Goal: Information Seeking & Learning: Check status

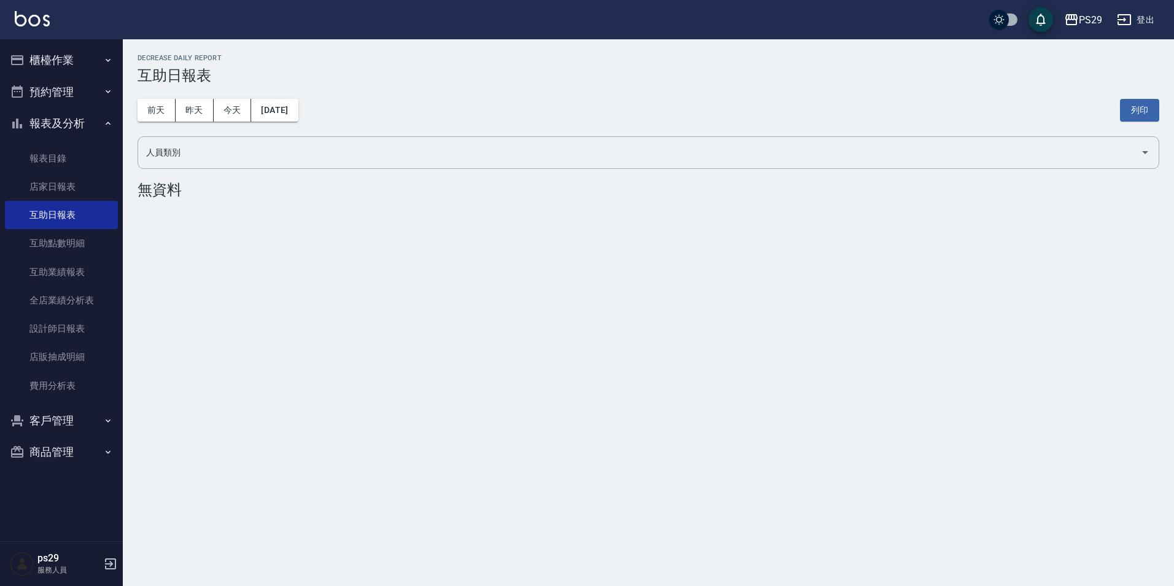
click at [91, 74] on button "櫃檯作業" at bounding box center [61, 60] width 113 height 32
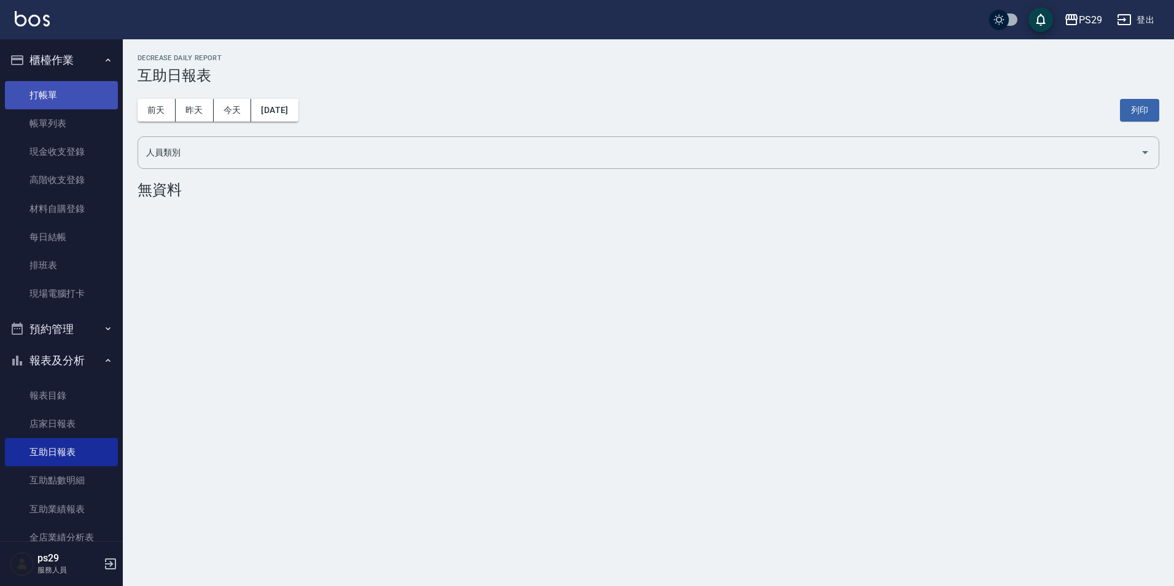
click at [65, 92] on link "打帳單" at bounding box center [61, 95] width 113 height 28
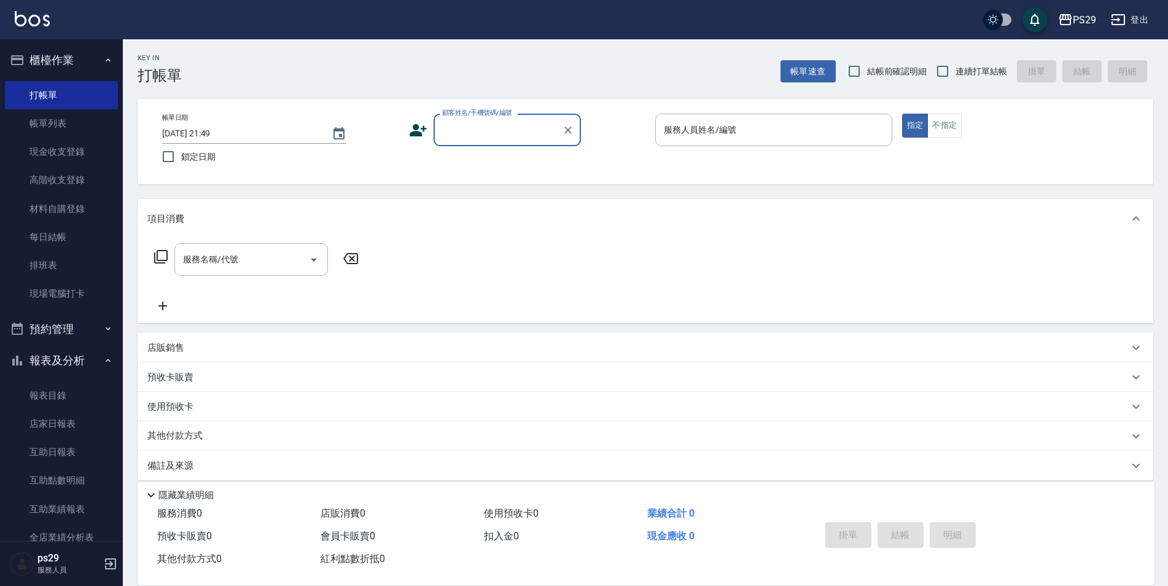
click at [441, 136] on input "顧客姓名/手機號碼/編號" at bounding box center [498, 129] width 118 height 21
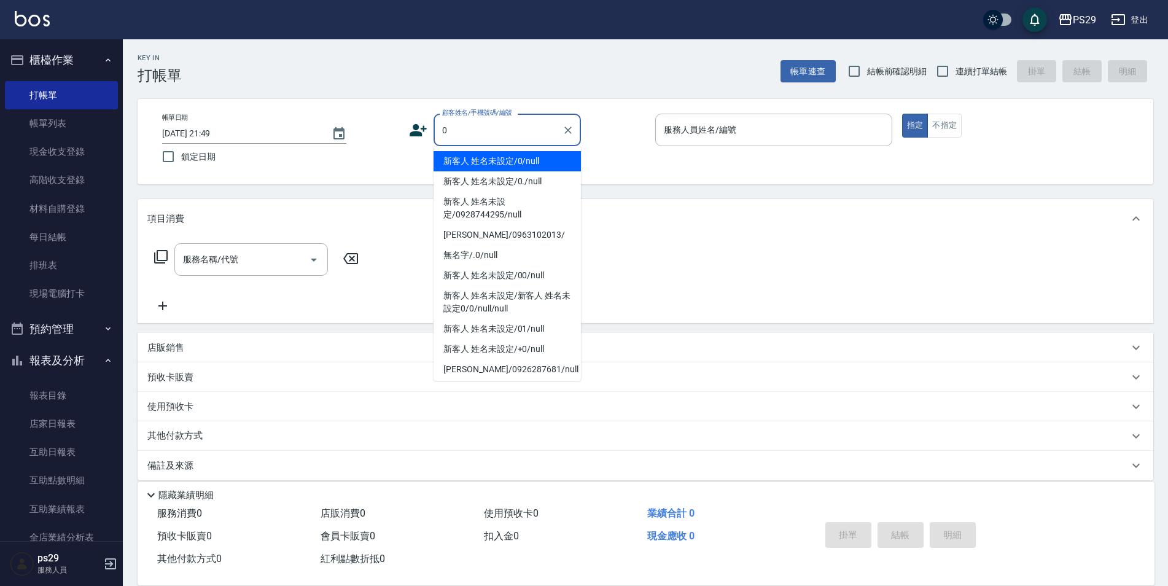
type input "新客人 姓名未設定/0/null"
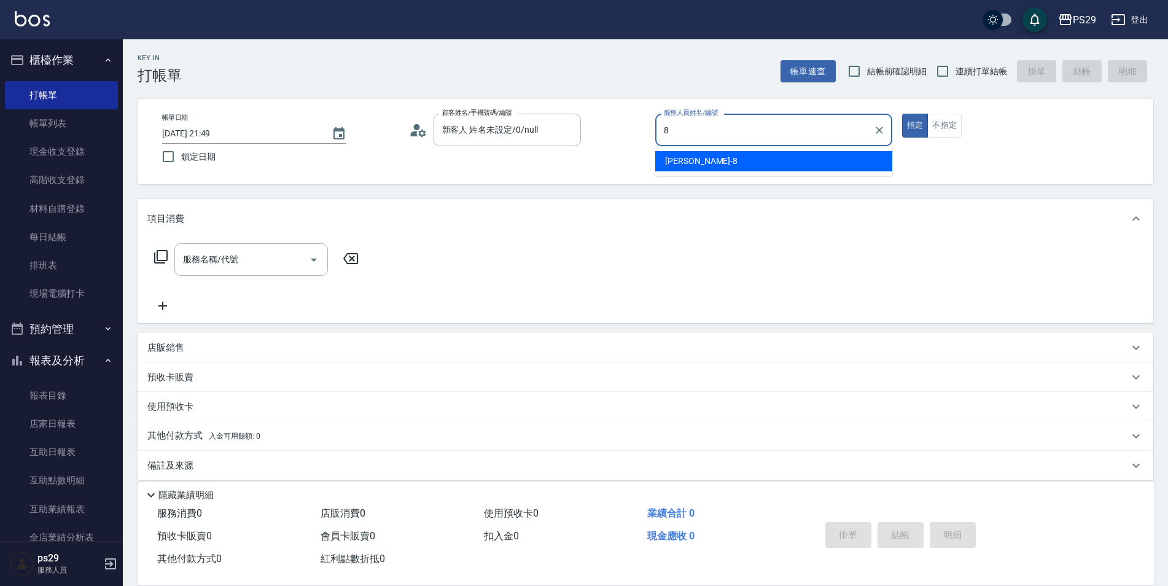
type input "[PERSON_NAME]-8"
type button "true"
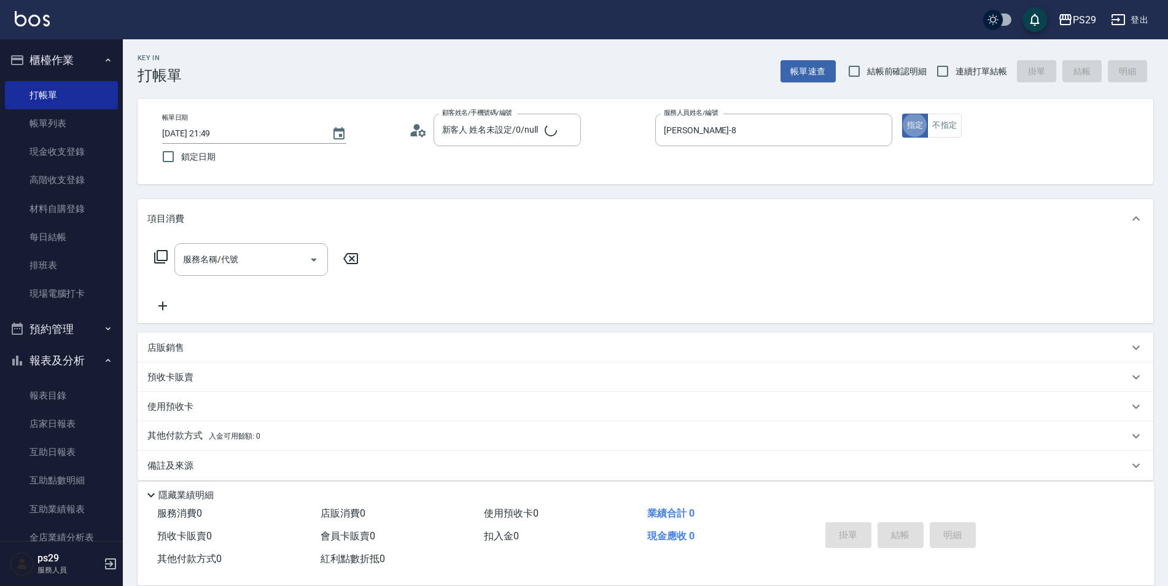
scroll to position [12, 0]
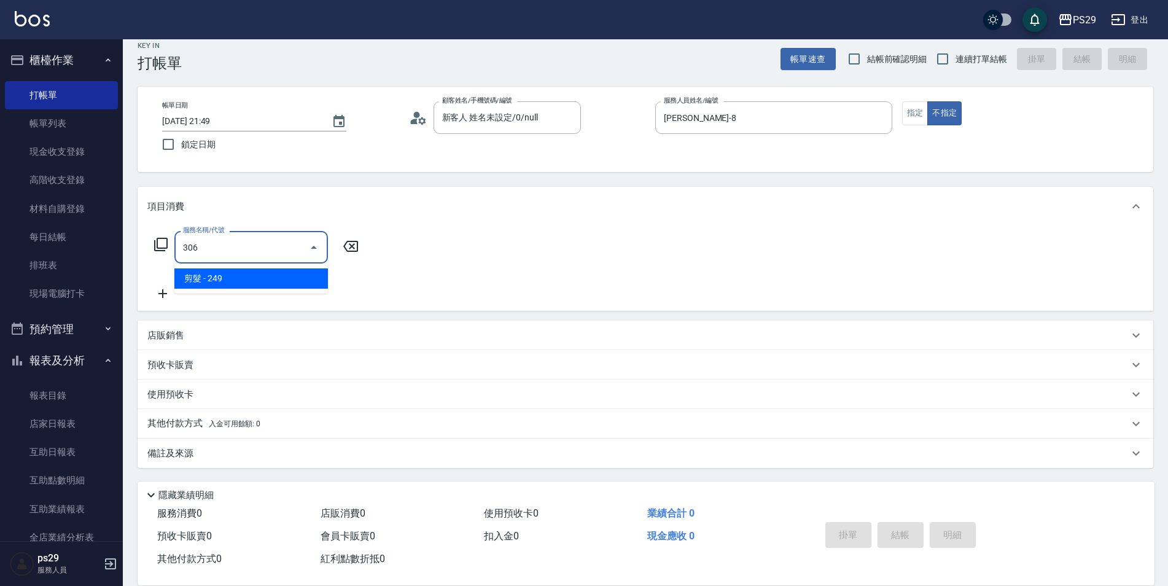
type input "剪髮(306)"
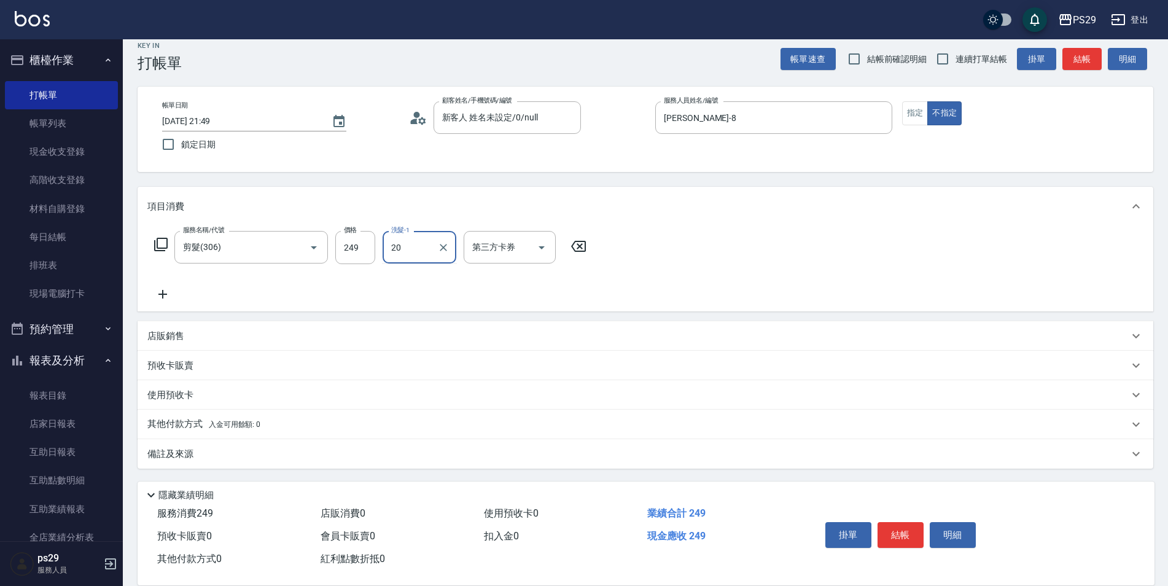
type input "[PERSON_NAME]-20"
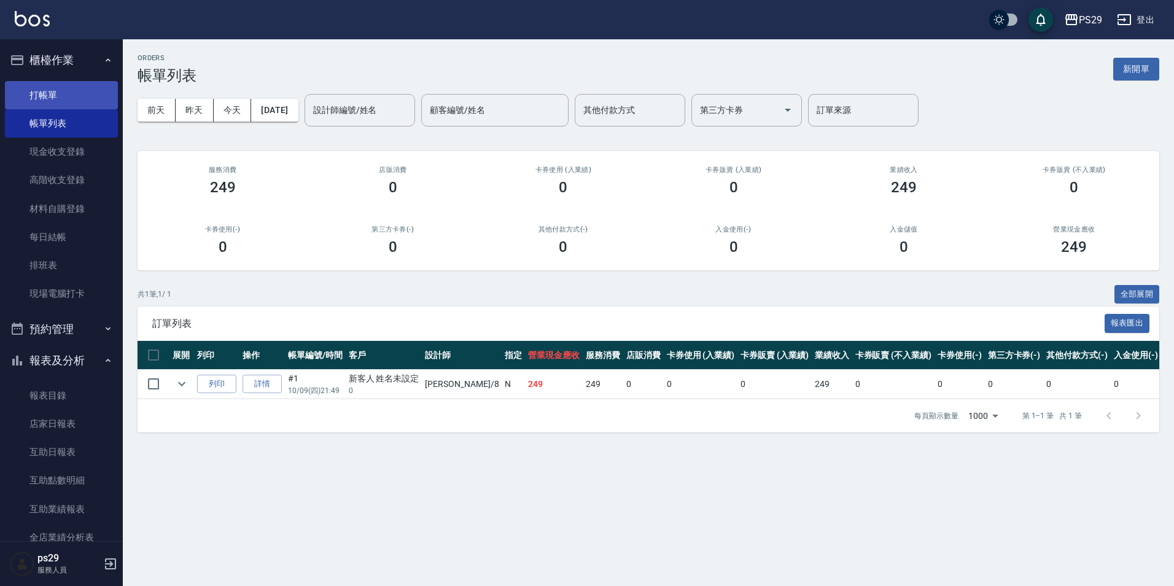
click at [60, 88] on link "打帳單" at bounding box center [61, 95] width 113 height 28
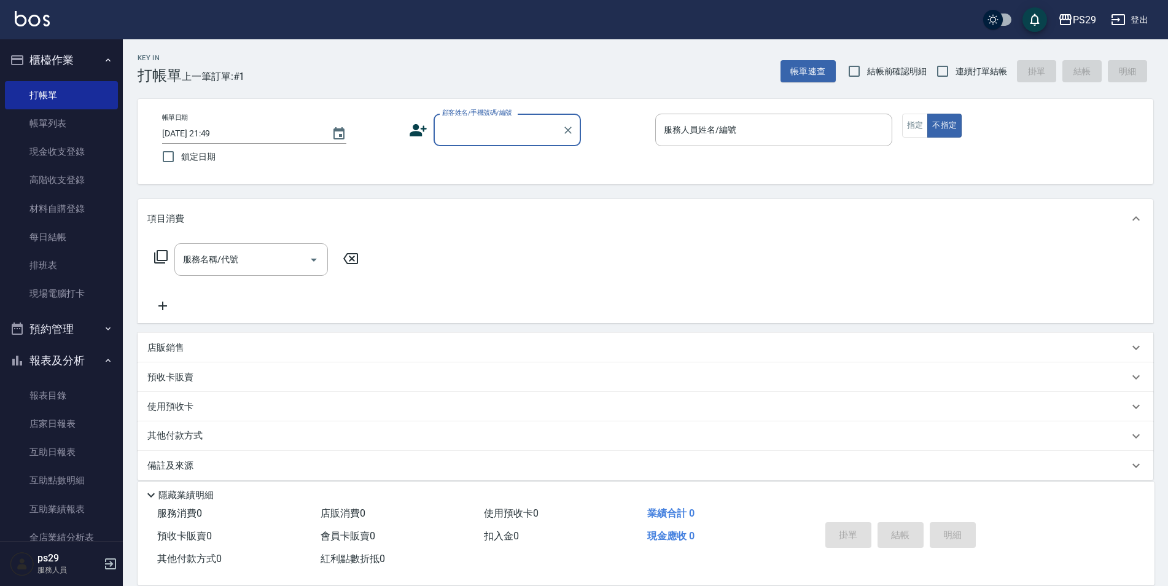
click at [228, 165] on label "鎖定日期" at bounding box center [272, 157] width 234 height 26
click at [181, 165] on input "鎖定日期" at bounding box center [168, 157] width 26 height 26
checkbox input "true"
click at [940, 72] on input "連續打單結帳" at bounding box center [943, 71] width 26 height 26
checkbox input "true"
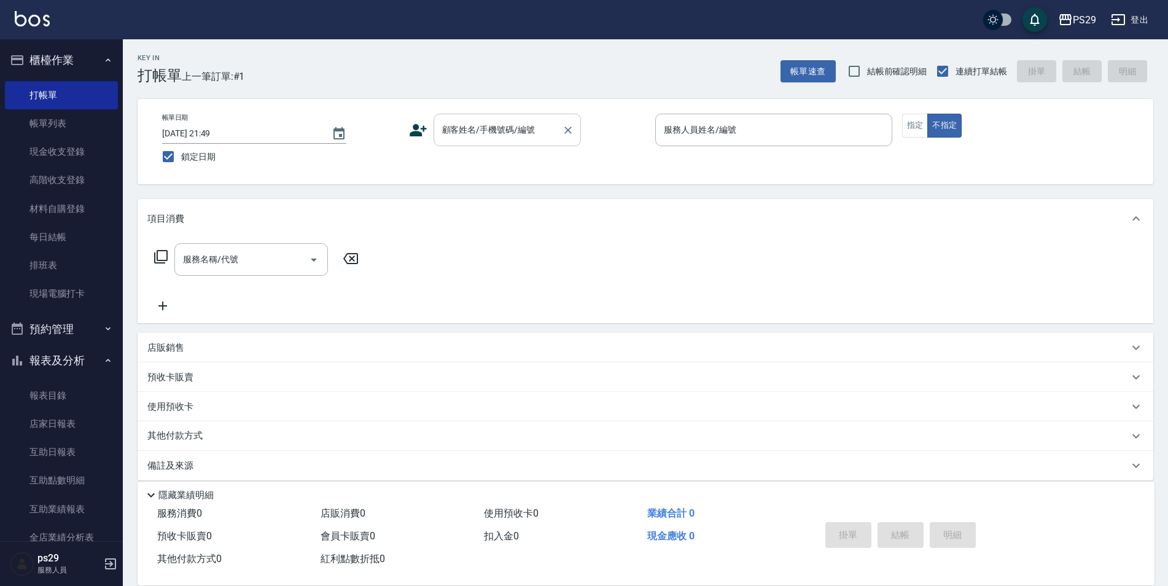
click at [498, 139] on input "顧客姓名/手機號碼/編號" at bounding box center [498, 129] width 118 height 21
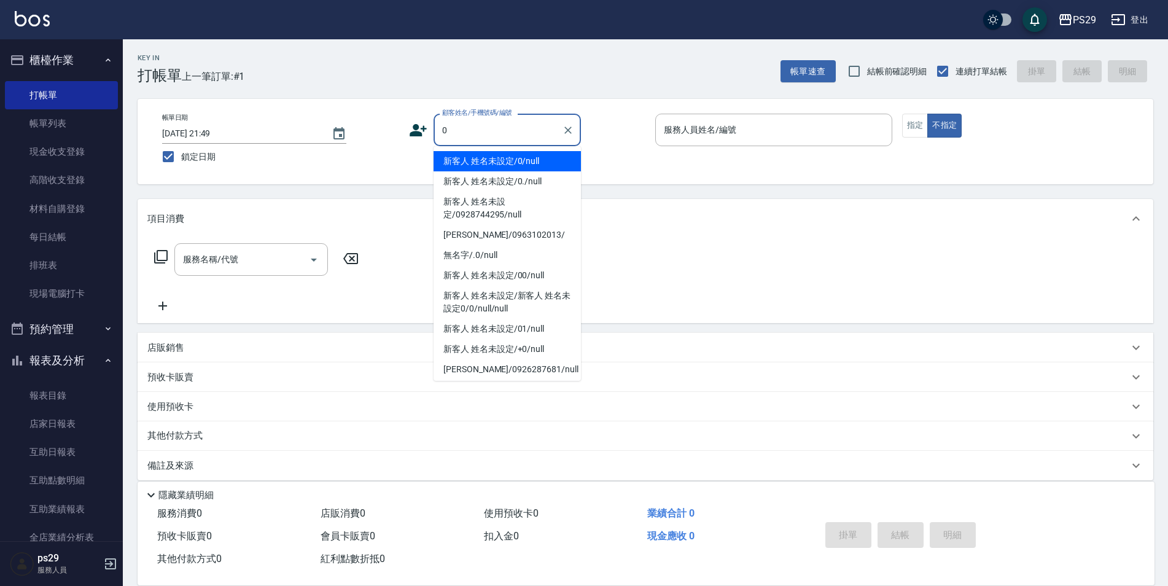
type input "新客人 姓名未設定/0/null"
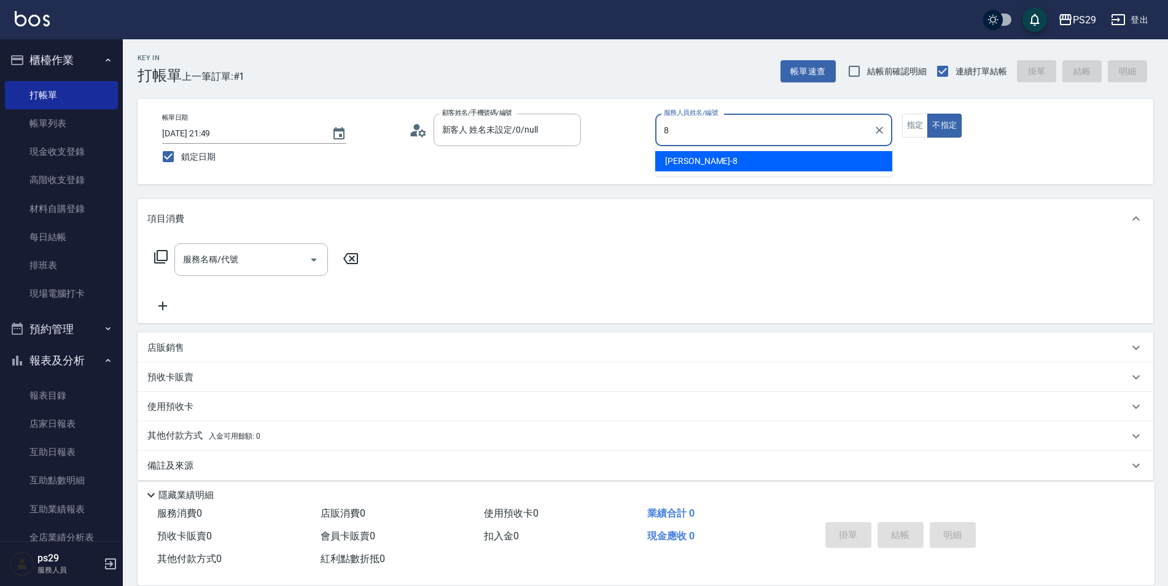
type input "[PERSON_NAME]-8"
type button "false"
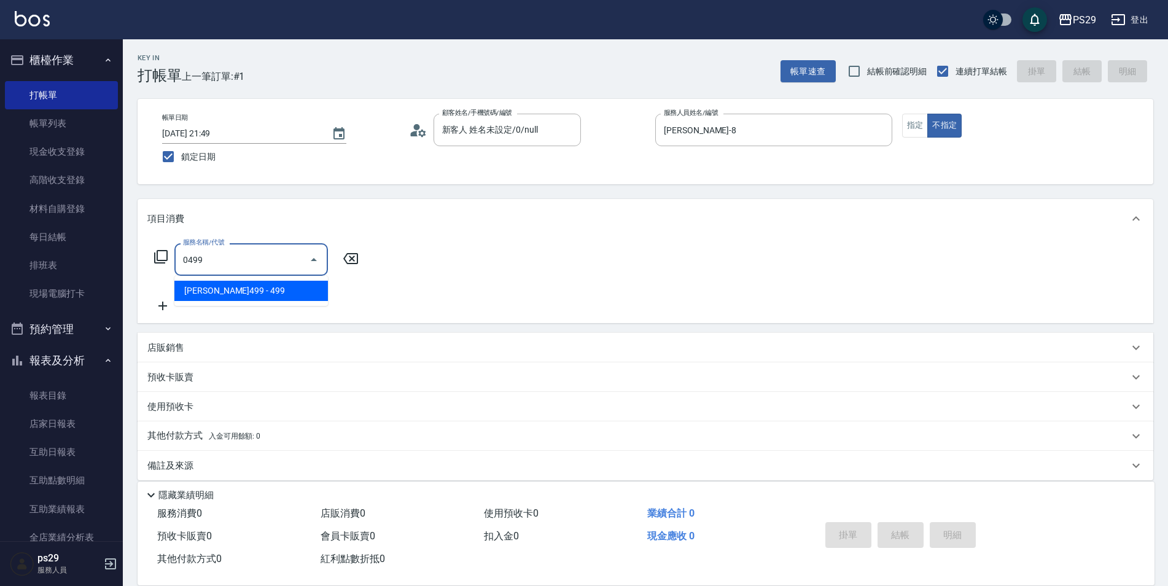
type input "[PERSON_NAME]499(0499)"
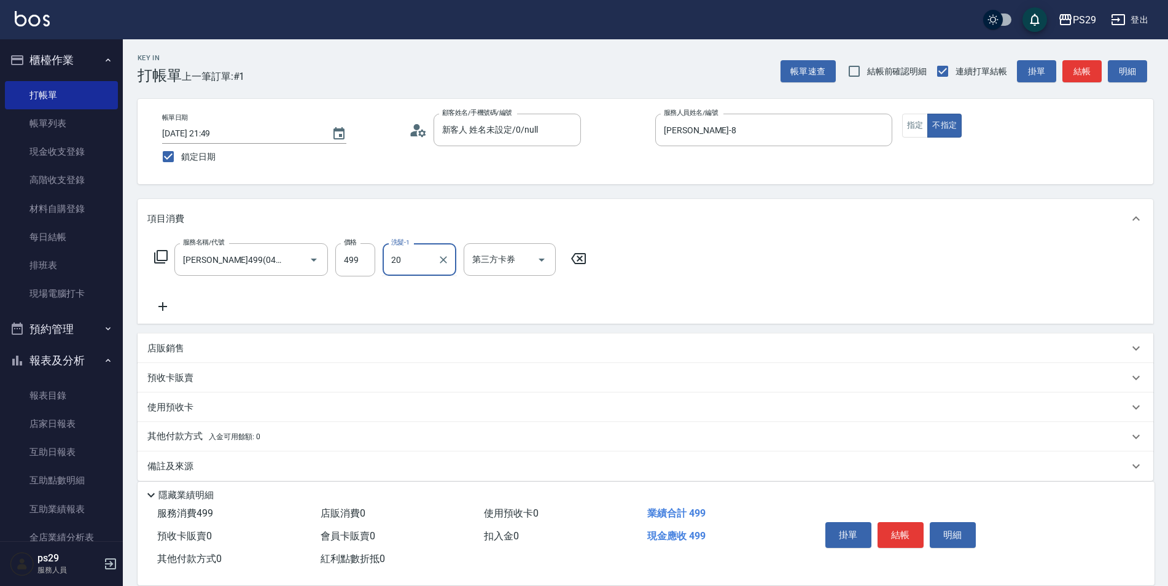
type input "[PERSON_NAME]-20"
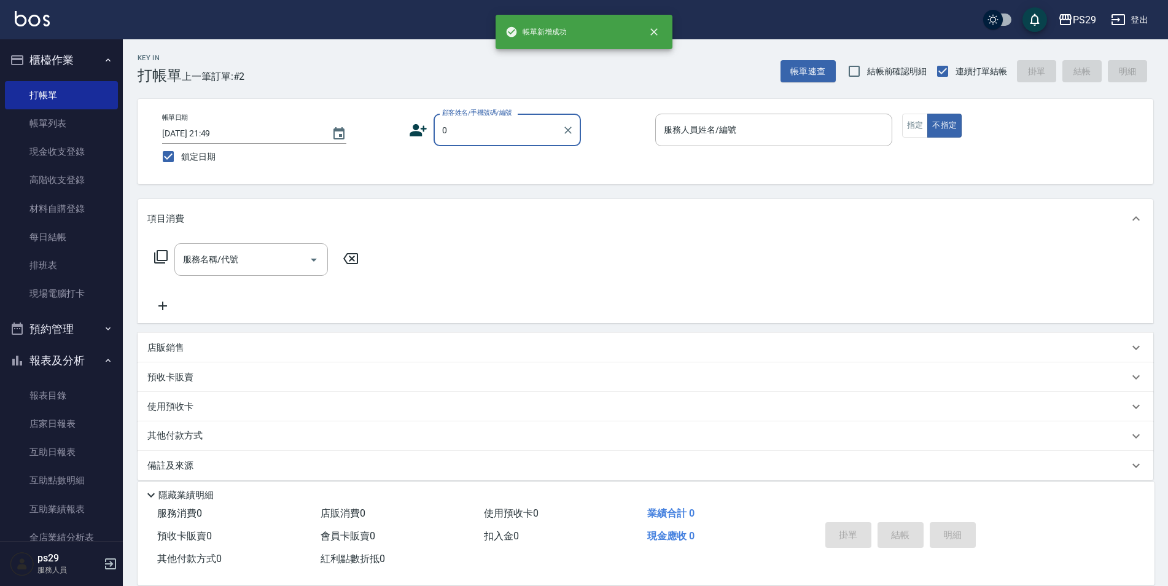
type input "新客人 姓名未設定/0/null"
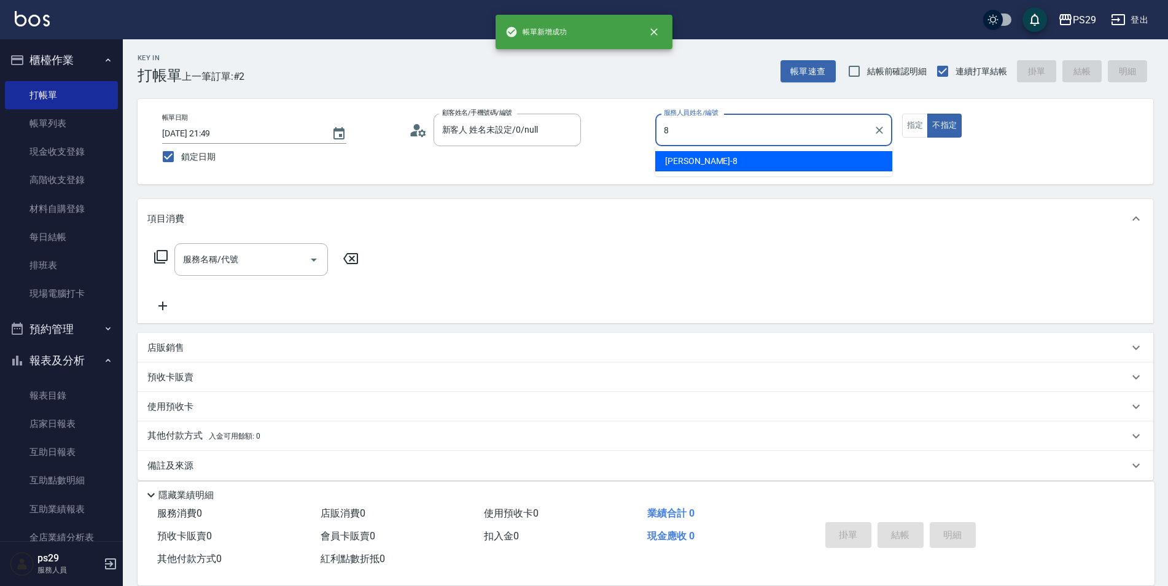
type input "[PERSON_NAME]-8"
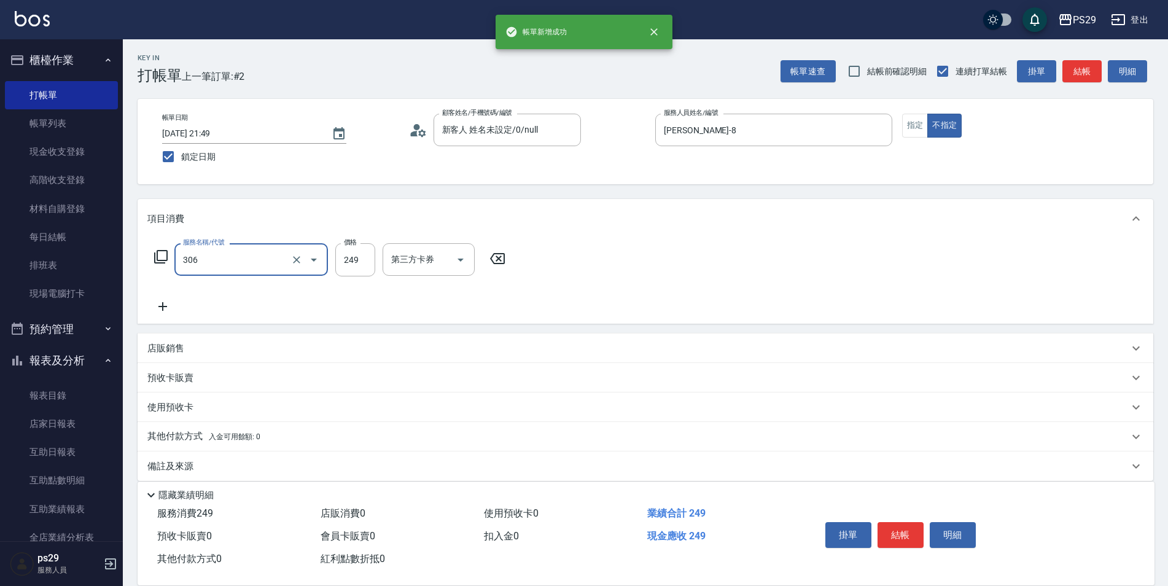
type input "剪髮(306)"
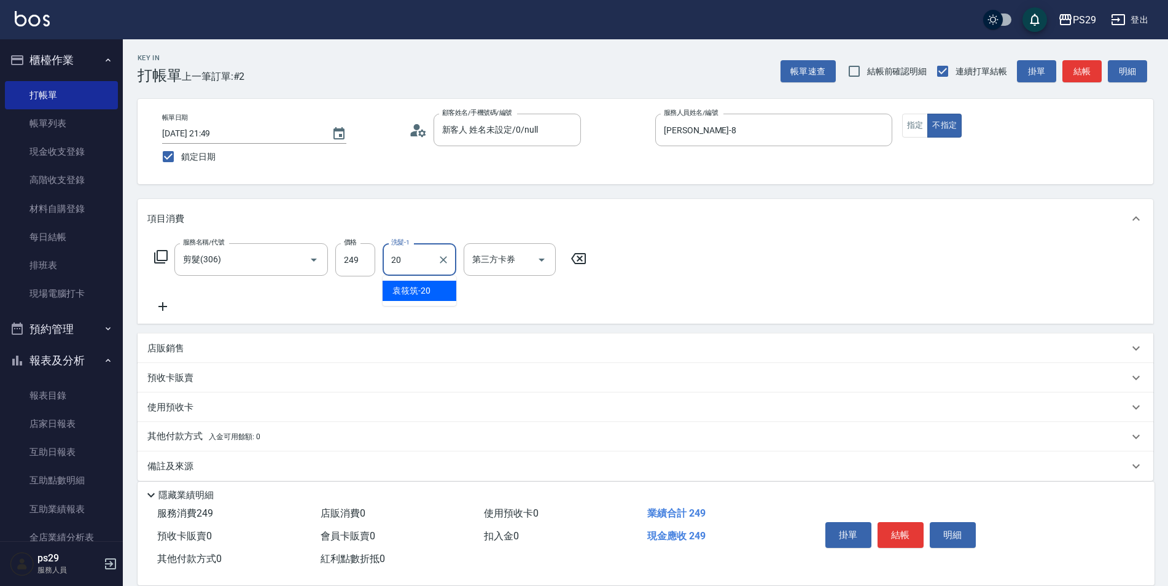
type input "[PERSON_NAME]-20"
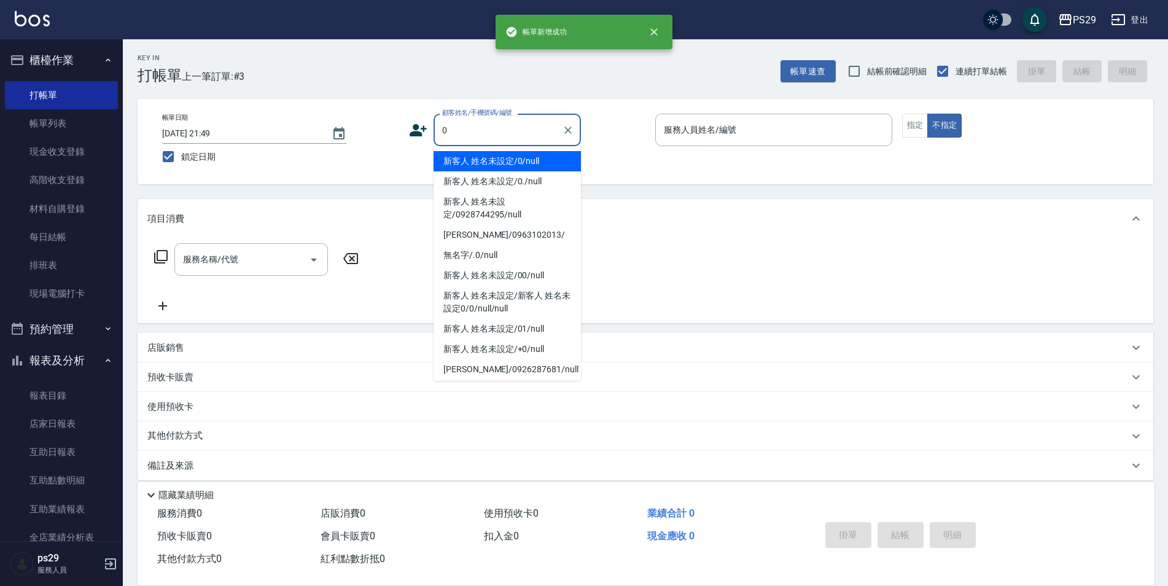
type input "新客人 姓名未設定/0/null"
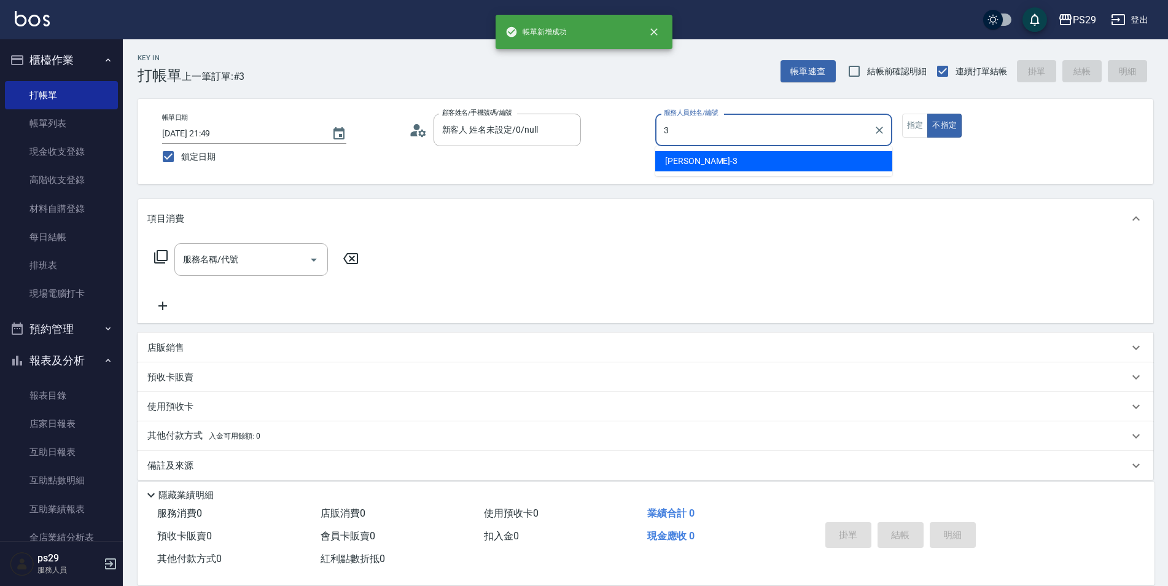
type input "[PERSON_NAME]-3"
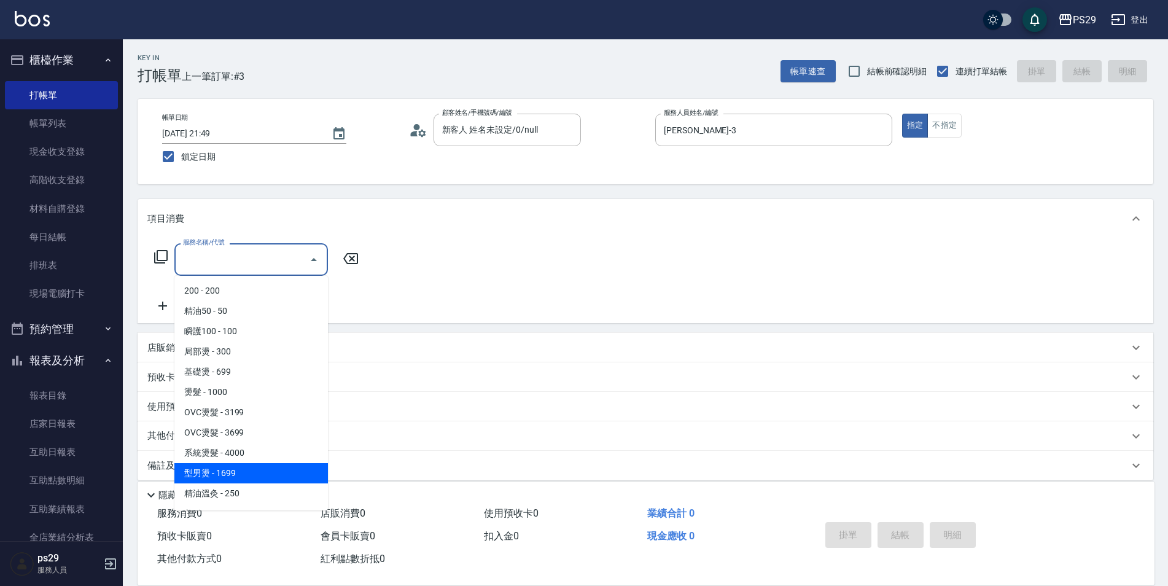
type input "型男燙(211)"
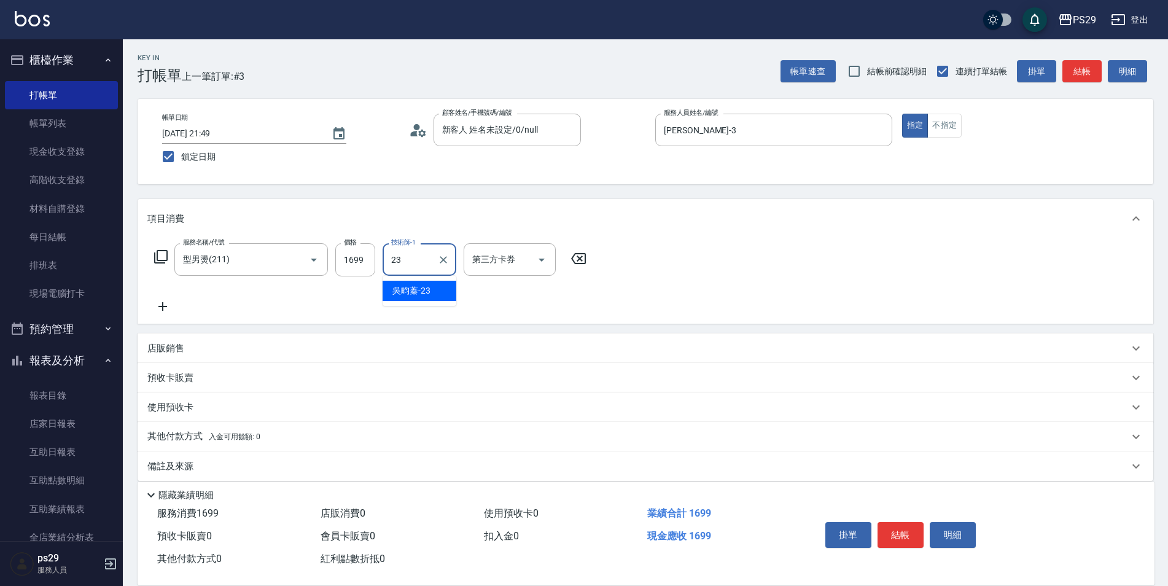
type input "[PERSON_NAME]-23"
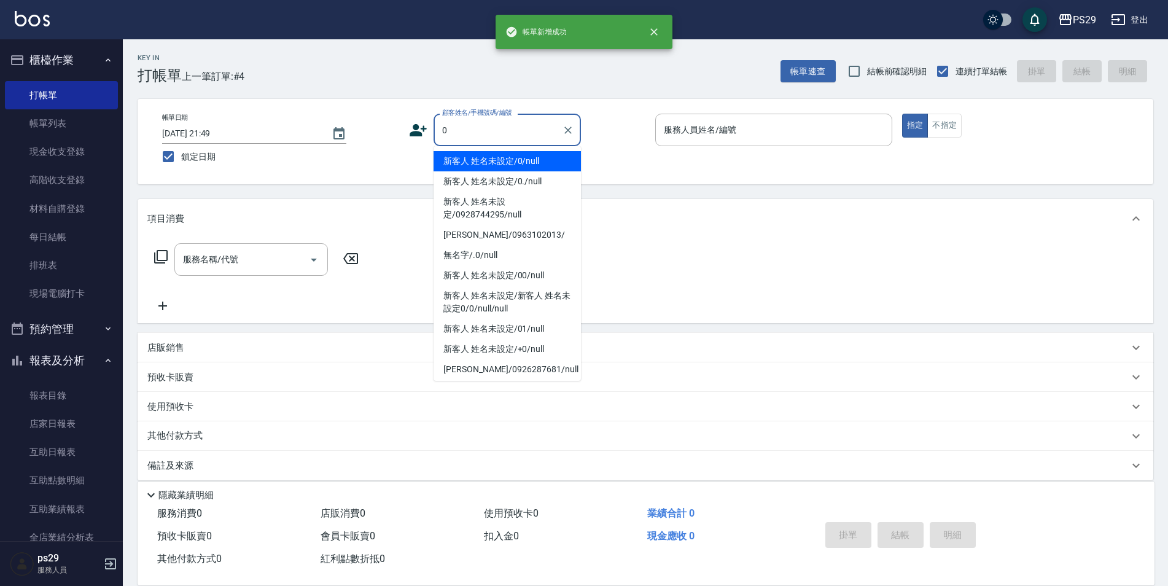
type input "新客人 姓名未設定/0/null"
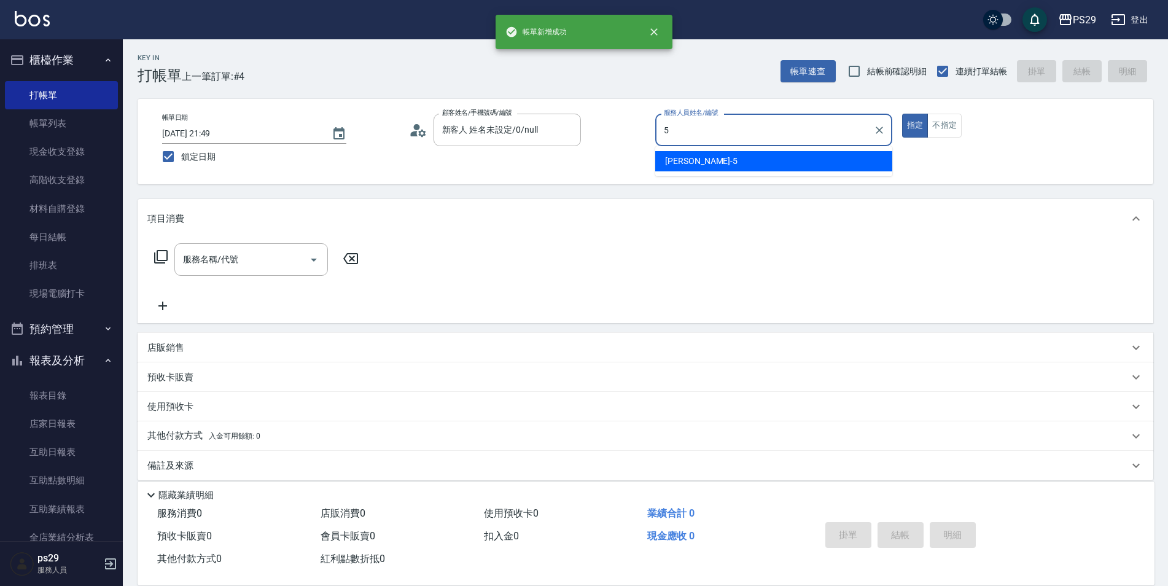
type input "[PERSON_NAME]維-5"
type button "true"
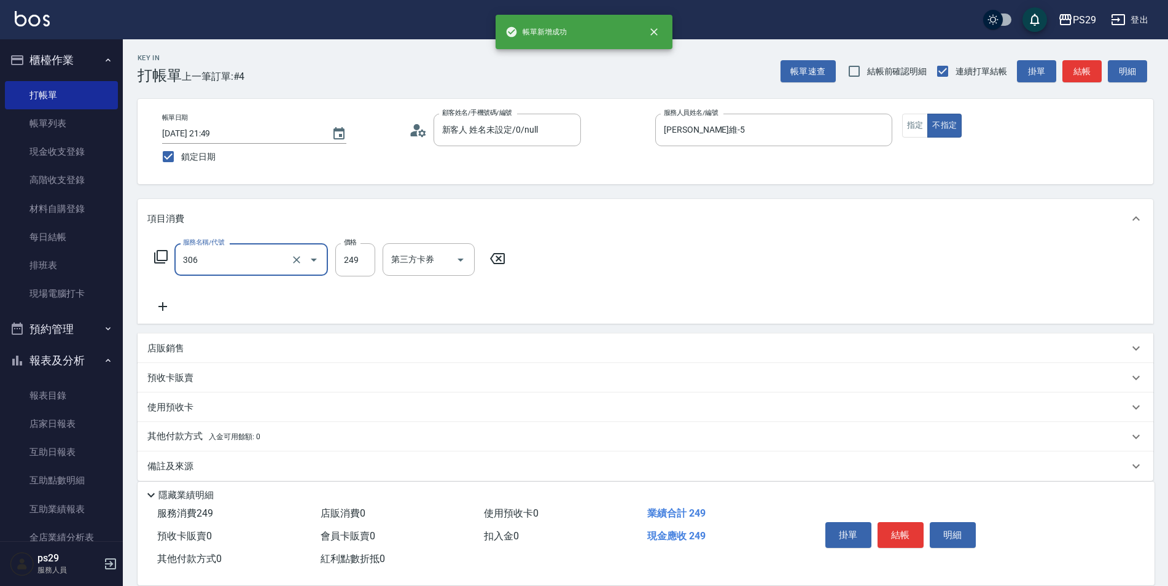
type input "剪髮(306)"
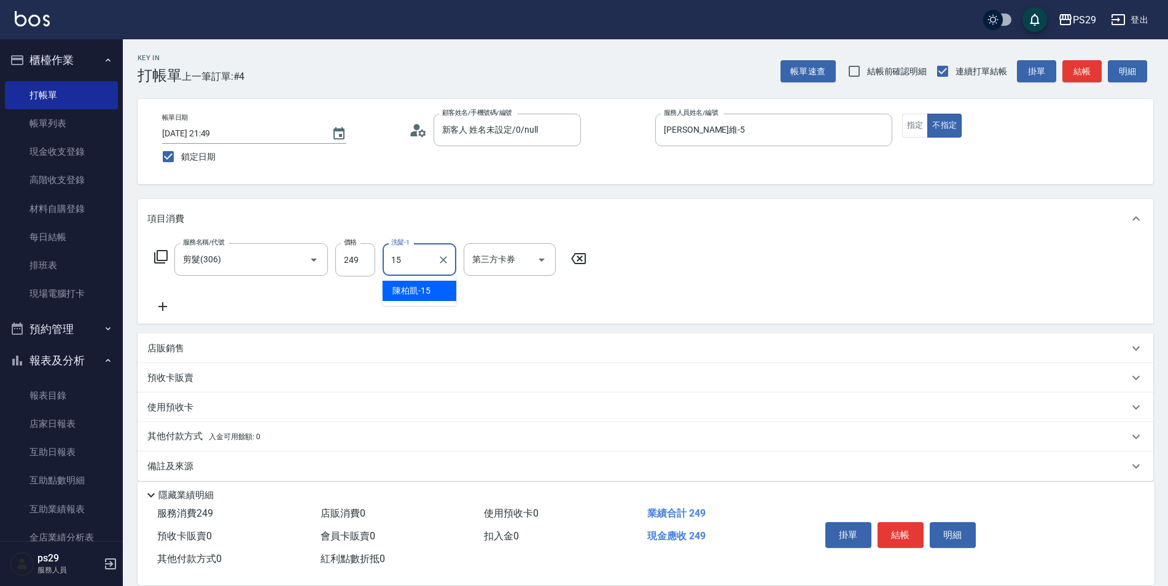
type input "[PERSON_NAME]-15"
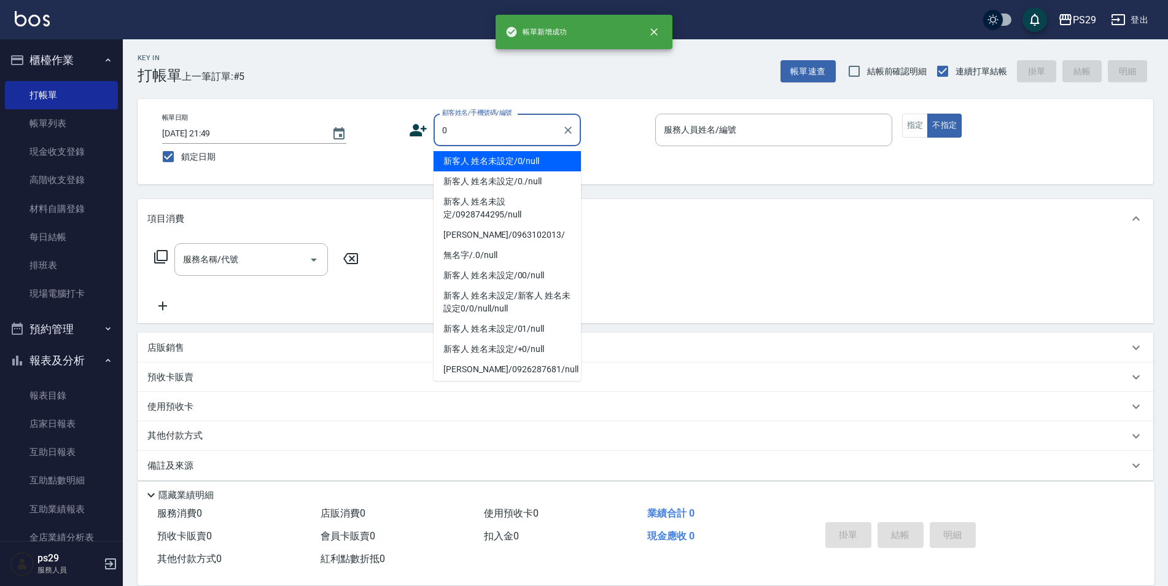
type input "新客人 姓名未設定/0/null"
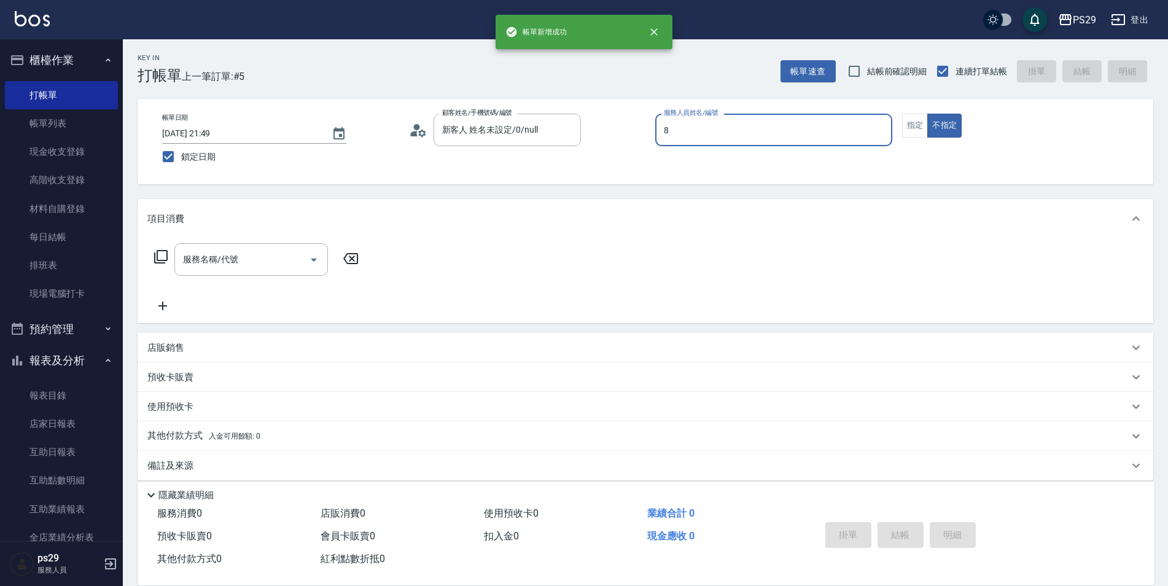
type input "[PERSON_NAME]-8"
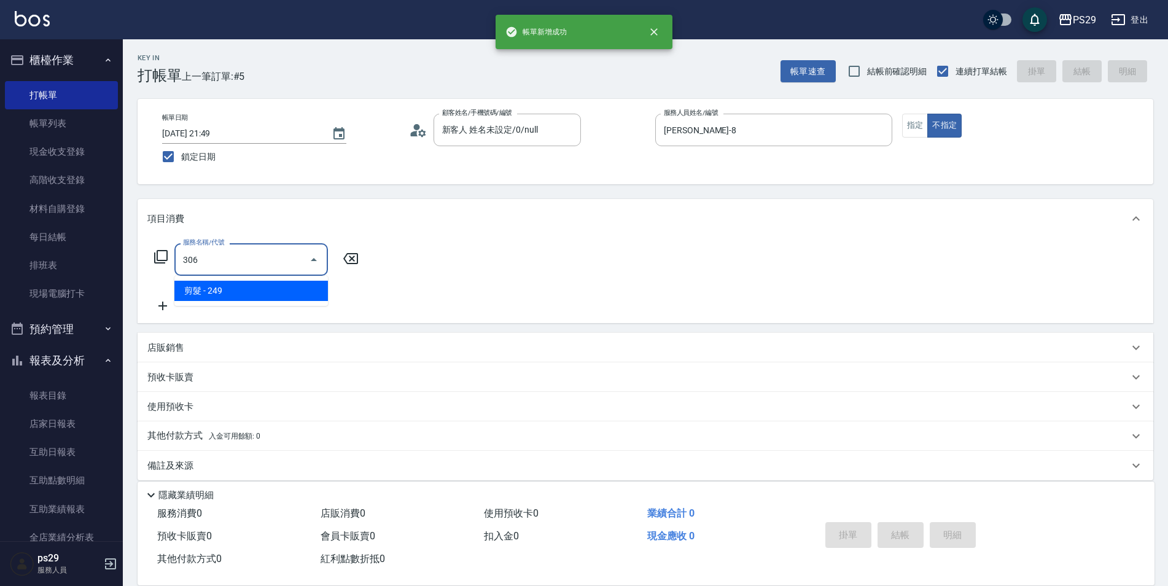
type input "剪髮(306)"
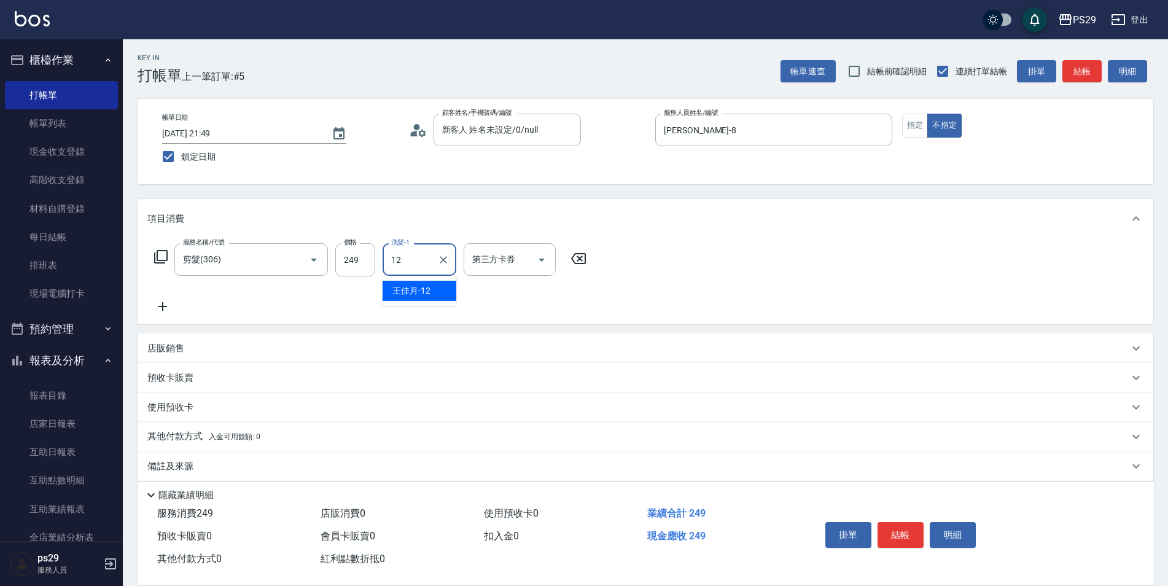
type input "[PERSON_NAME]-12"
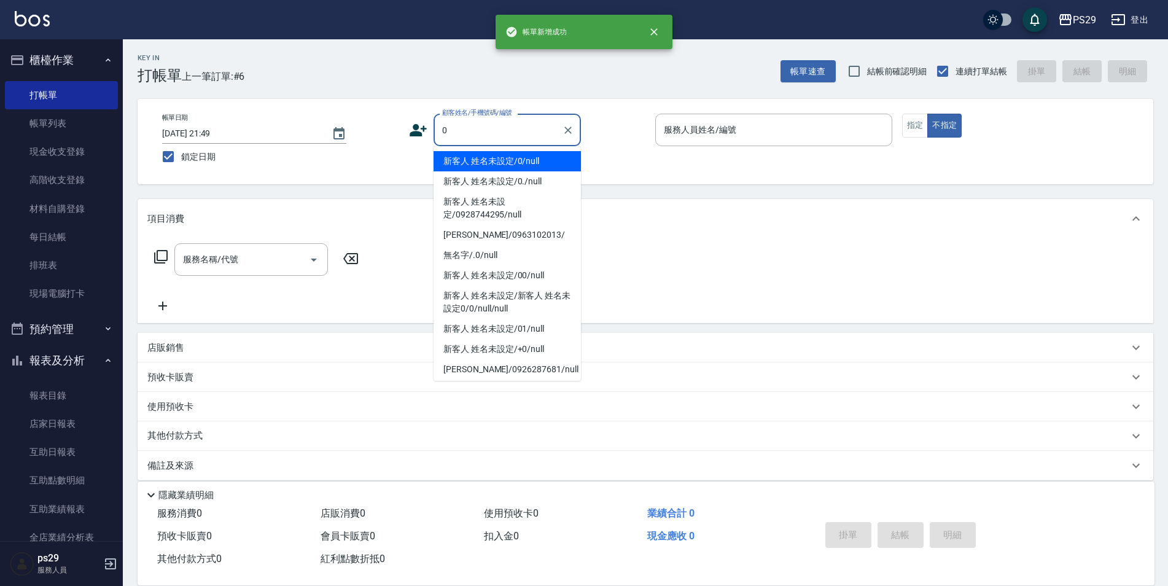
type input "新客人 姓名未設定/0/null"
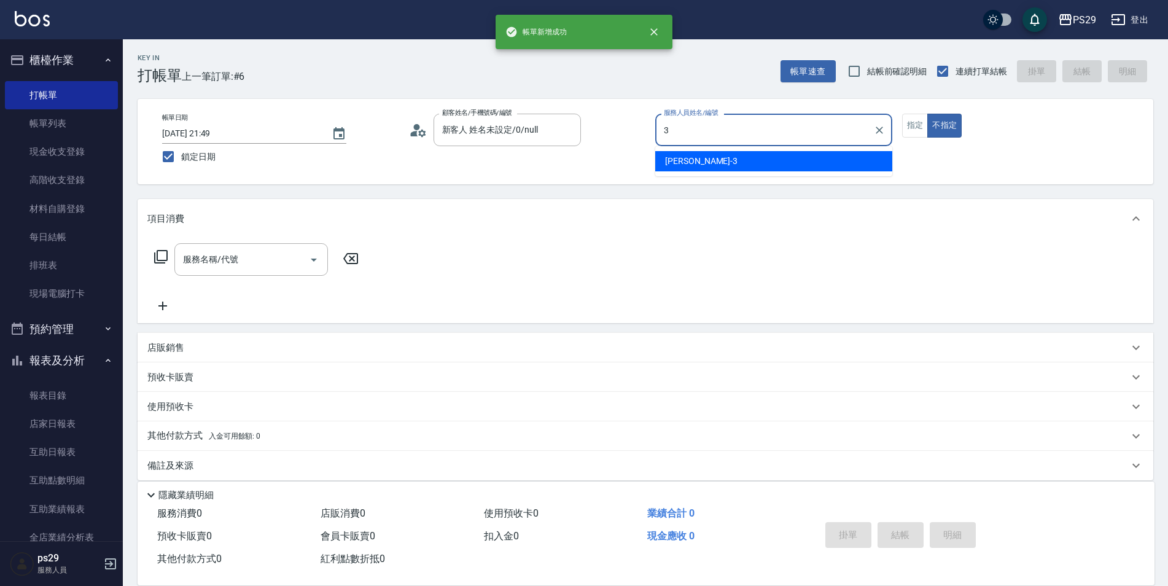
type input "[PERSON_NAME]-3"
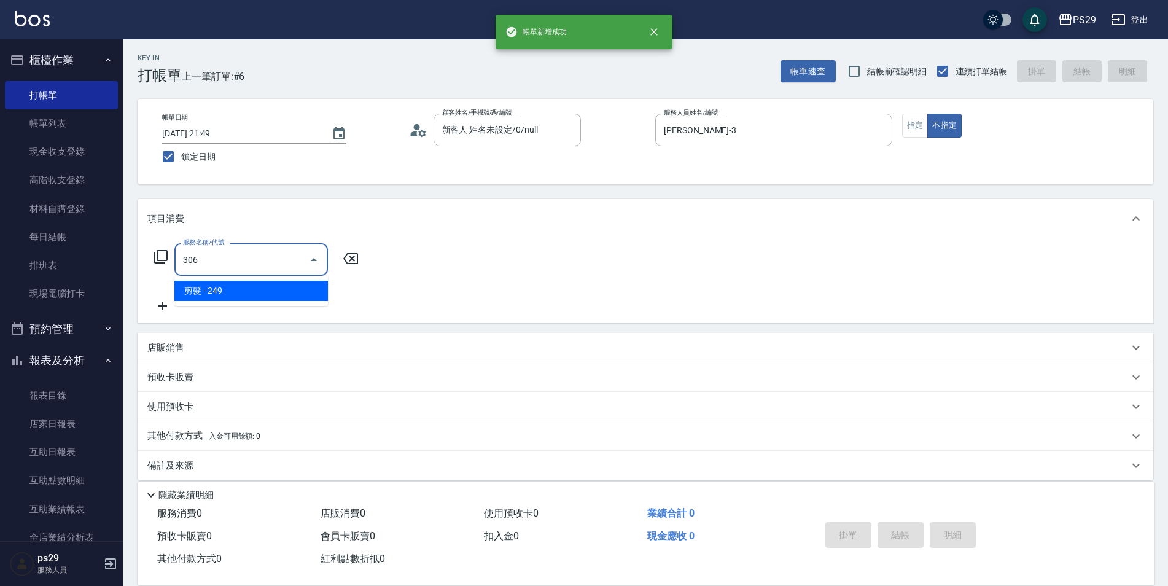
type input "剪髮(306)"
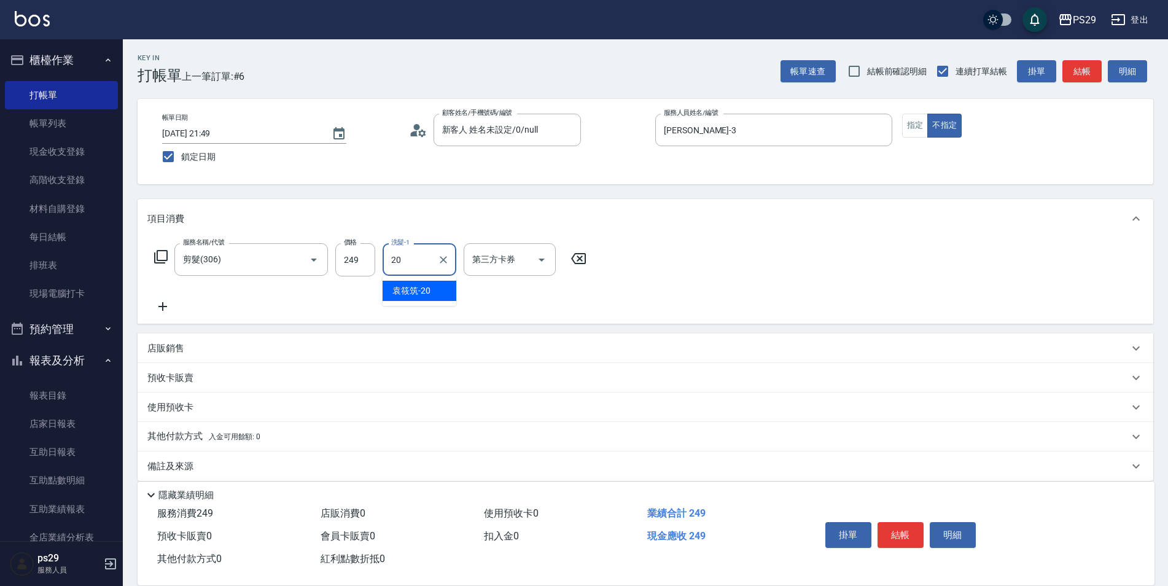
type input "[PERSON_NAME]-20"
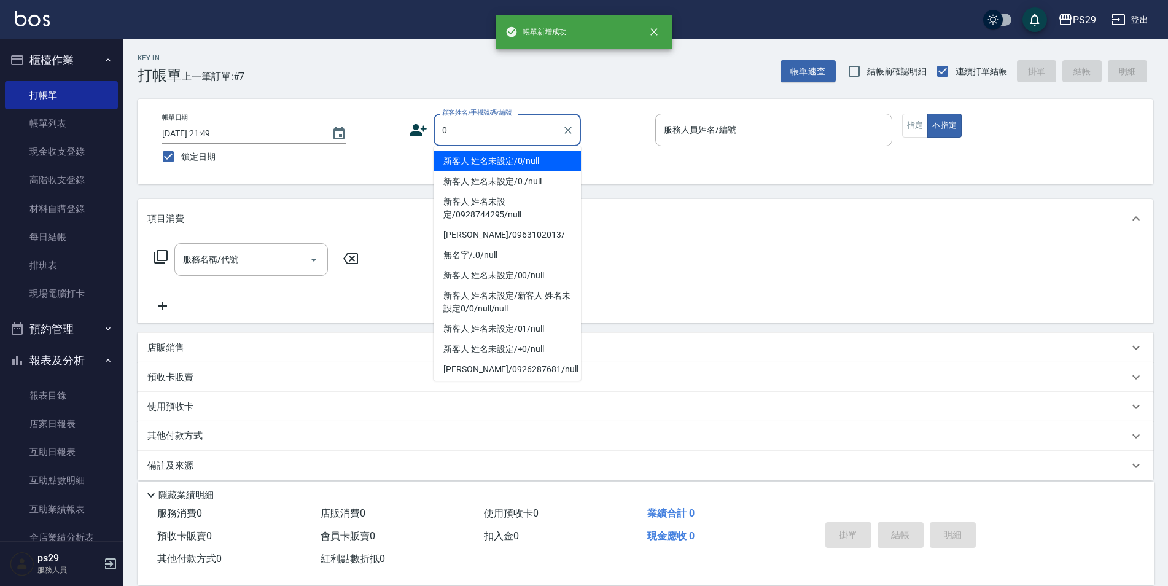
type input "新客人 姓名未設定/0/null"
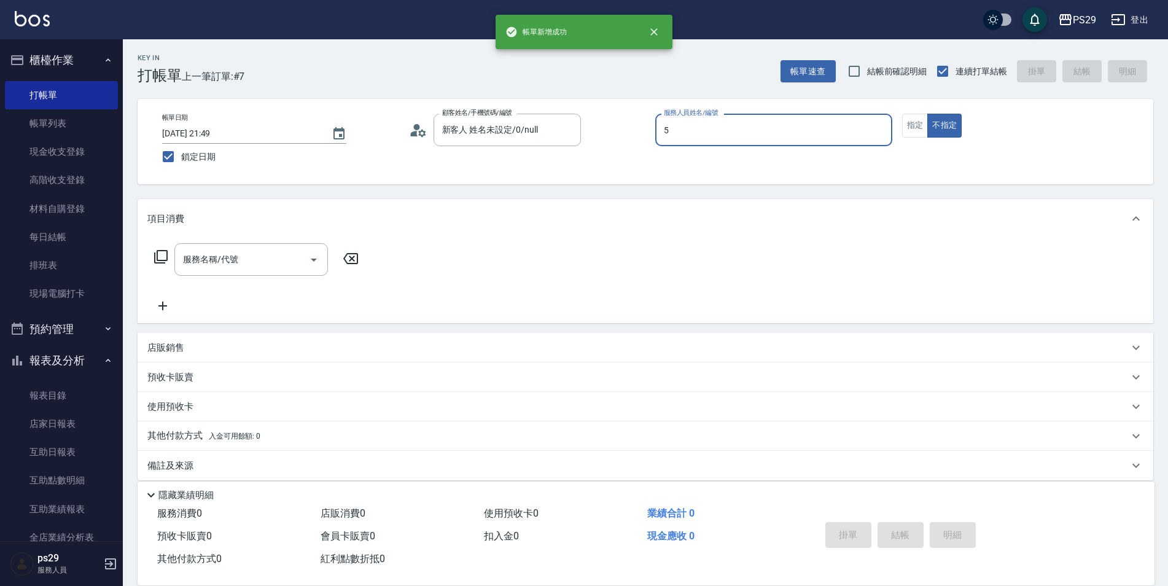
type input "[PERSON_NAME]維-5"
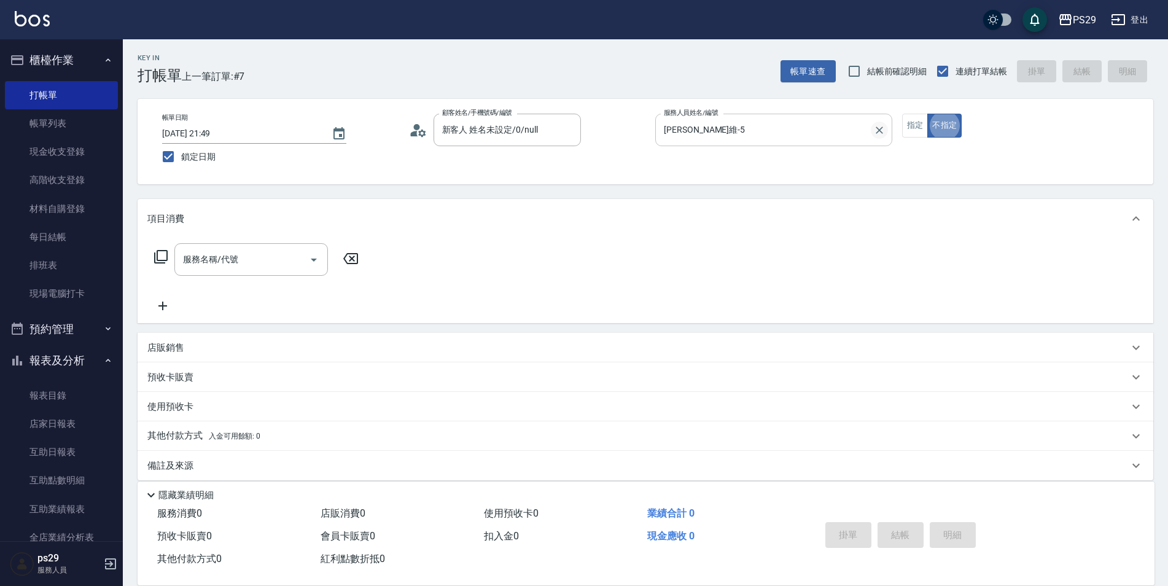
click at [883, 128] on icon "Clear" at bounding box center [879, 130] width 12 height 12
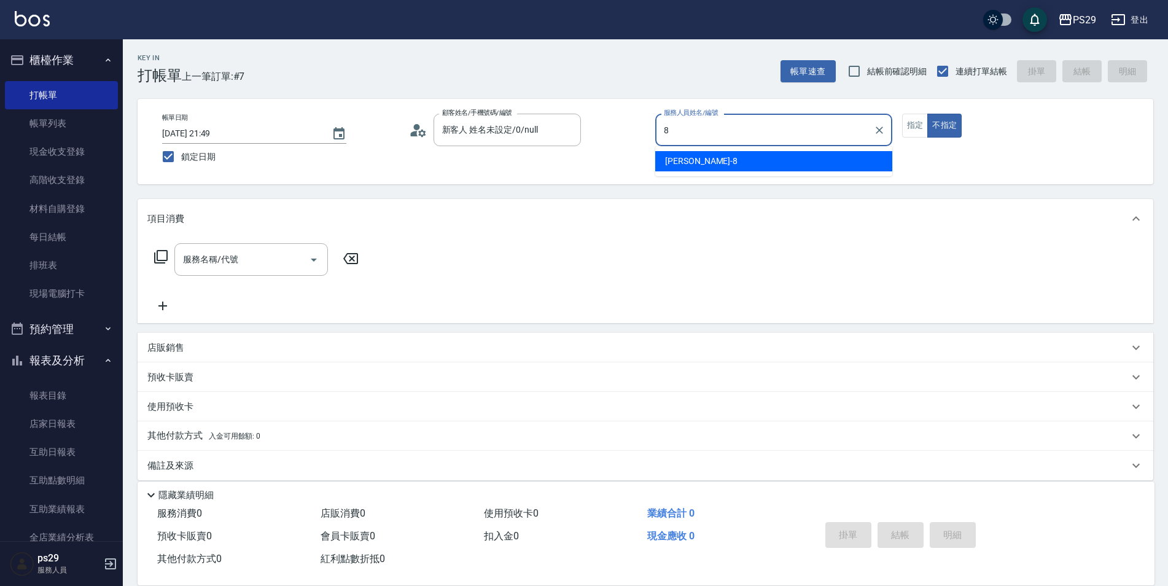
type input "[PERSON_NAME]-8"
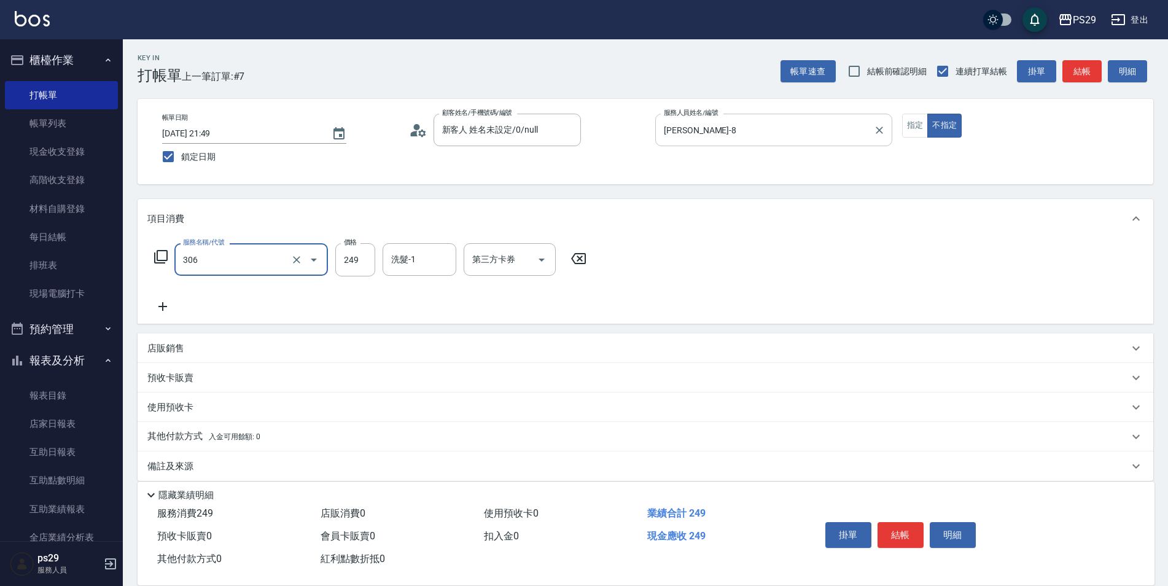
type input "剪髮(306)"
type input "[PERSON_NAME]-20"
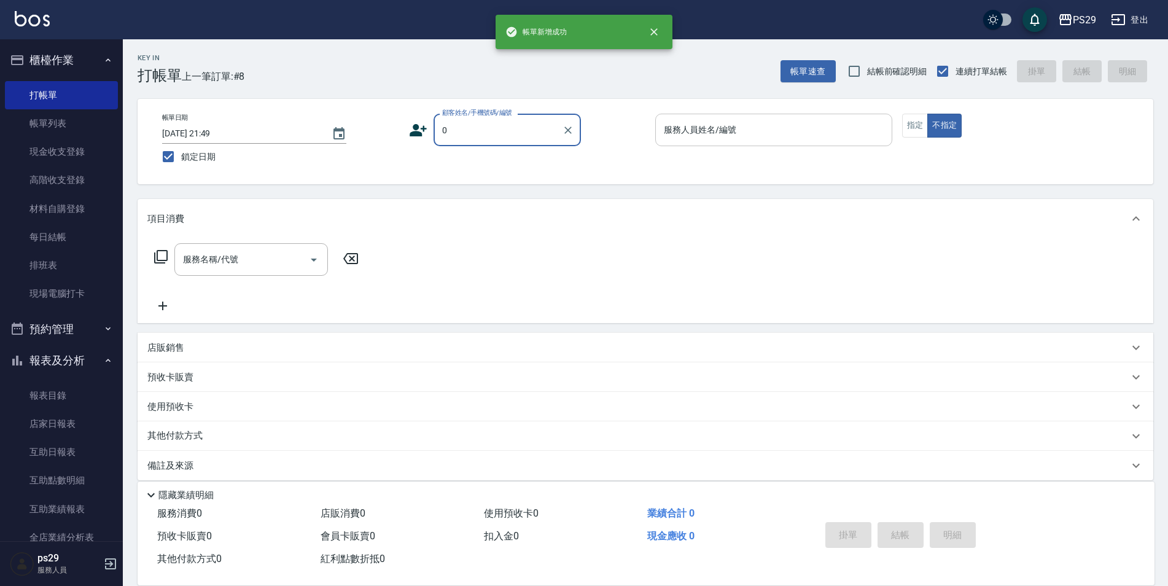
type input "新客人 姓名未設定/0/null"
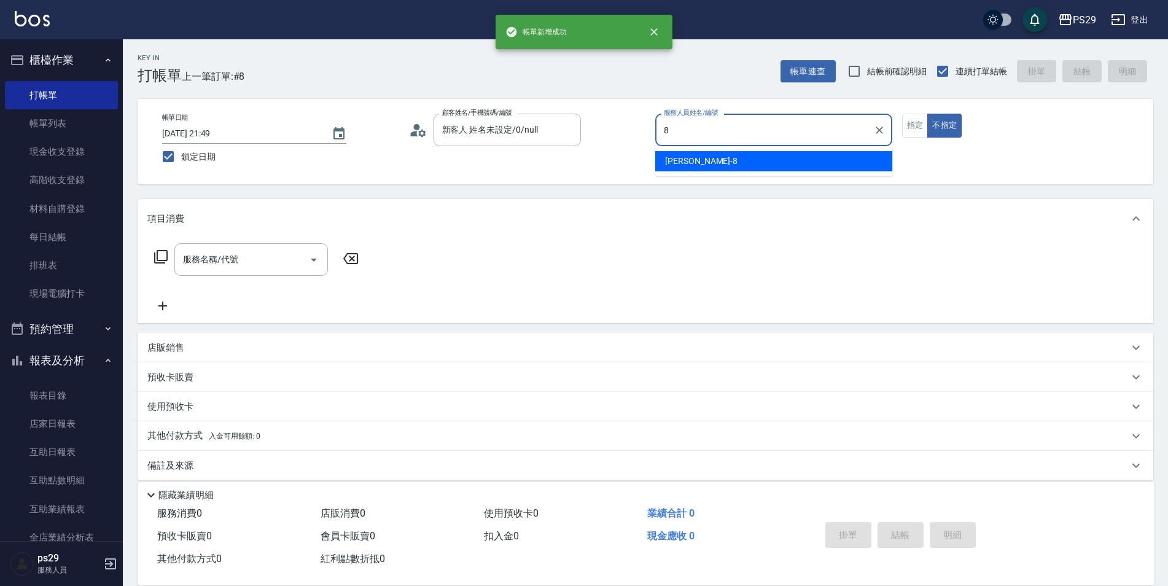
type input "[PERSON_NAME]-8"
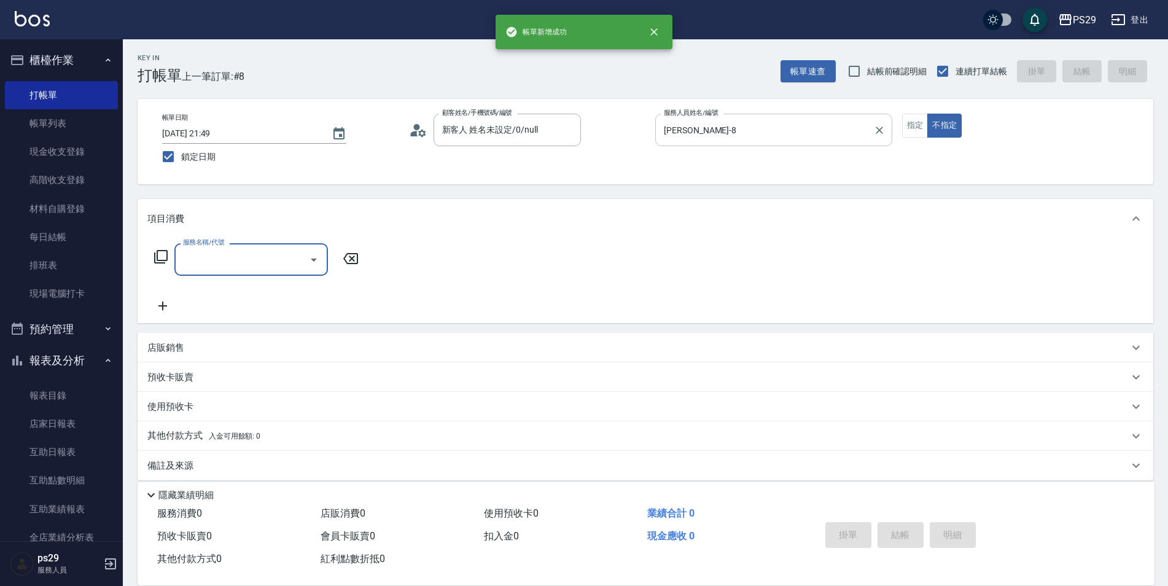
type input "0"
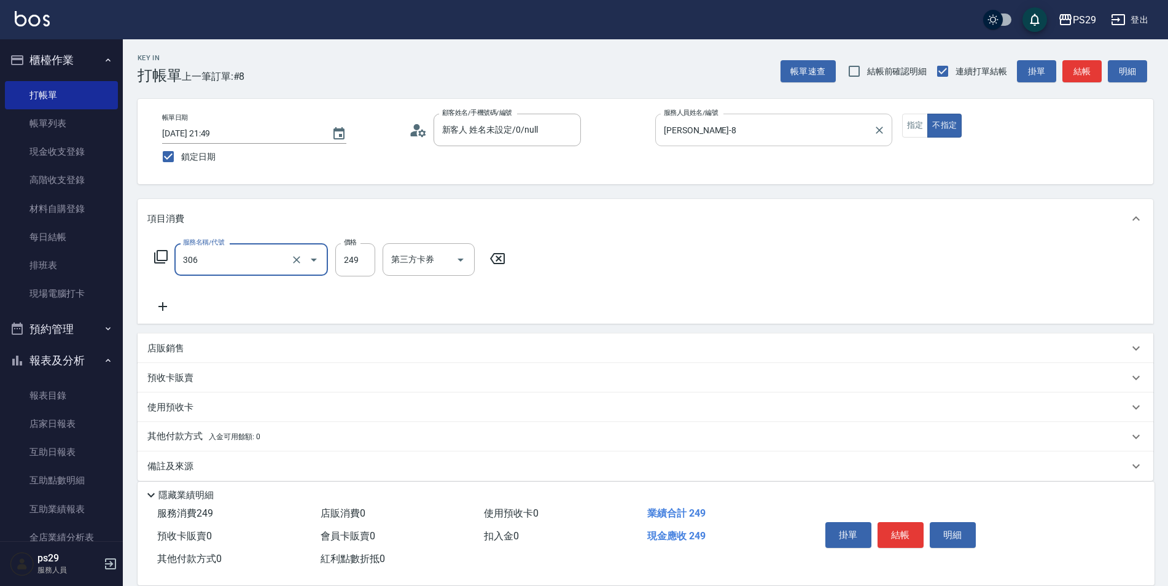
type input "剪髮(306)"
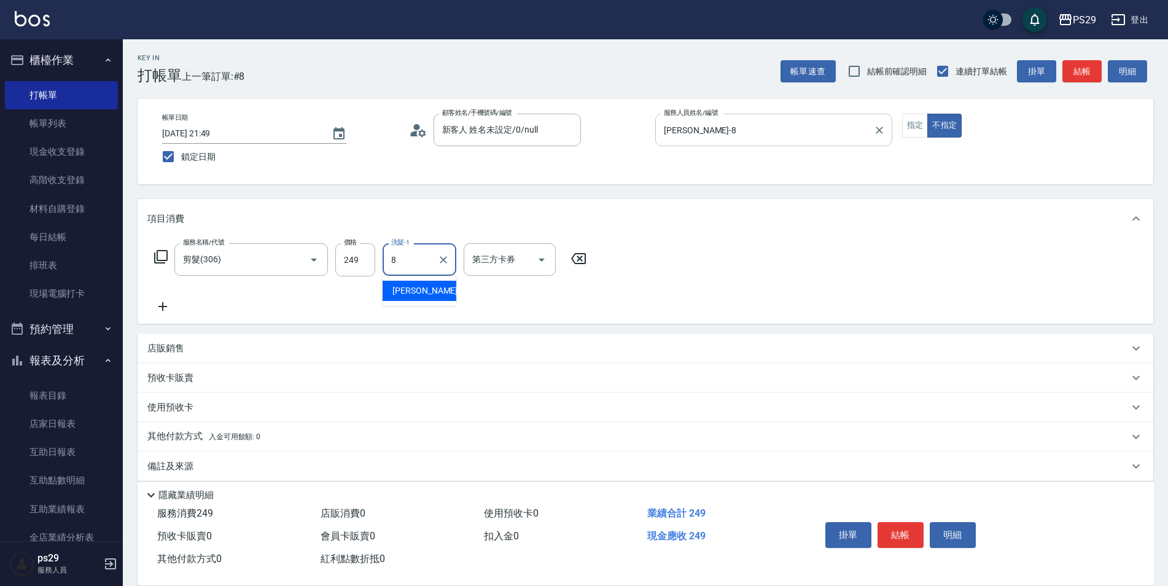
type input "[PERSON_NAME]-8"
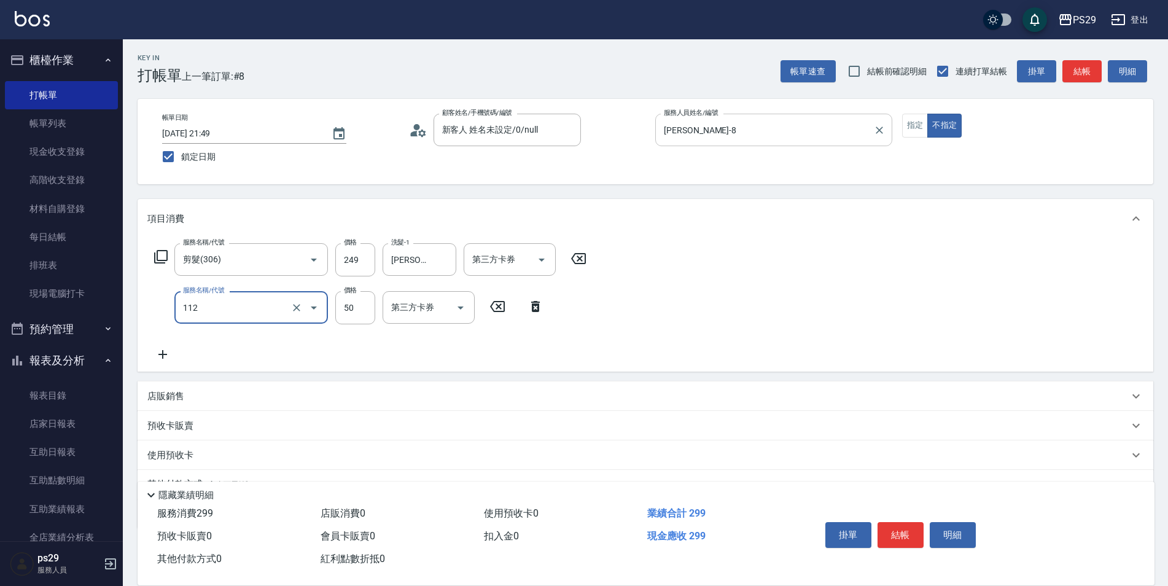
type input "精油50(112)"
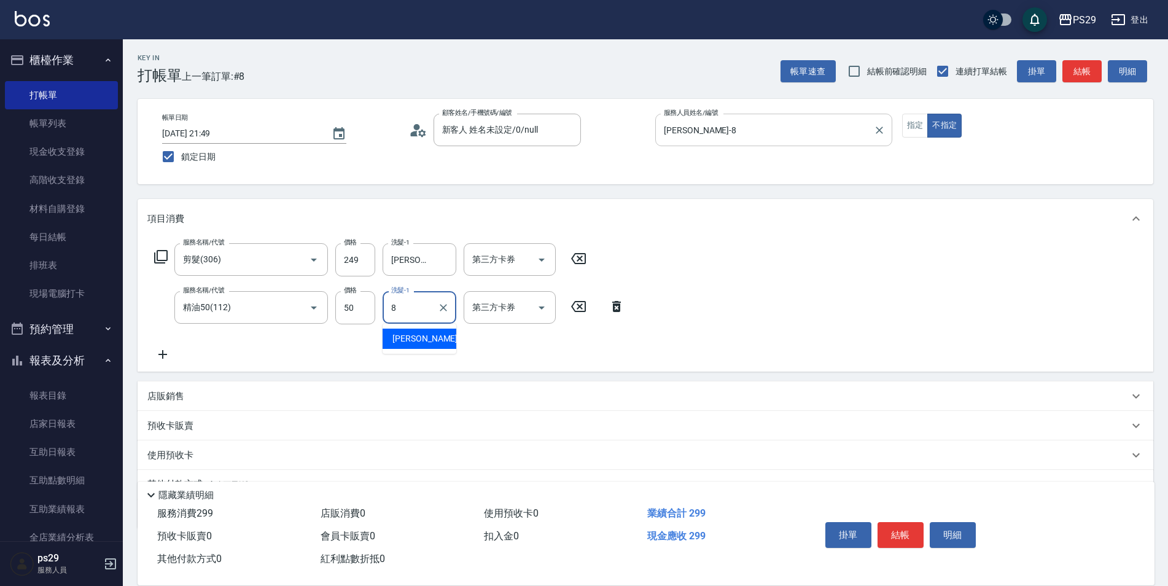
type input "[PERSON_NAME]-8"
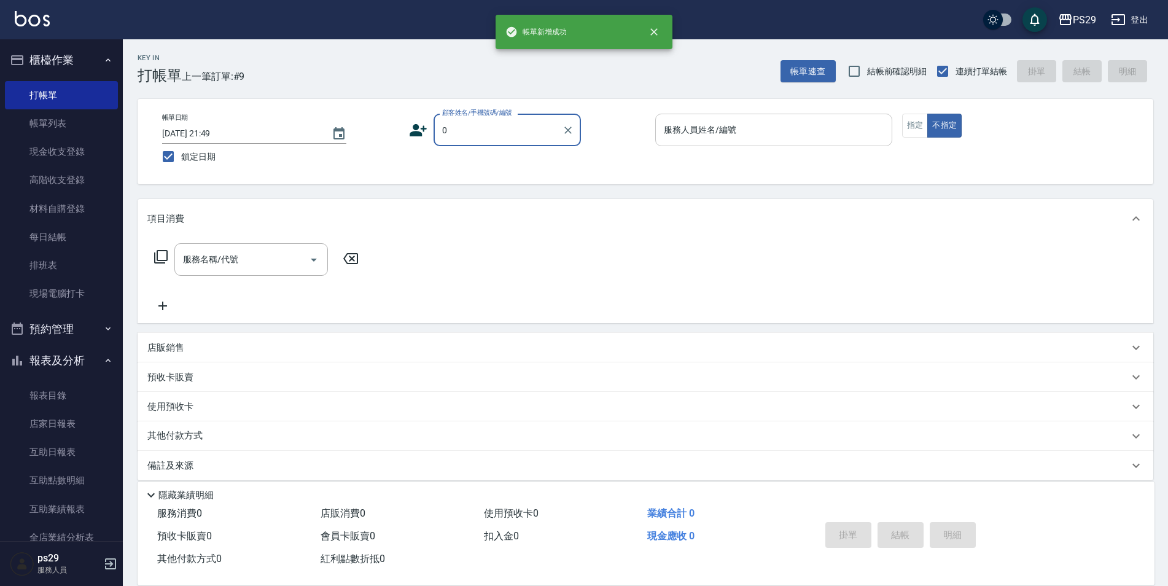
type input "新客人 姓名未設定/0/null"
type input "[PERSON_NAME]-3"
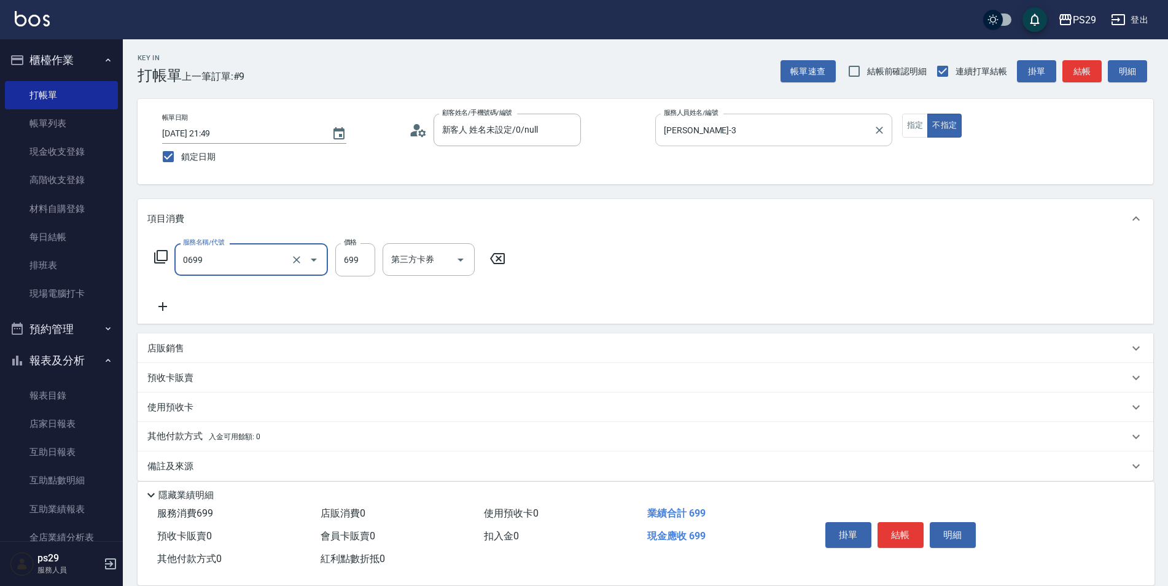
type input "精油SPA(0699)"
type input "[PERSON_NAME]-23"
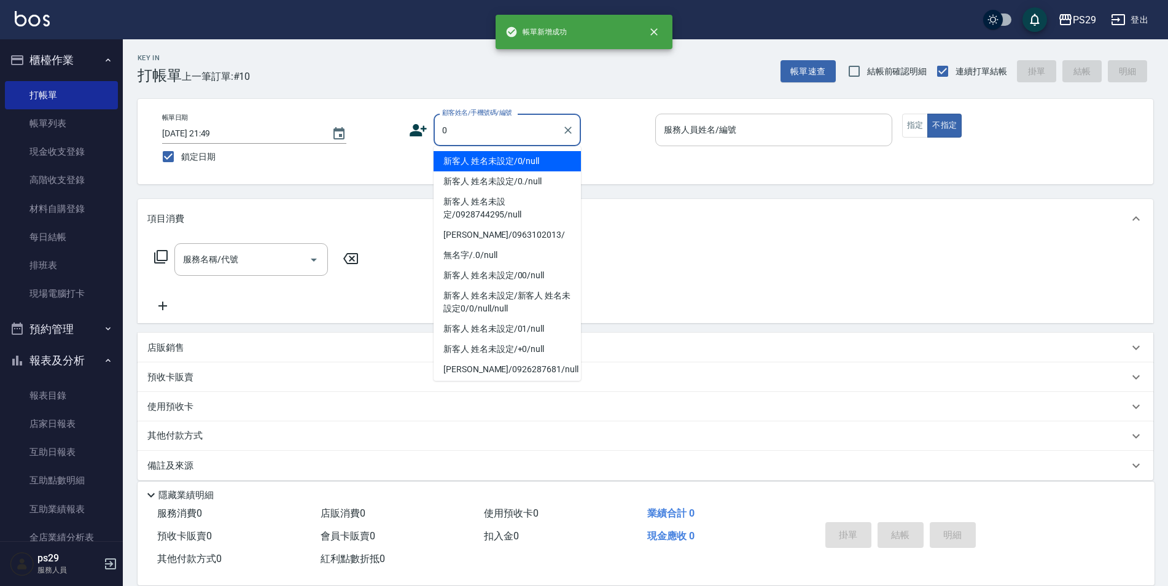
type input "新客人 姓名未設定/0/null"
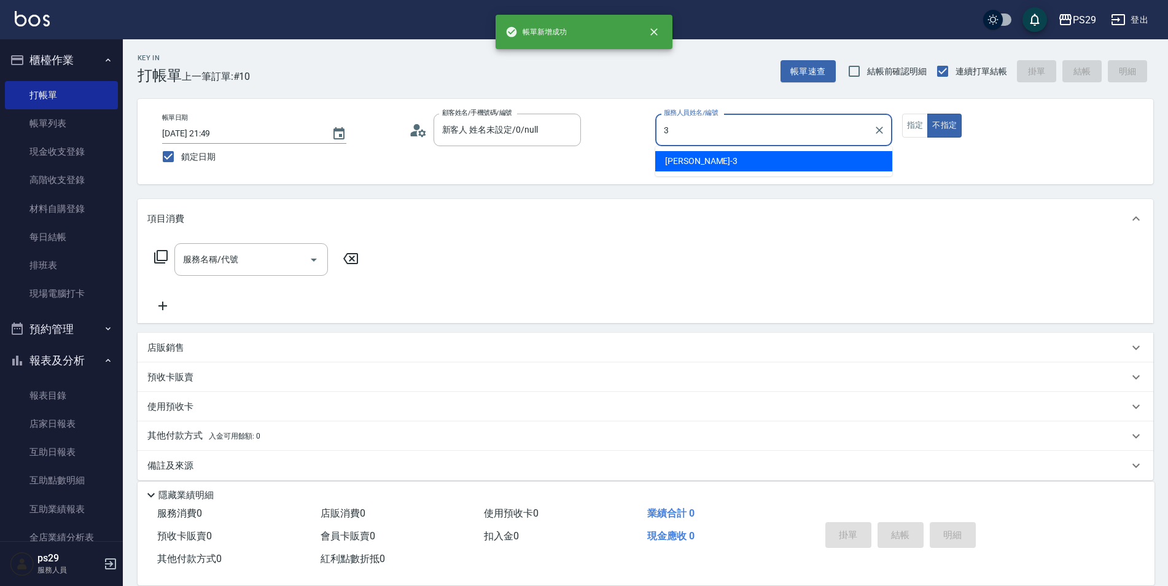
type input "[PERSON_NAME]-3"
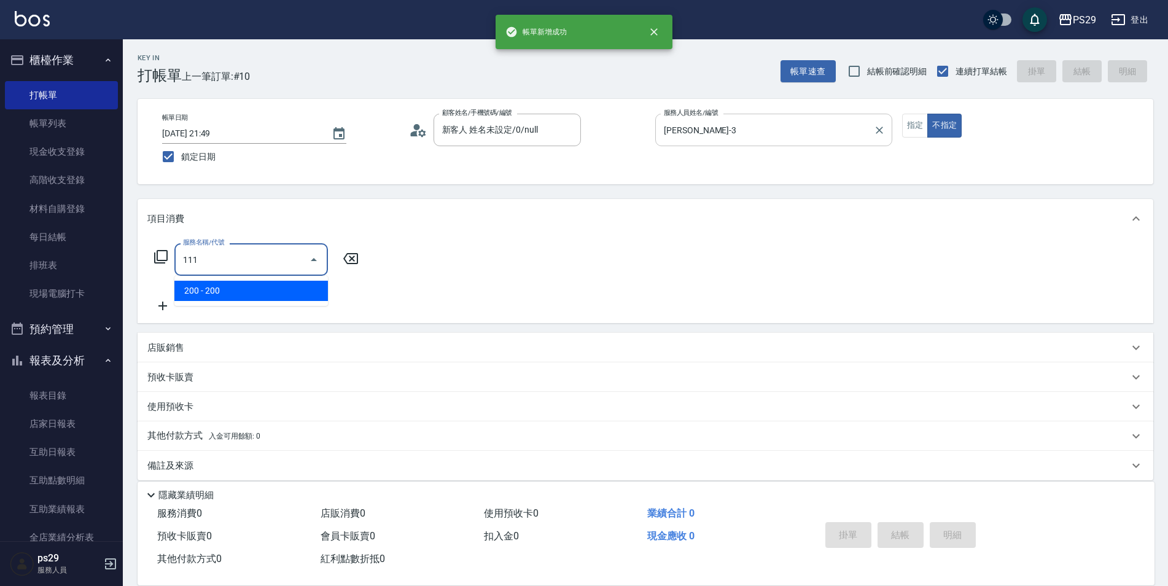
type input "200(111)"
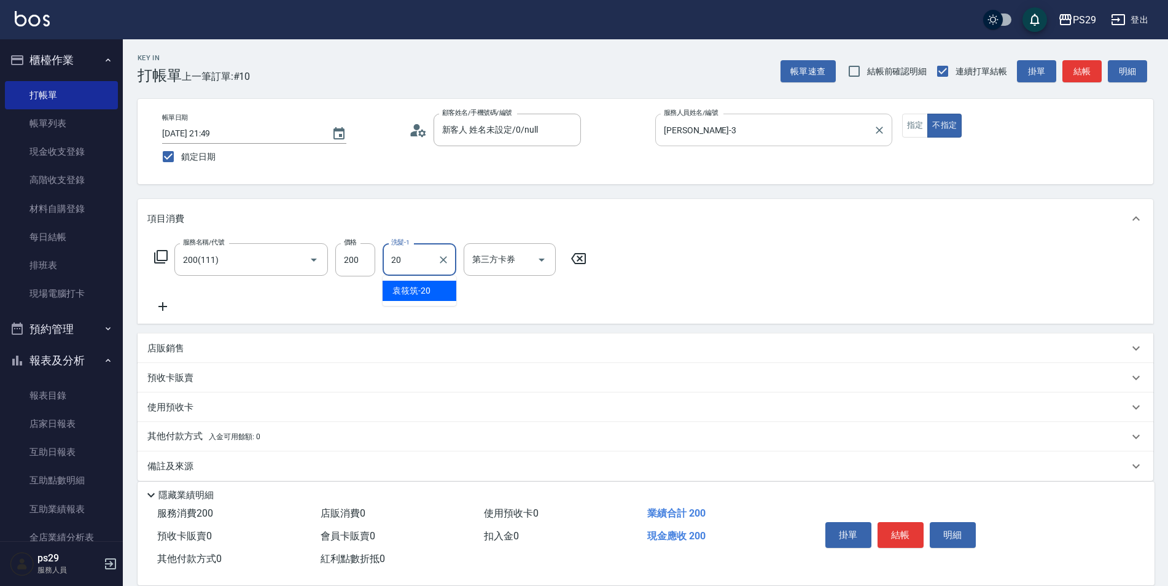
type input "[PERSON_NAME]-20"
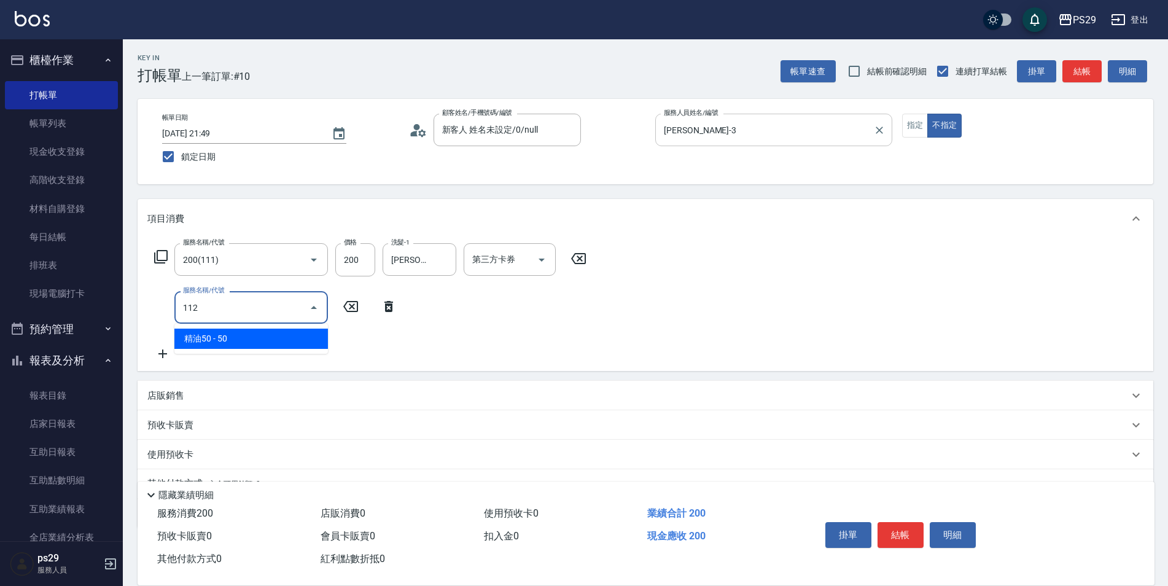
type input "精油50(112)"
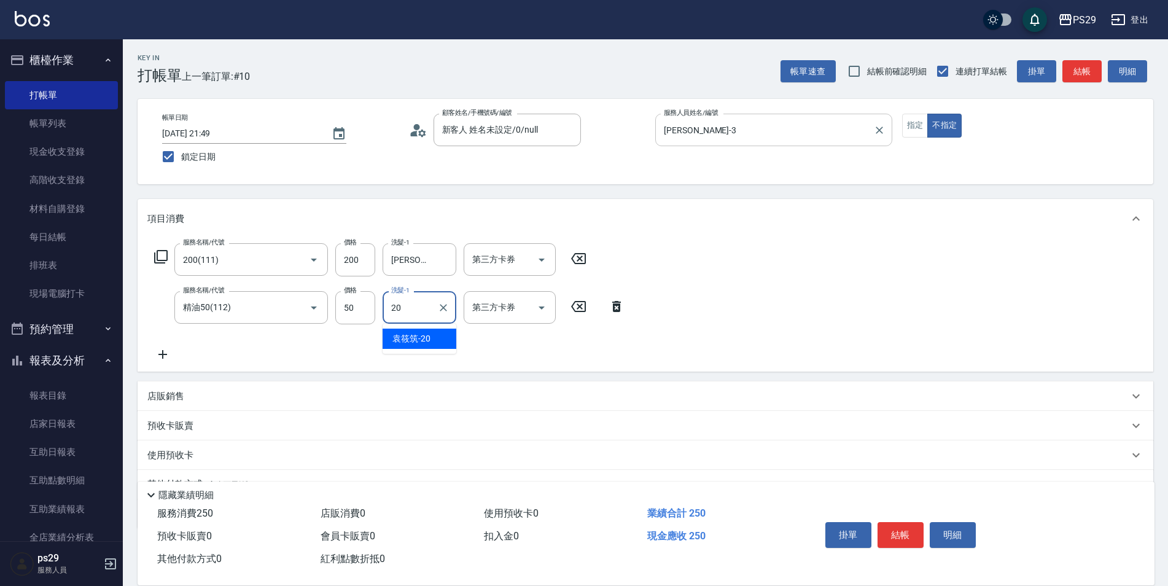
type input "[PERSON_NAME]-20"
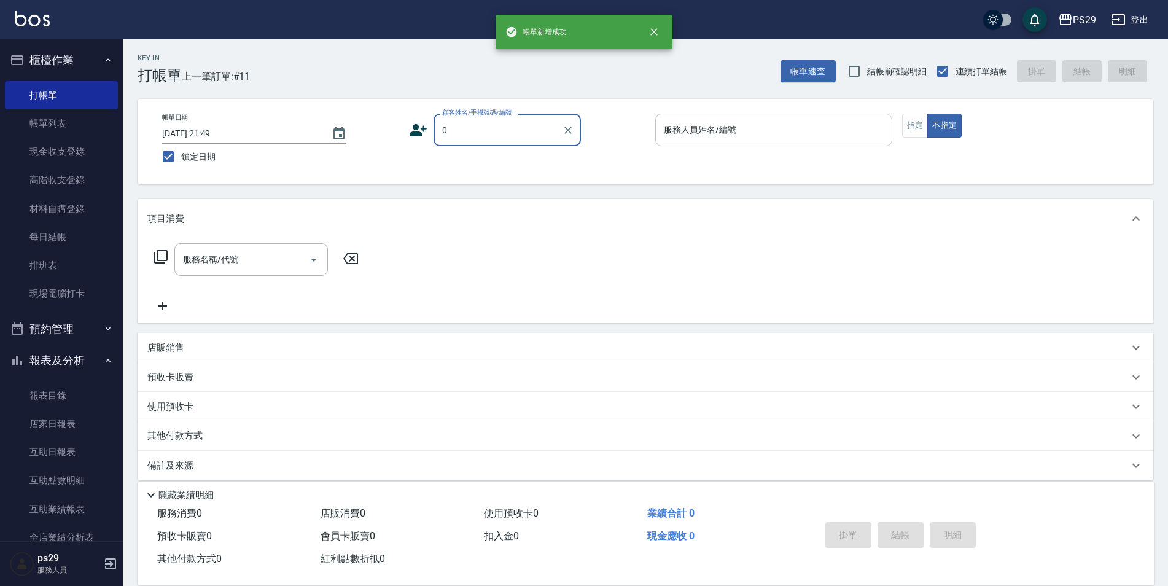
type input "新客人 姓名未設定/0/null"
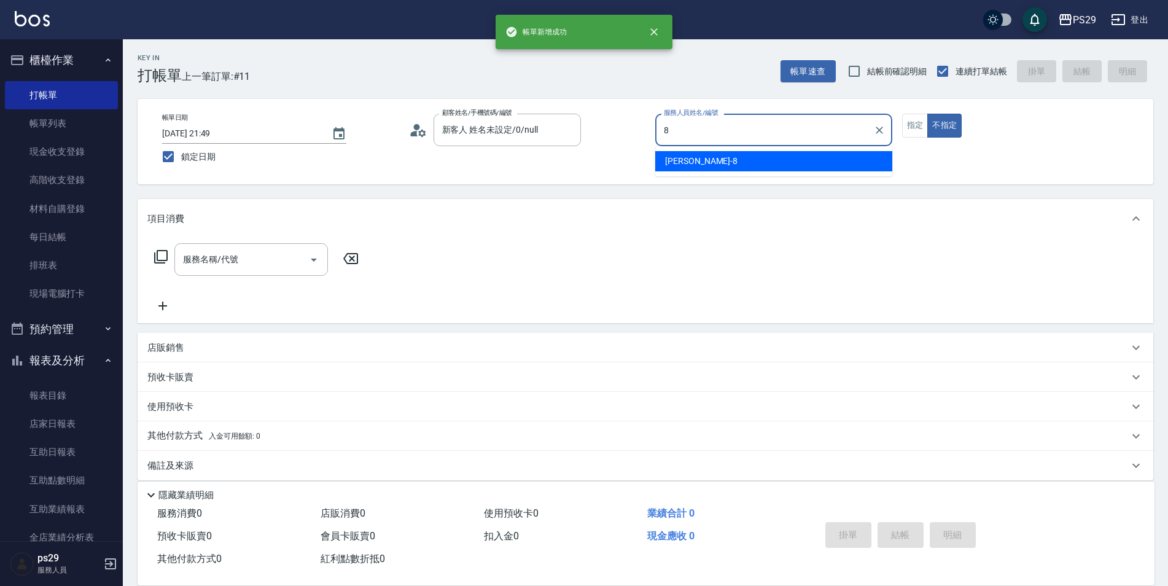
type input "[PERSON_NAME]-8"
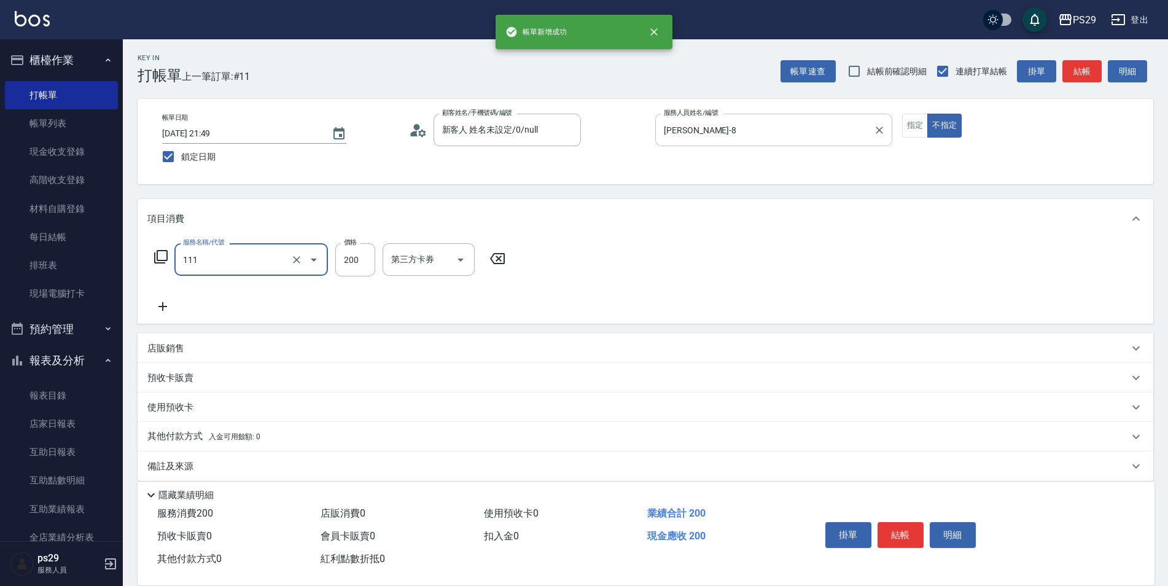
type input "200(111)"
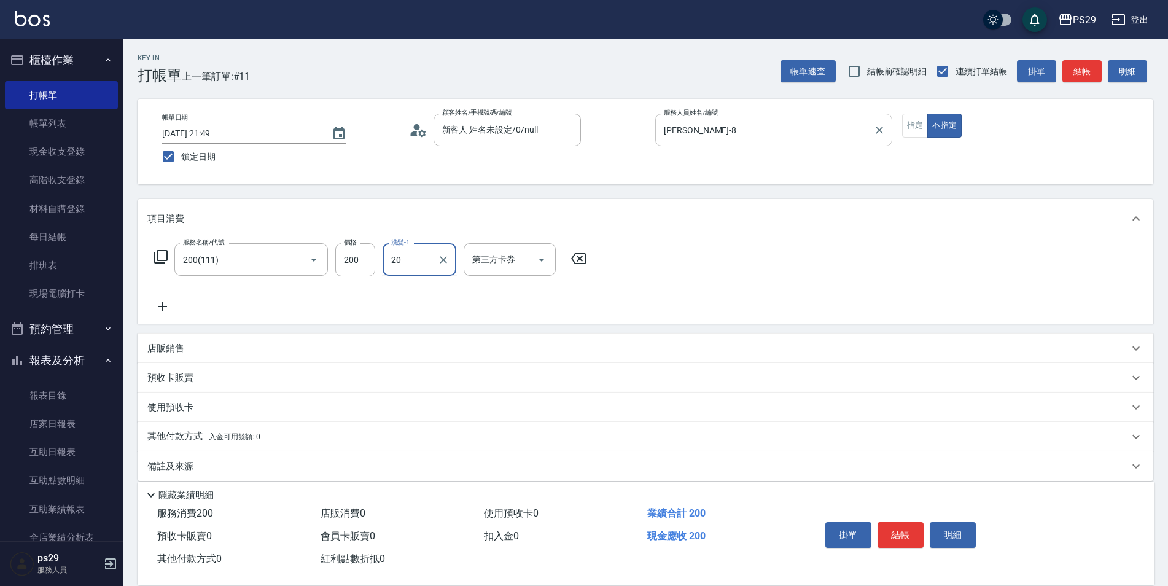
type input "[PERSON_NAME]-20"
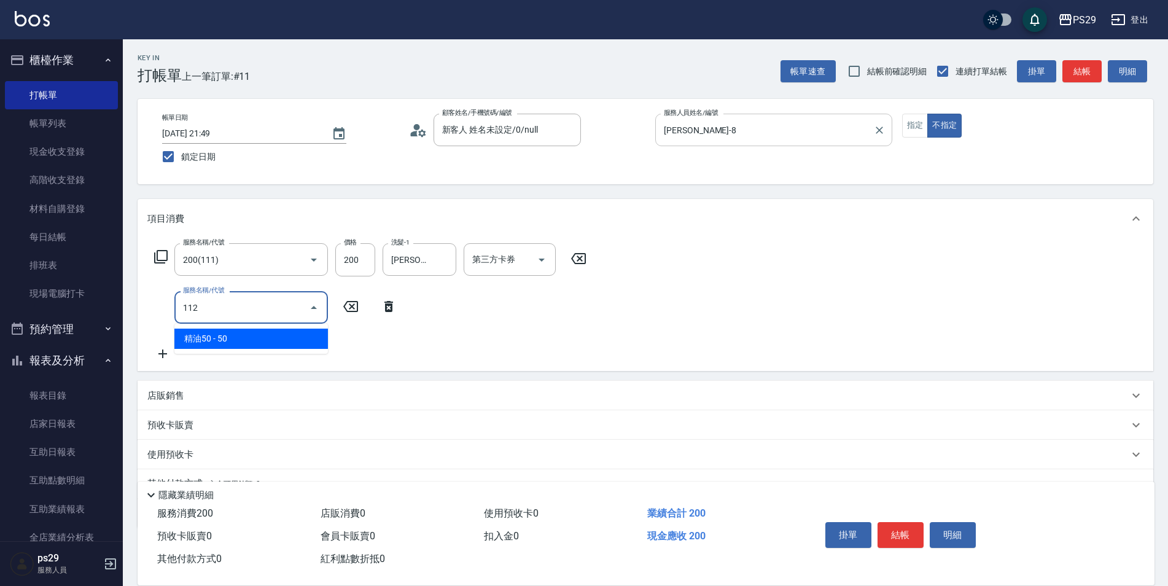
type input "精油50(112)"
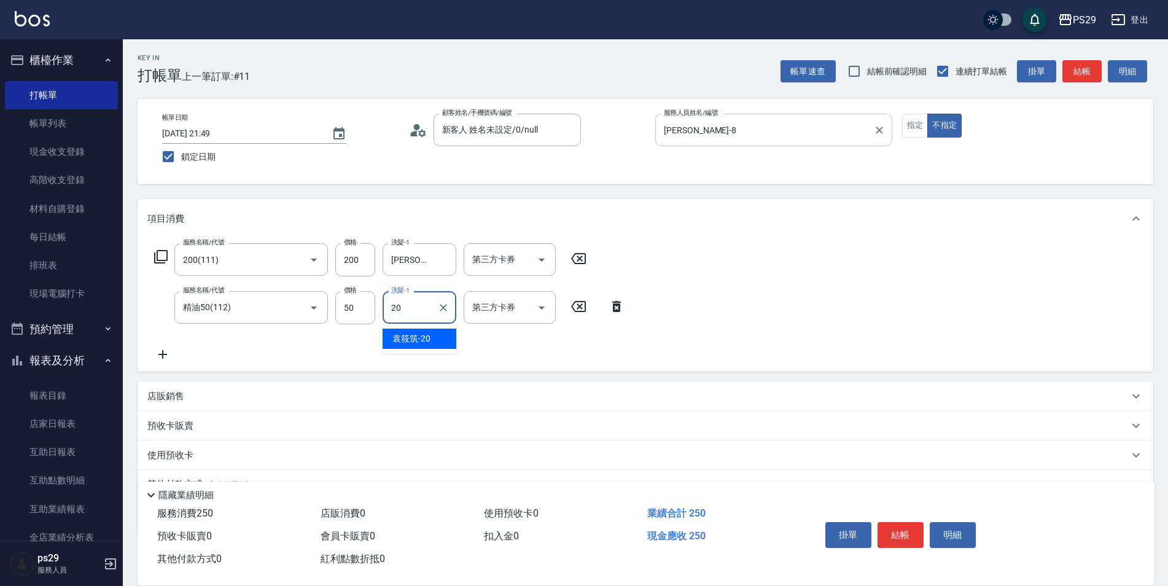
type input "[PERSON_NAME]-20"
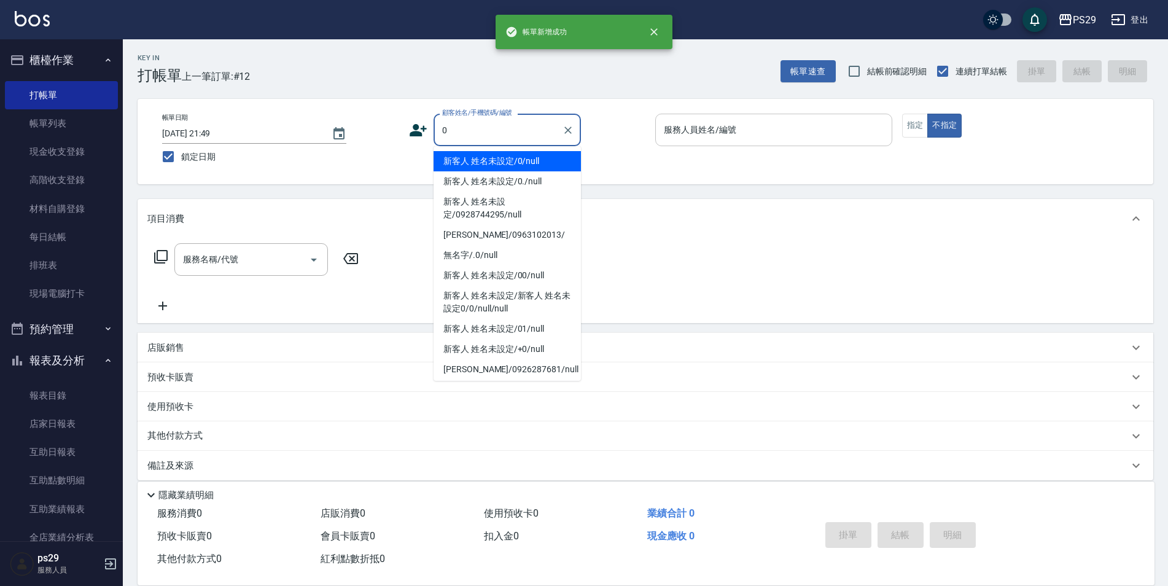
type input "新客人 姓名未設定/0/null"
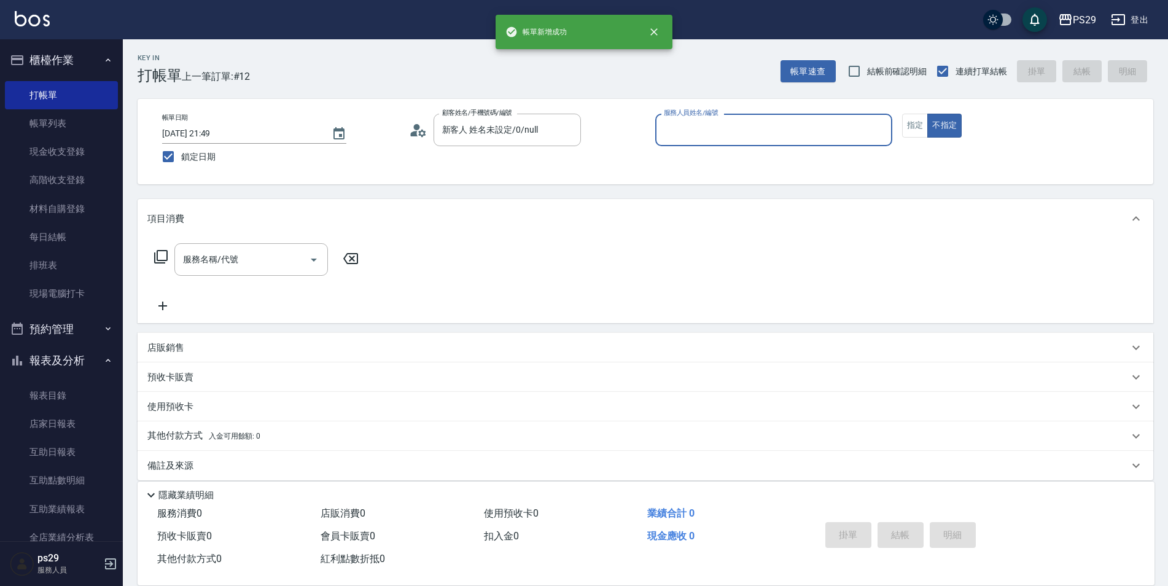
type input "8"
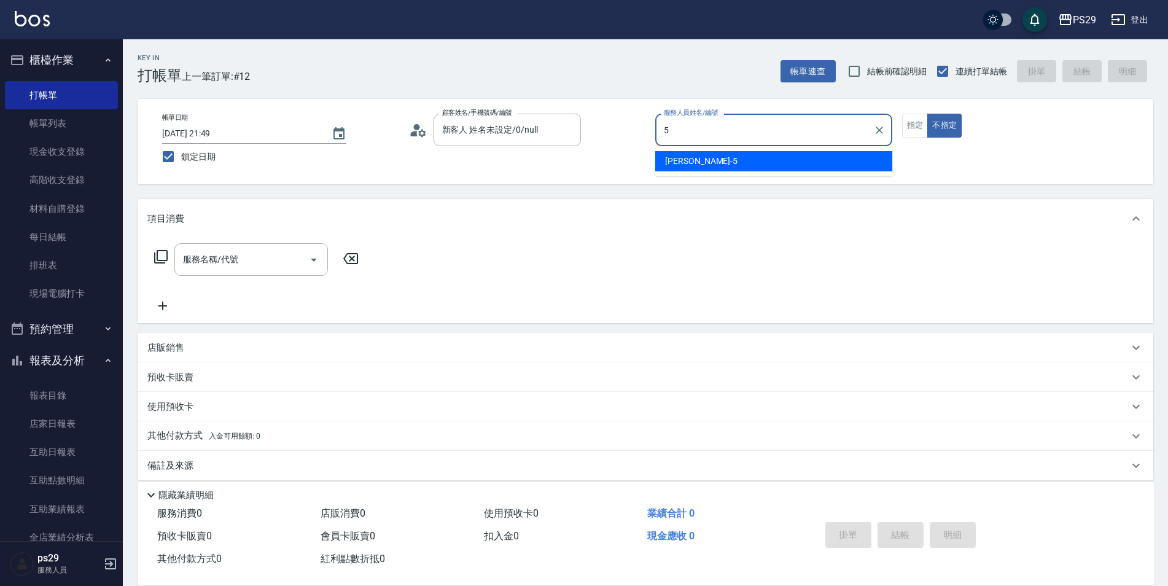
type input "[PERSON_NAME]維-5"
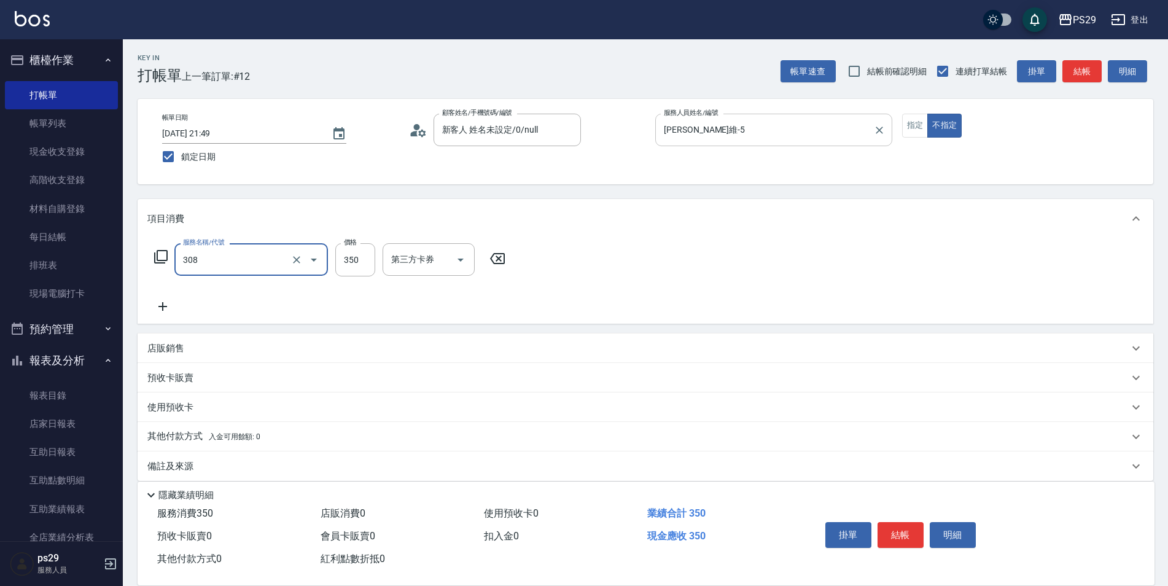
type input "洗+剪(308)"
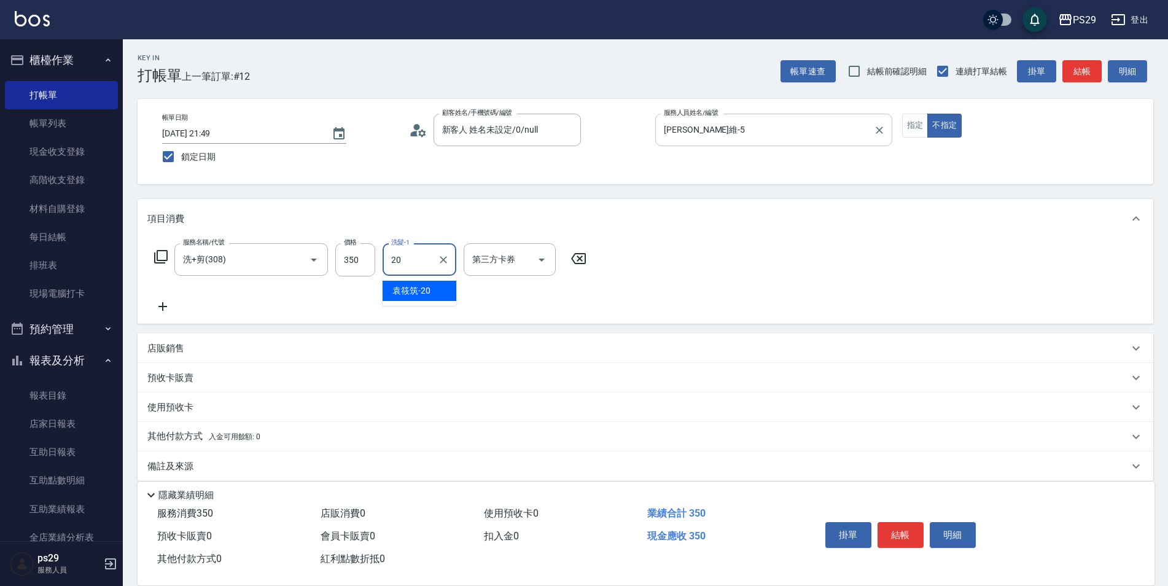
type input "[PERSON_NAME]-20"
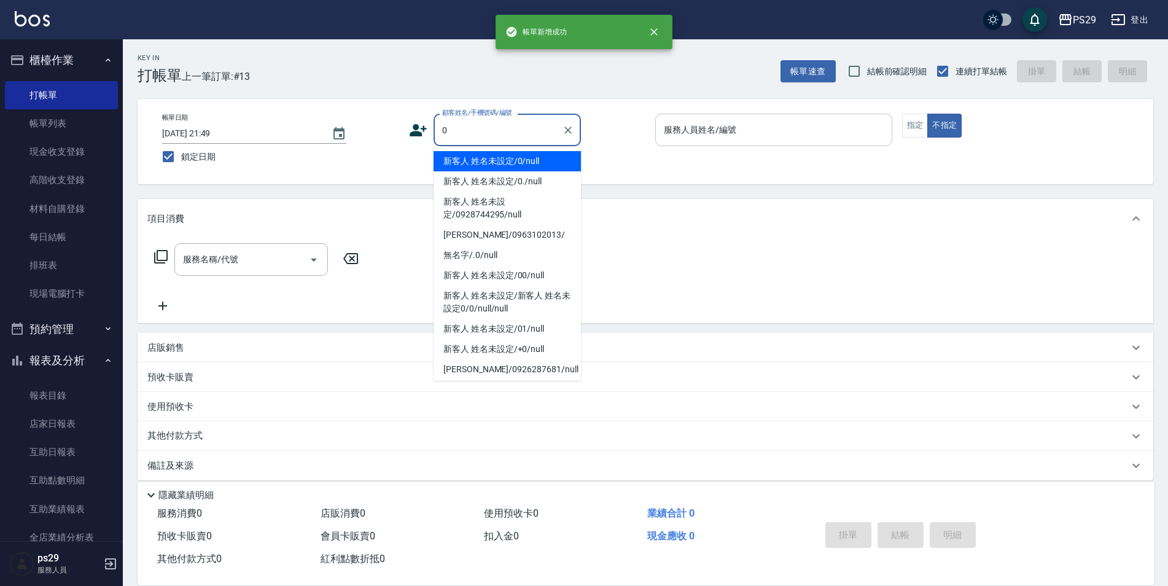
type input "新客人 姓名未設定/0/null"
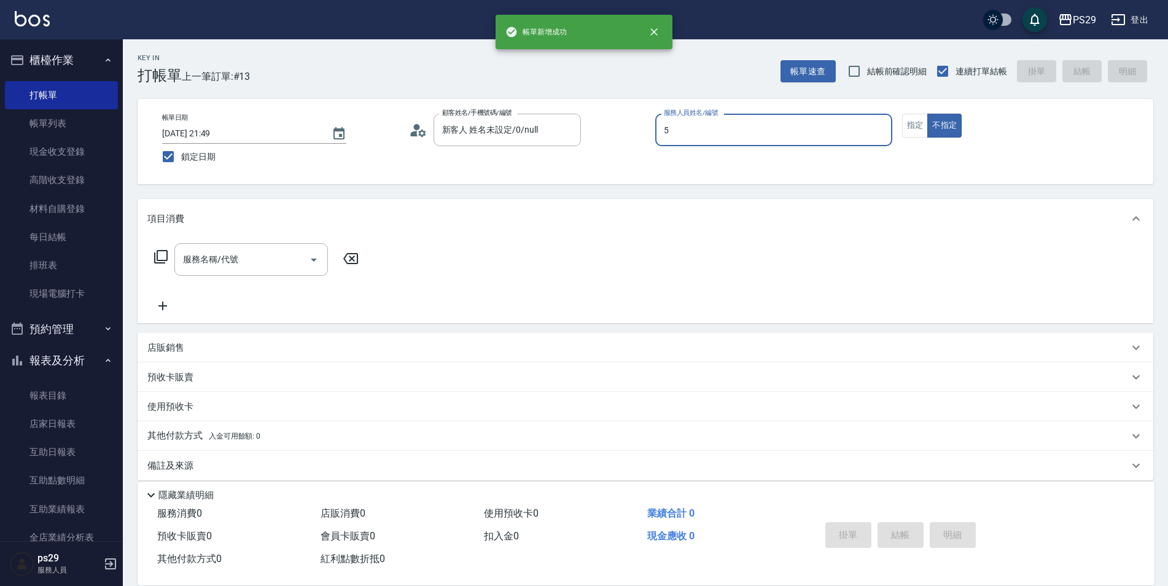
type input "[PERSON_NAME]維-5"
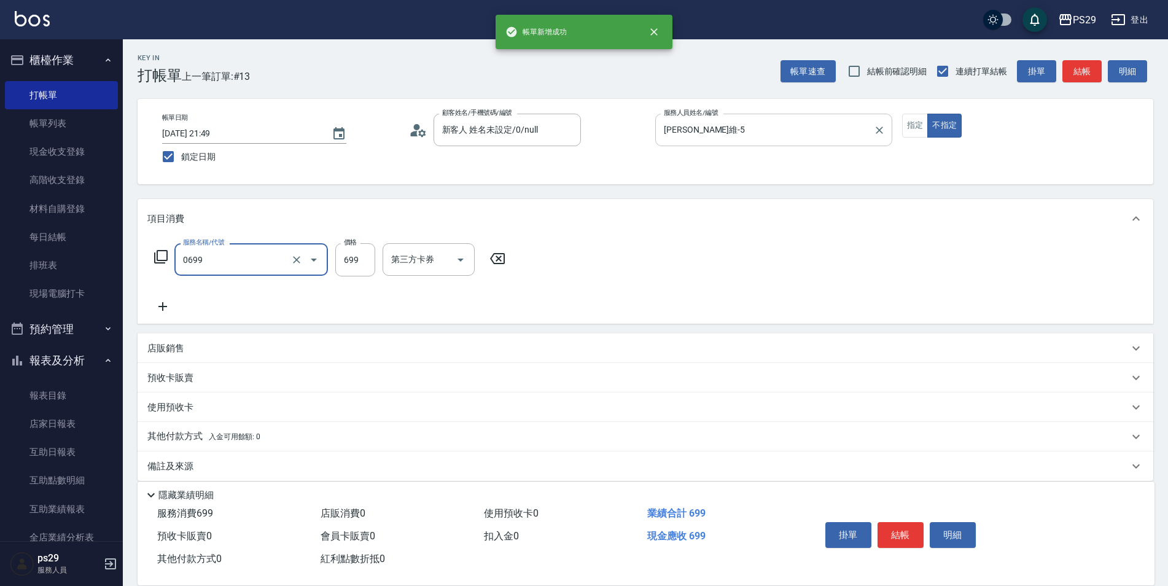
type input "精油SPA(0699)"
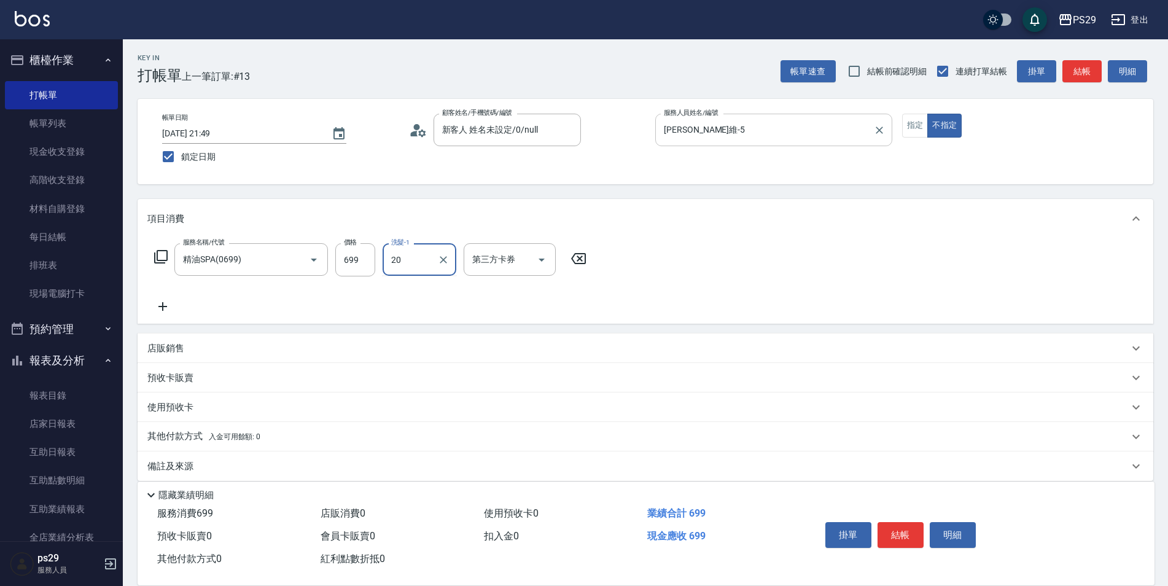
type input "[PERSON_NAME]-20"
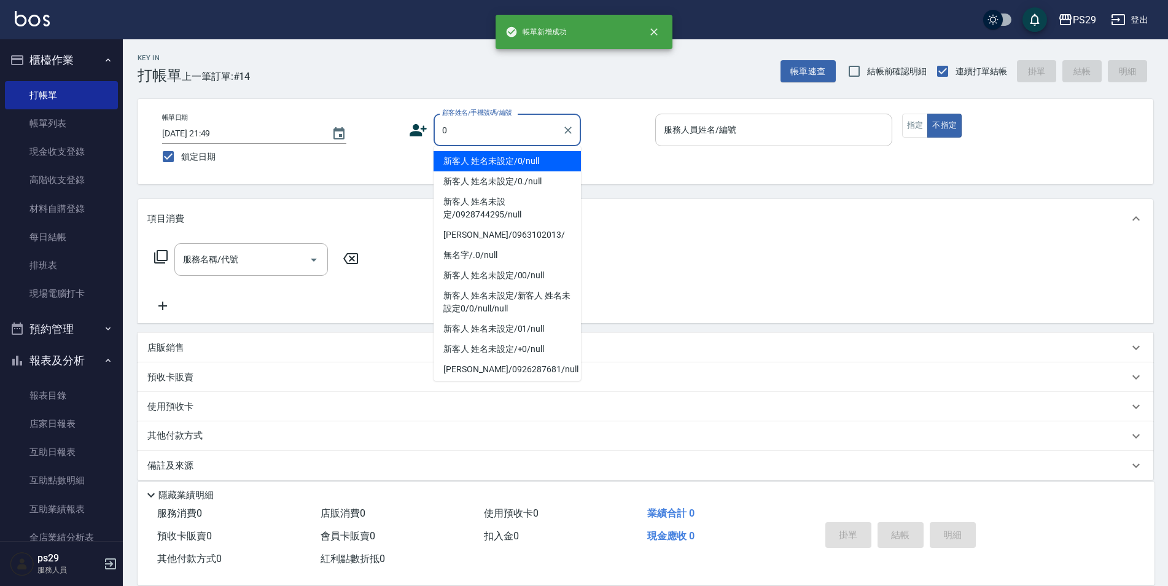
type input "新客人 姓名未設定/0/null"
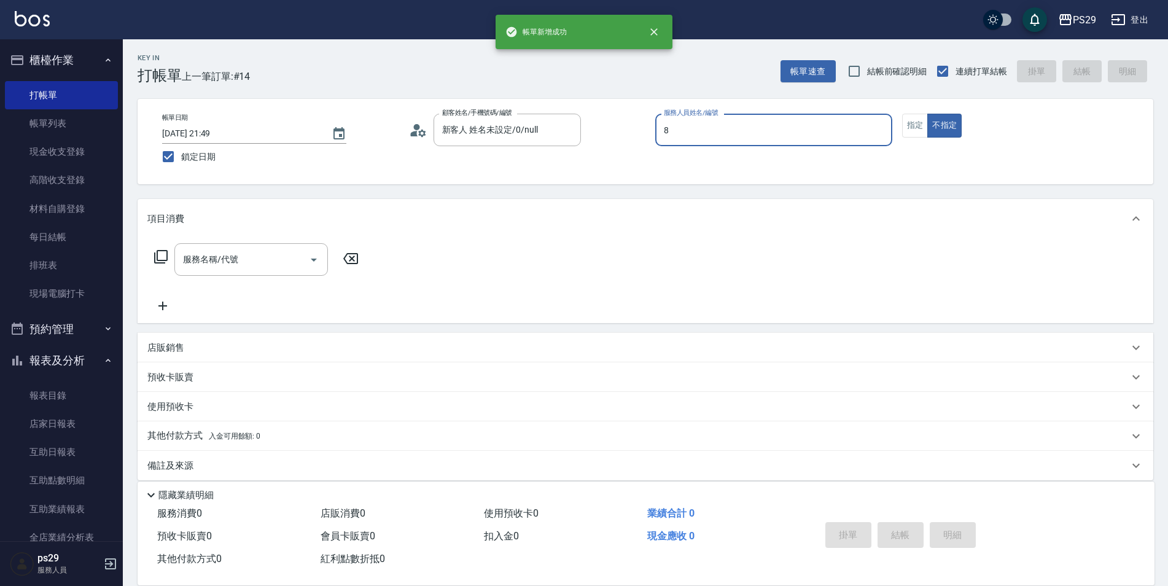
type input "[PERSON_NAME]-8"
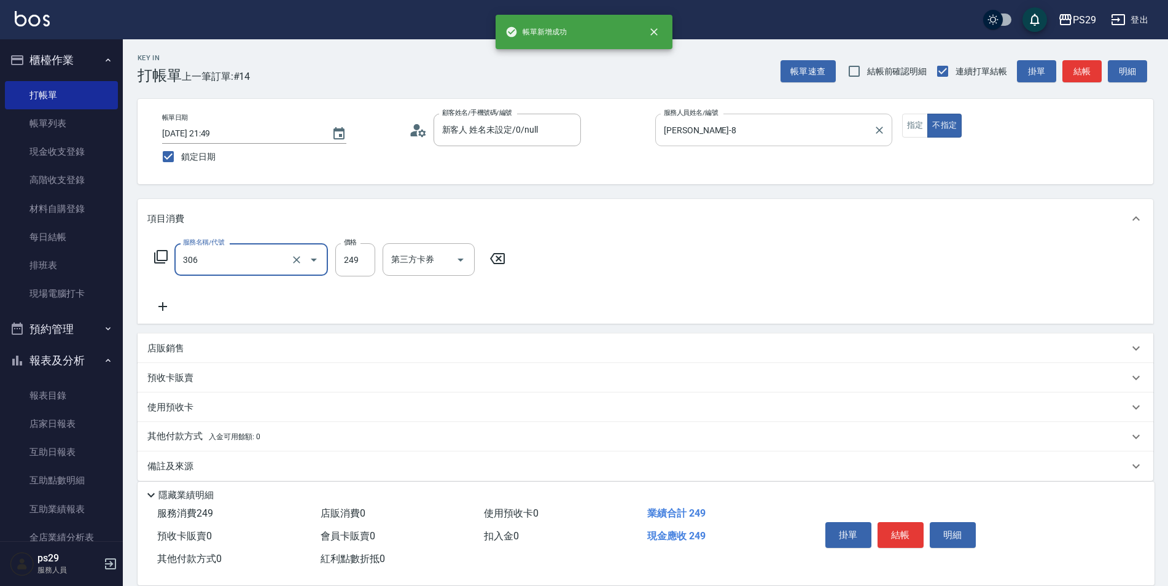
type input "剪髮(306)"
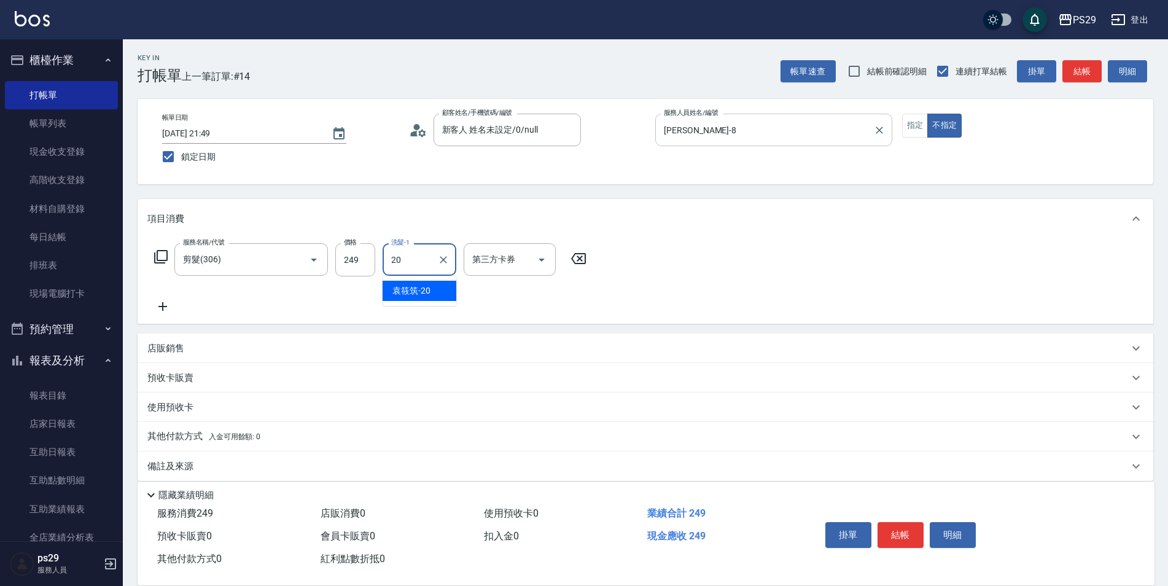
type input "[PERSON_NAME]-20"
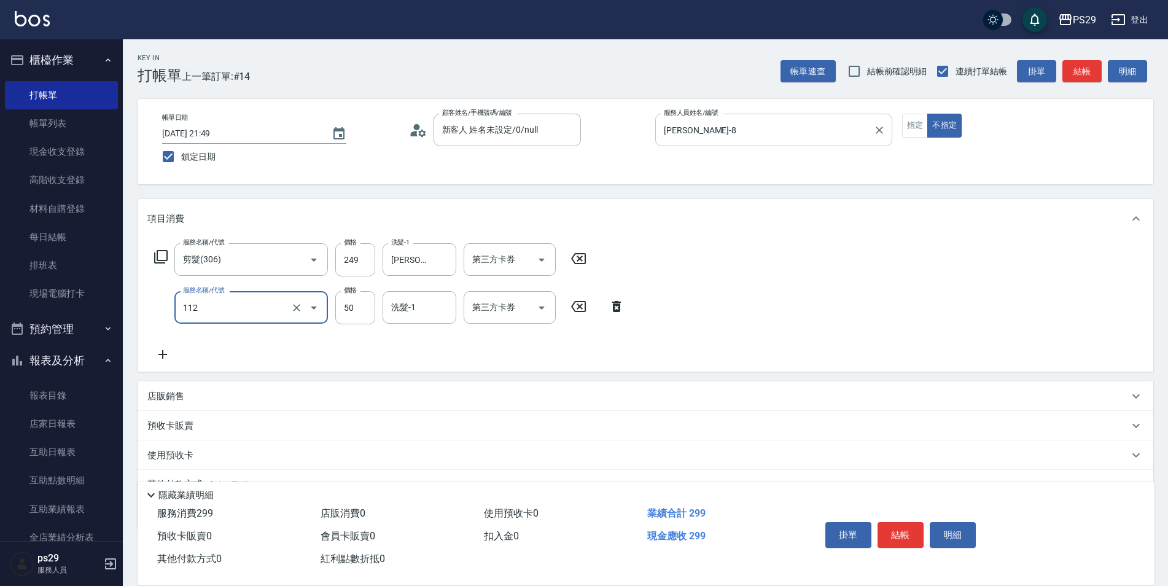
type input "精油50(112)"
type input "[PERSON_NAME]-20"
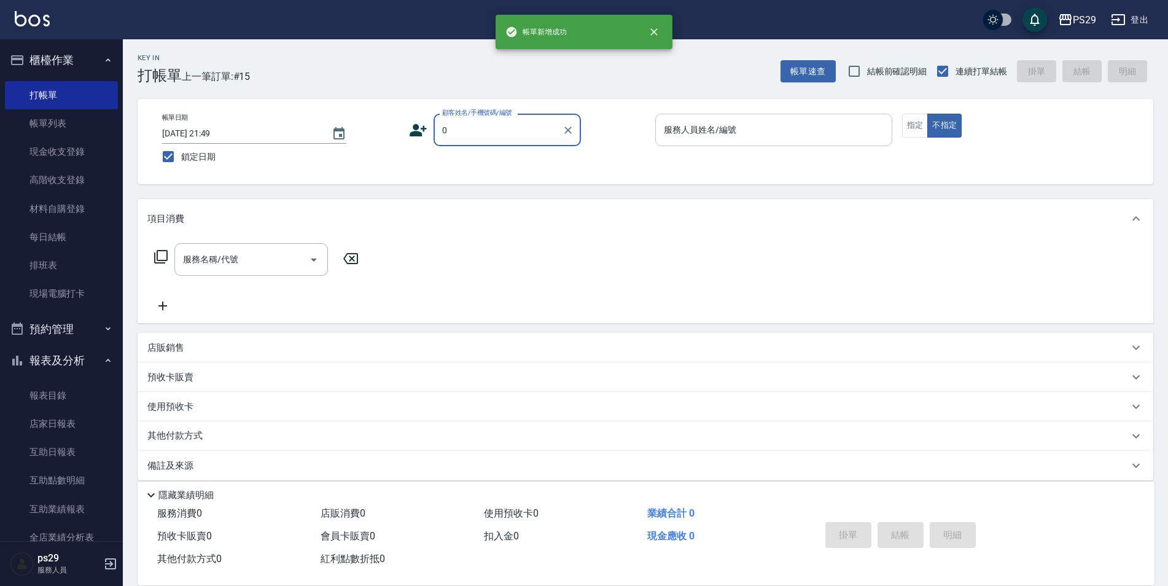
type input "新客人 姓名未設定/0/null"
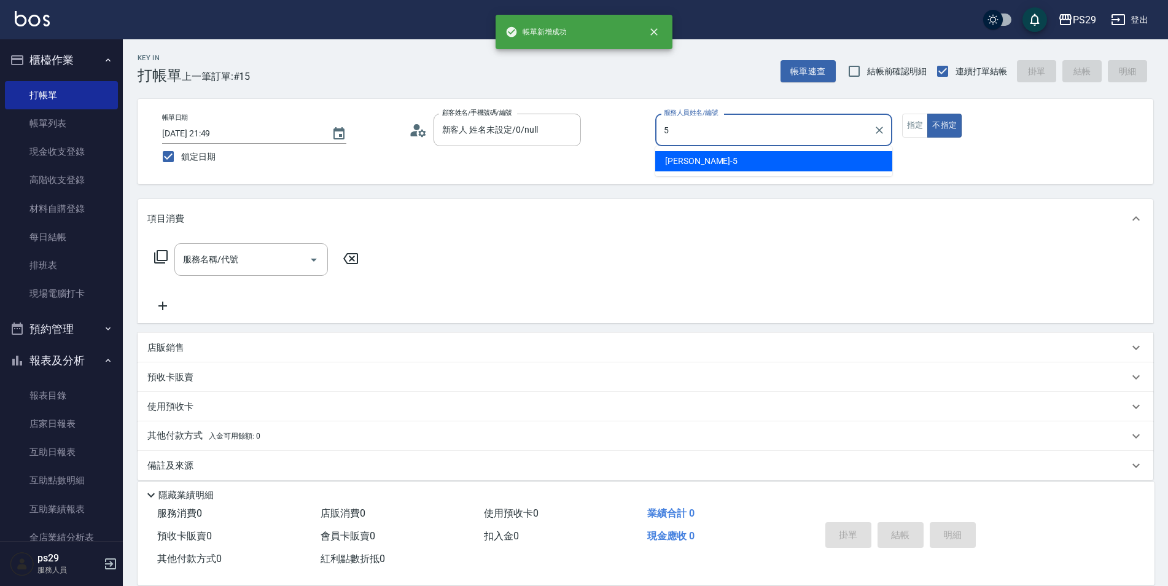
type input "[PERSON_NAME]維-5"
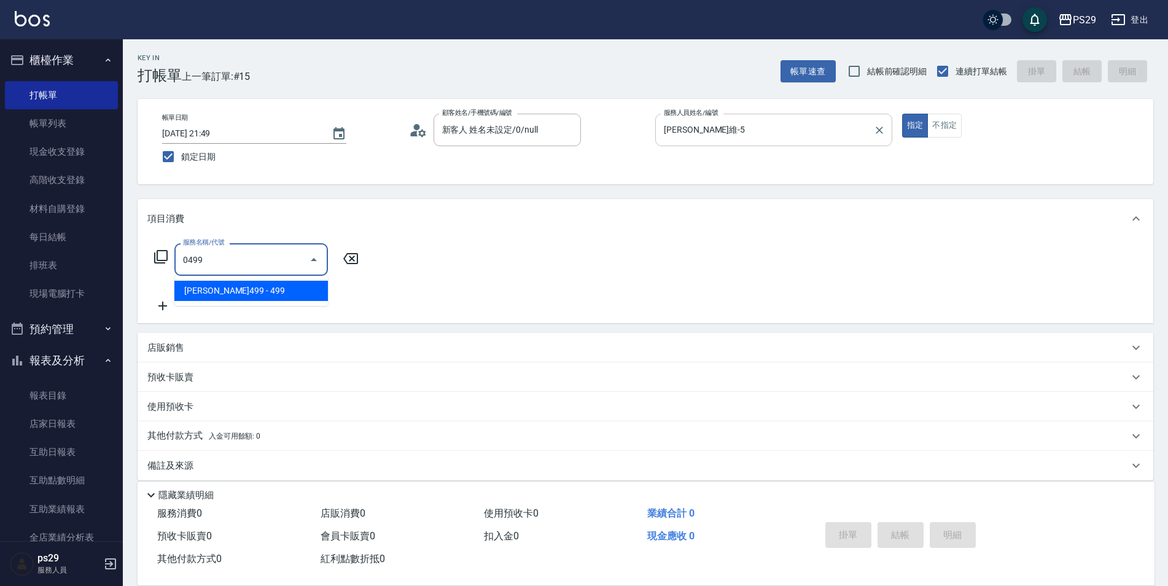
type input "[PERSON_NAME]499(0499)"
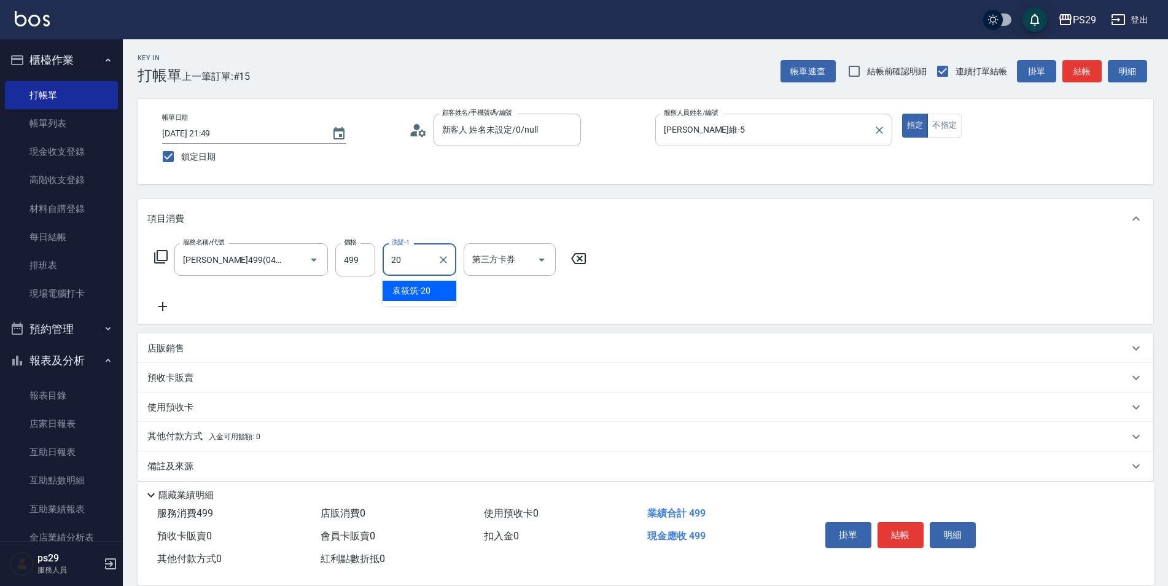
type input "[PERSON_NAME]-20"
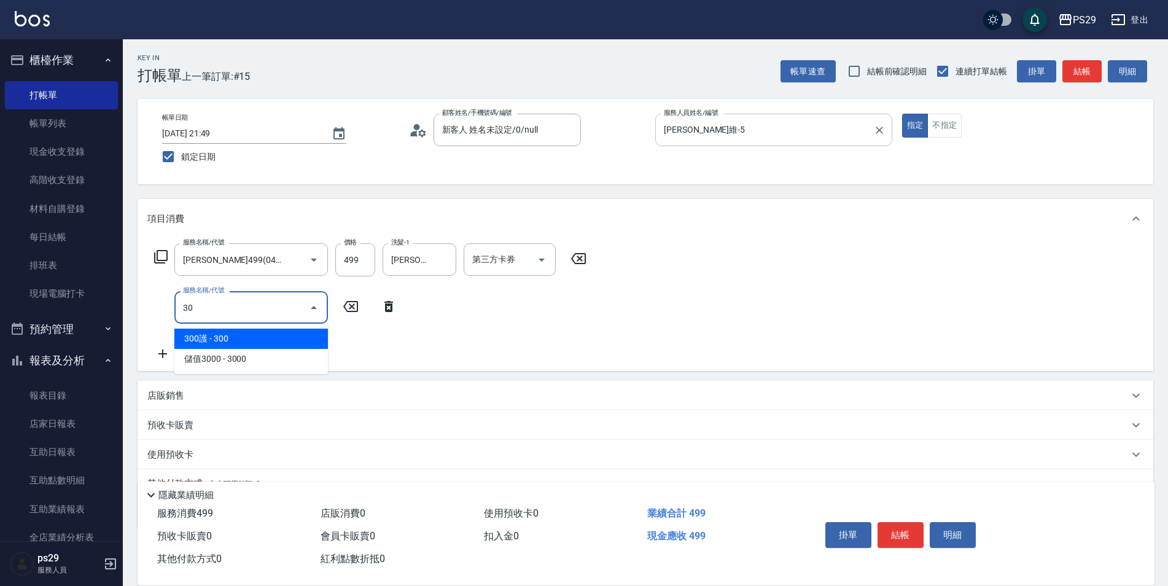
type input "303"
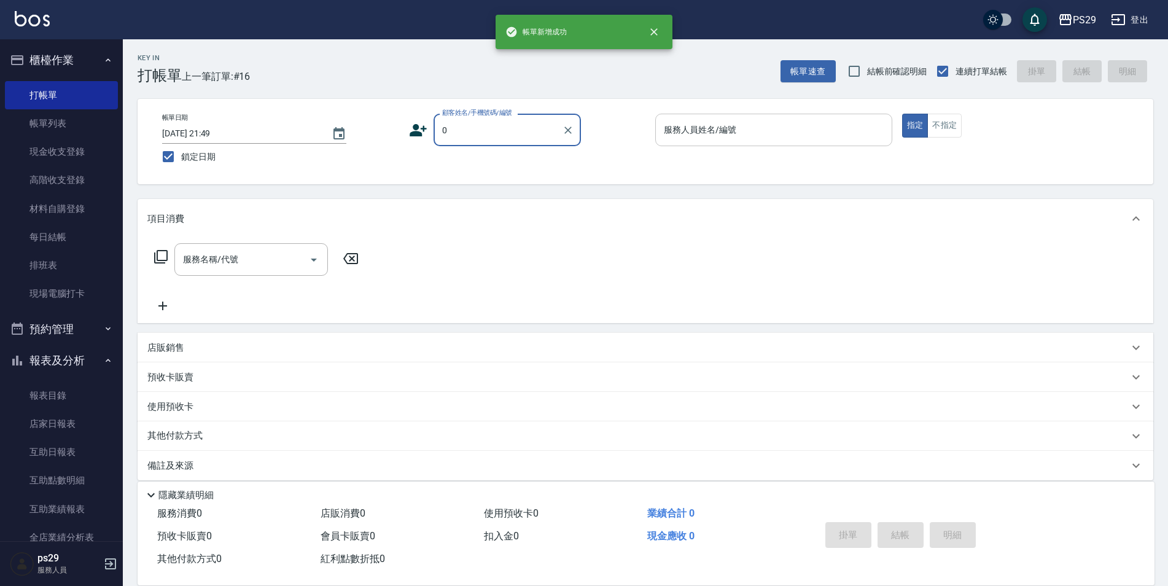
type input "新客人 姓名未設定/0/null"
type input "[PERSON_NAME]-3"
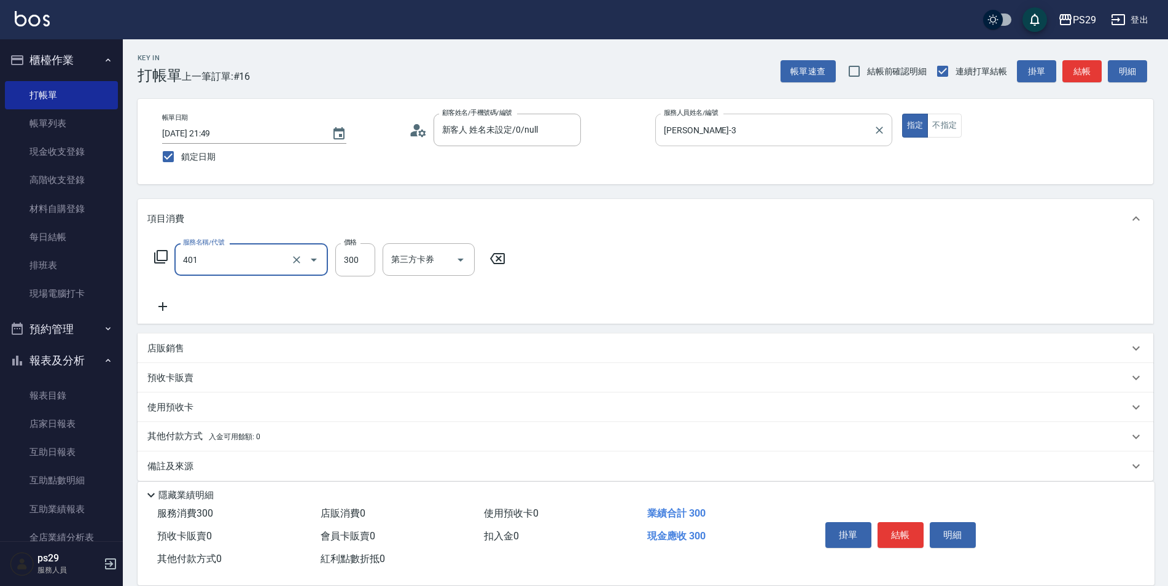
type input "300護(401)"
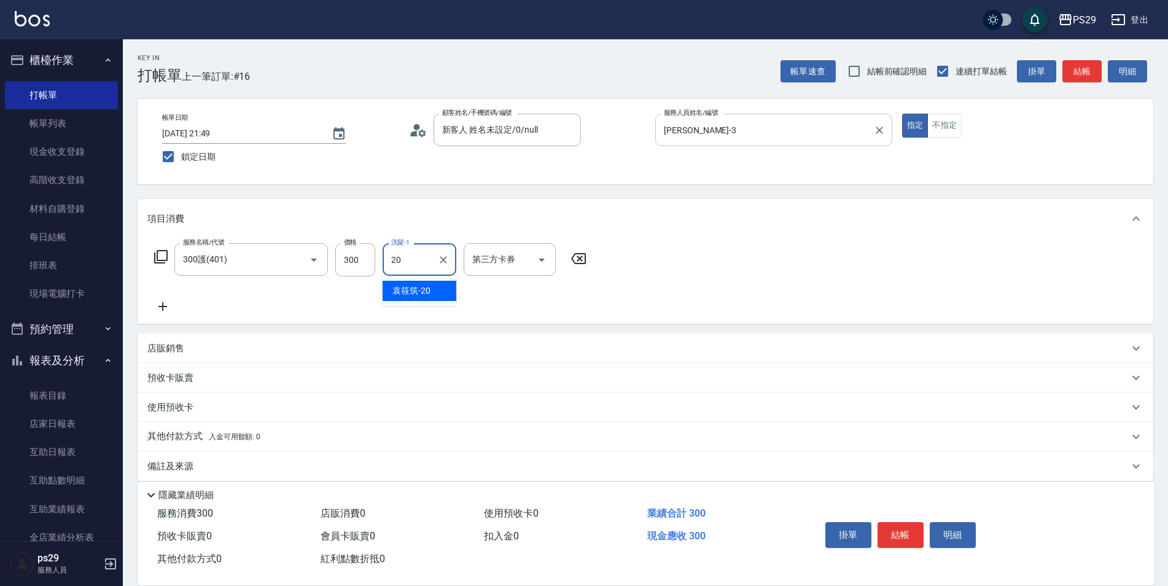
type input "[PERSON_NAME]-20"
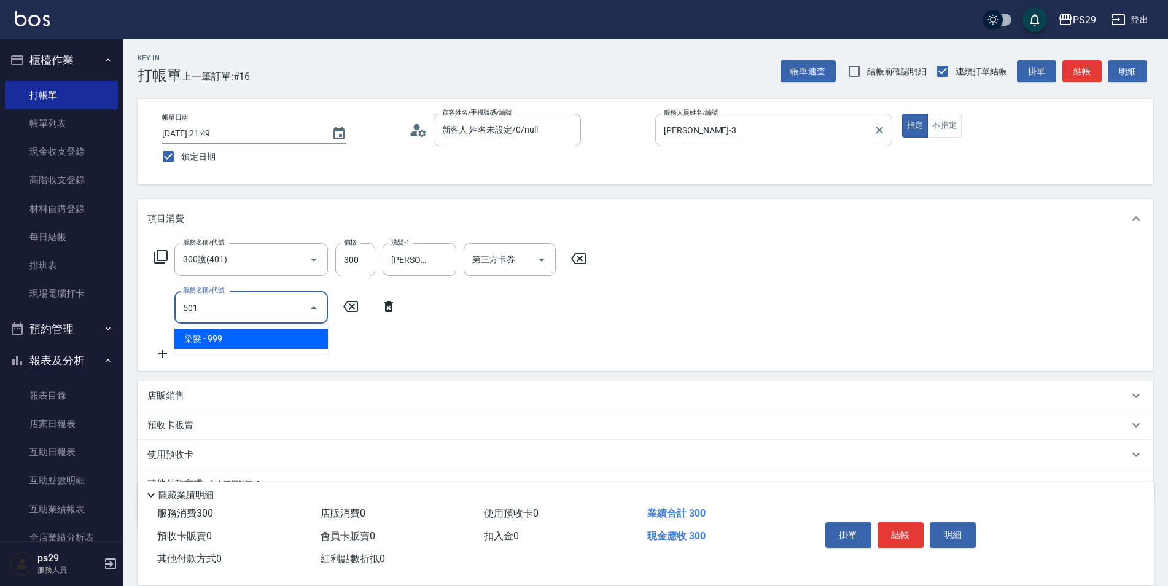
type input "染髮(501)"
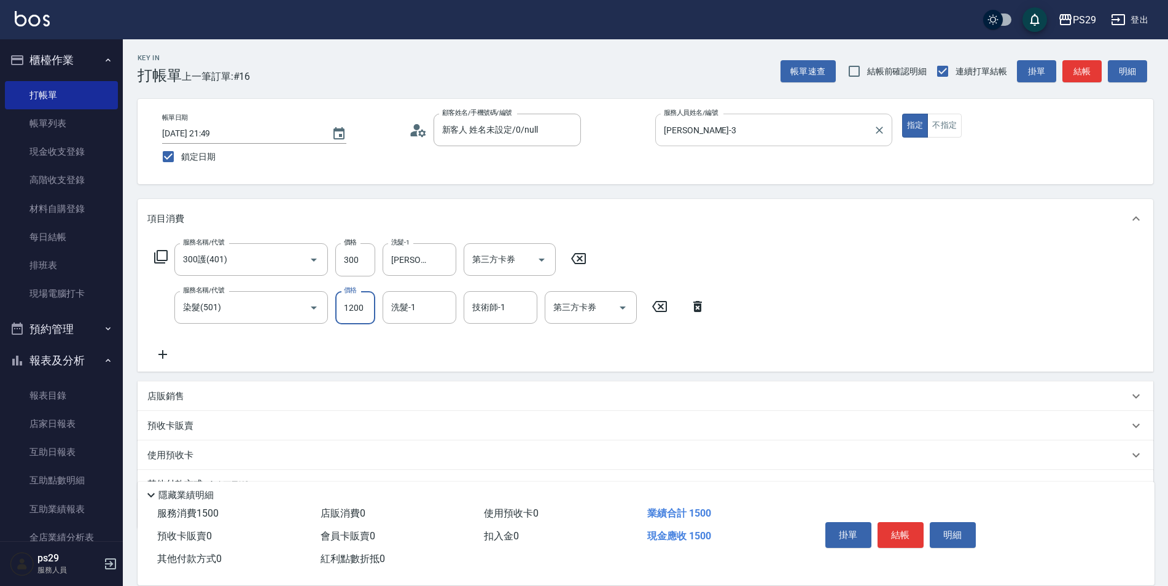
type input "1200"
type input "[PERSON_NAME]-20"
type input "[PERSON_NAME]-3"
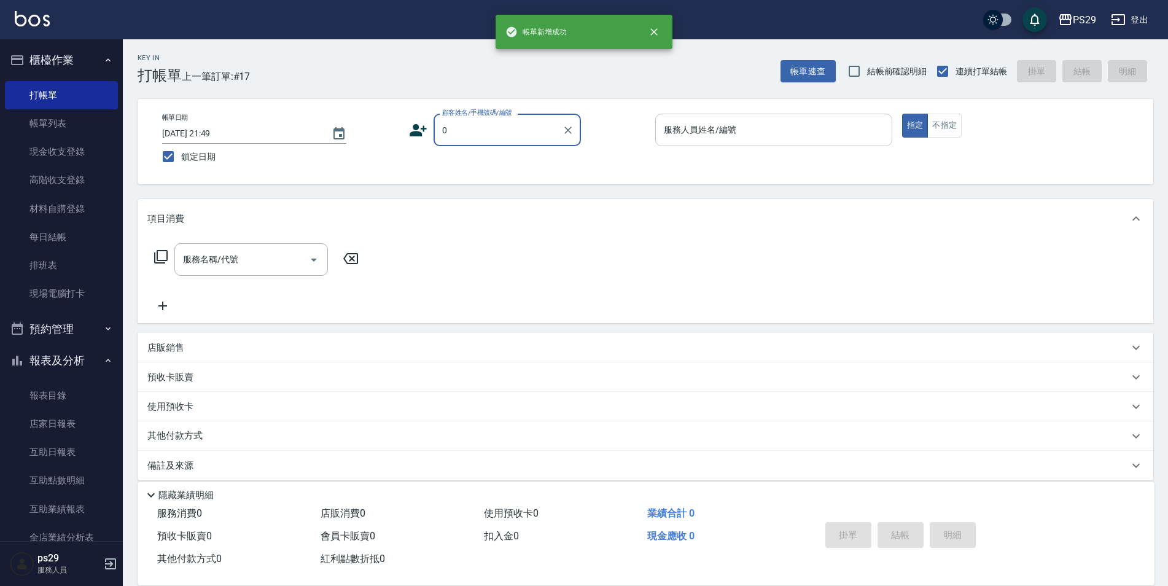
type input "新客人 姓名未設定/0/null"
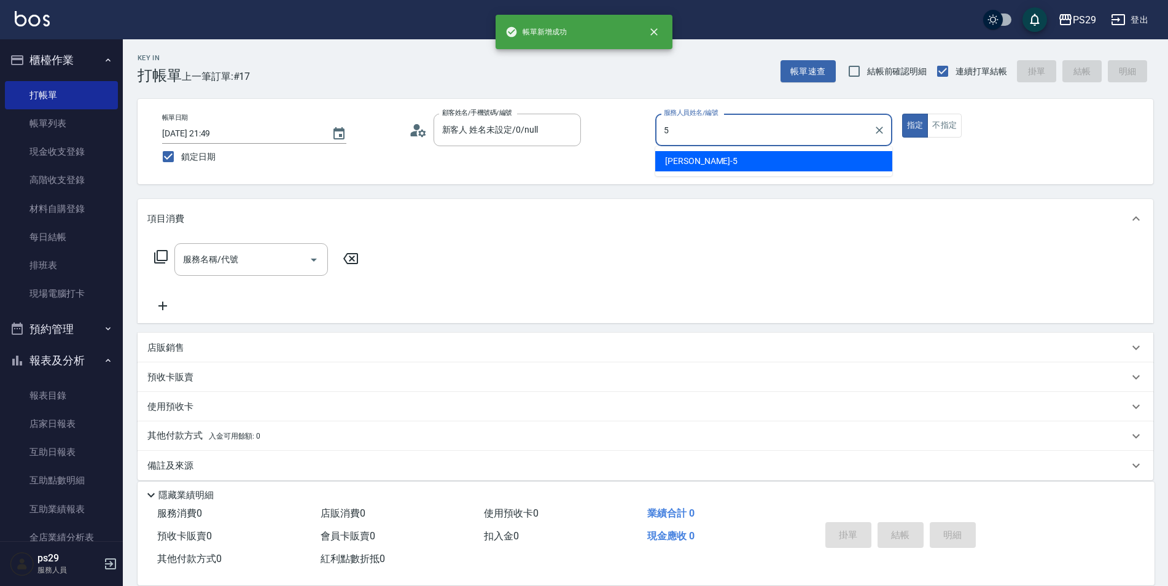
type input "[PERSON_NAME]維-5"
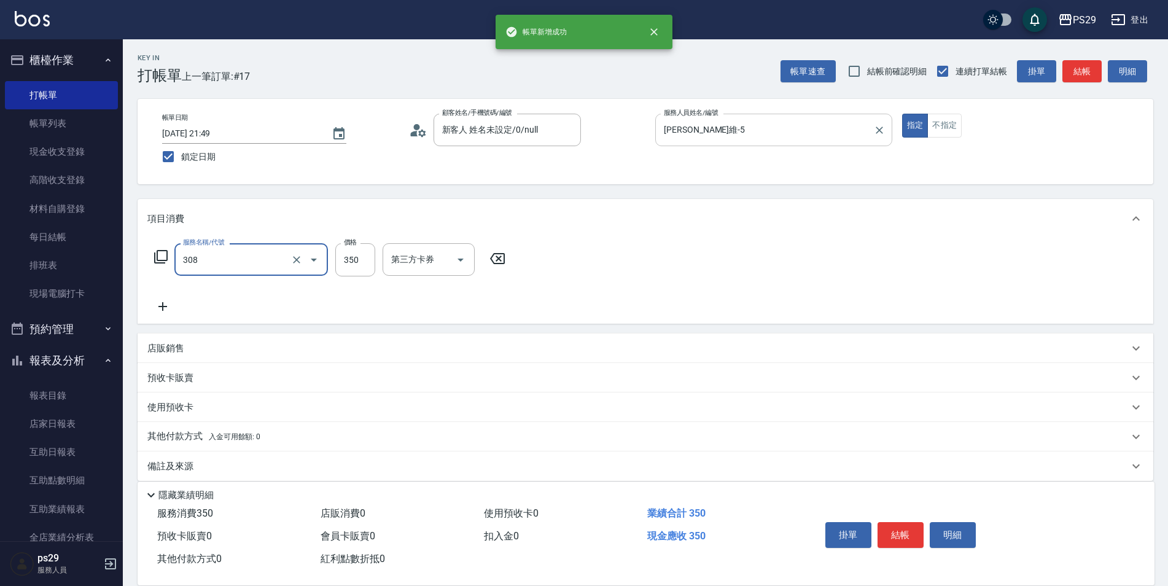
type input "洗+剪(308)"
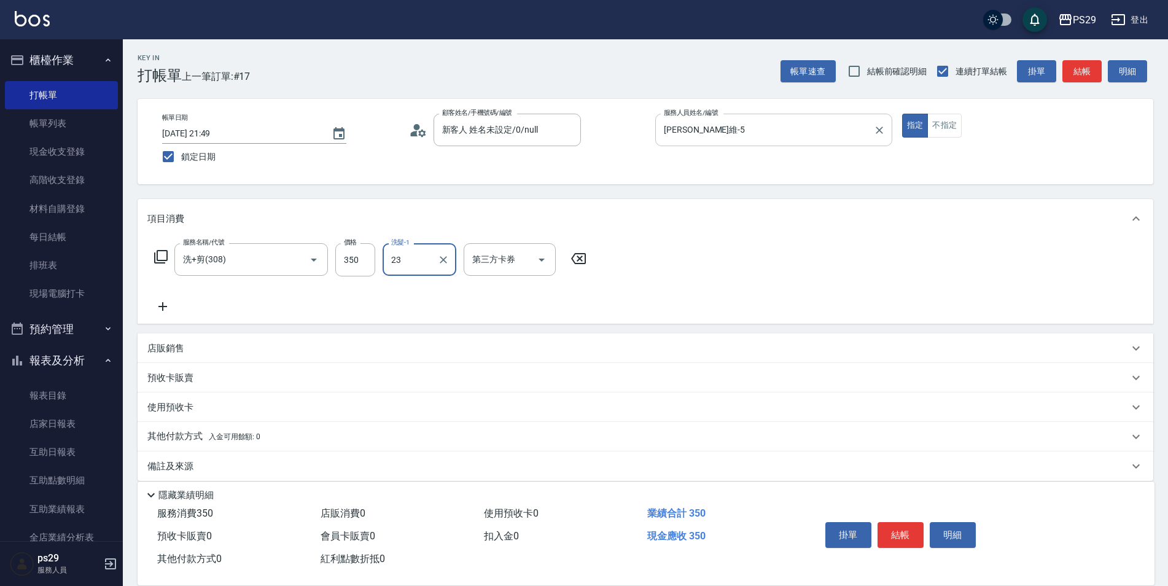
type input "[PERSON_NAME]-23"
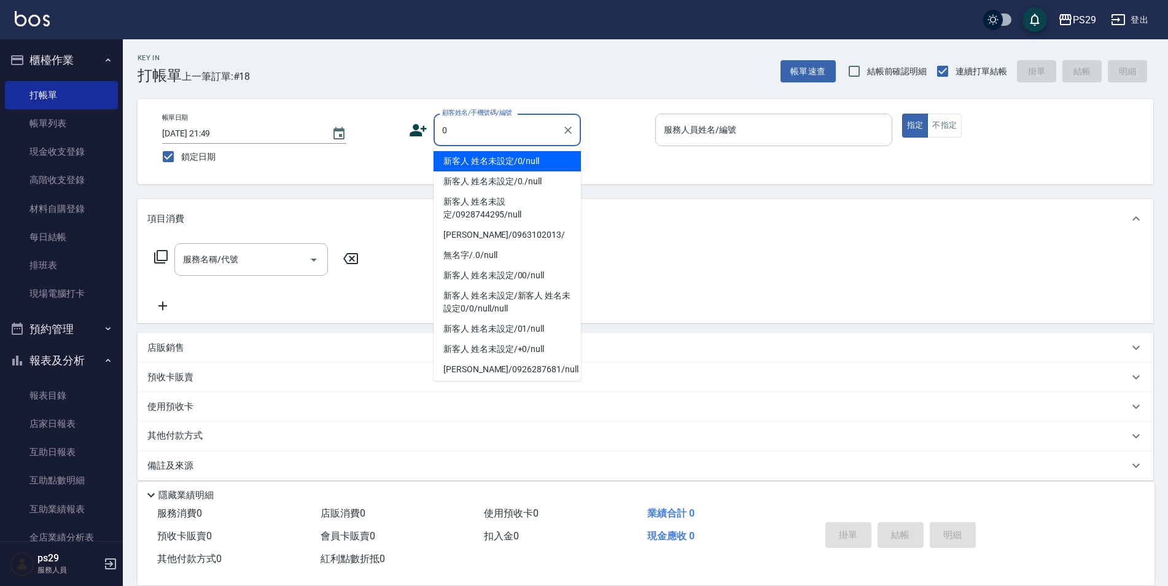
type input "新客人 姓名未設定/0/null"
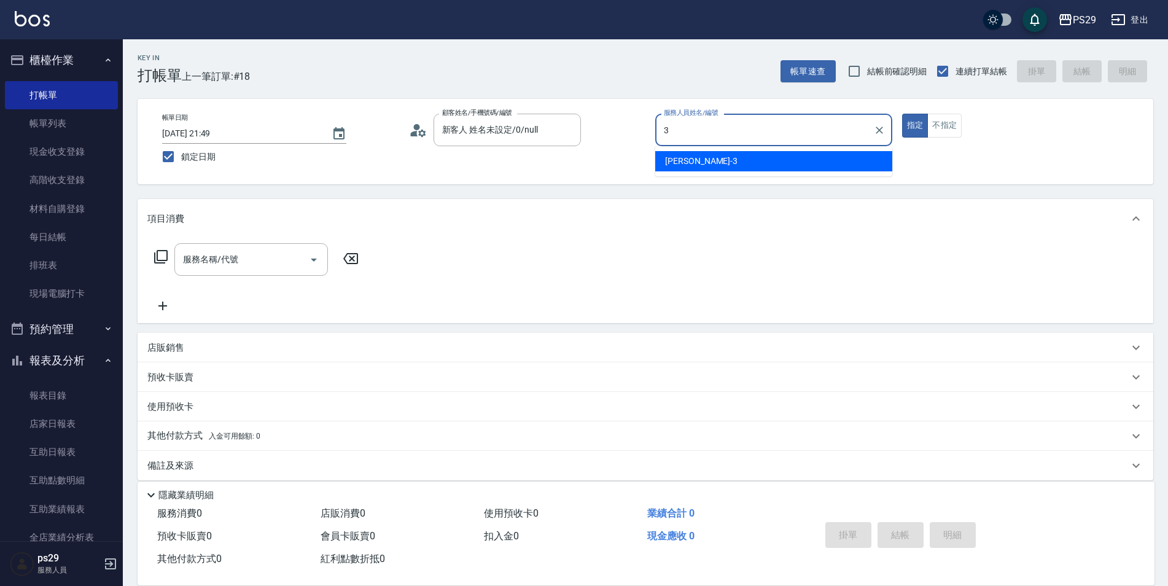
type input "[PERSON_NAME]-3"
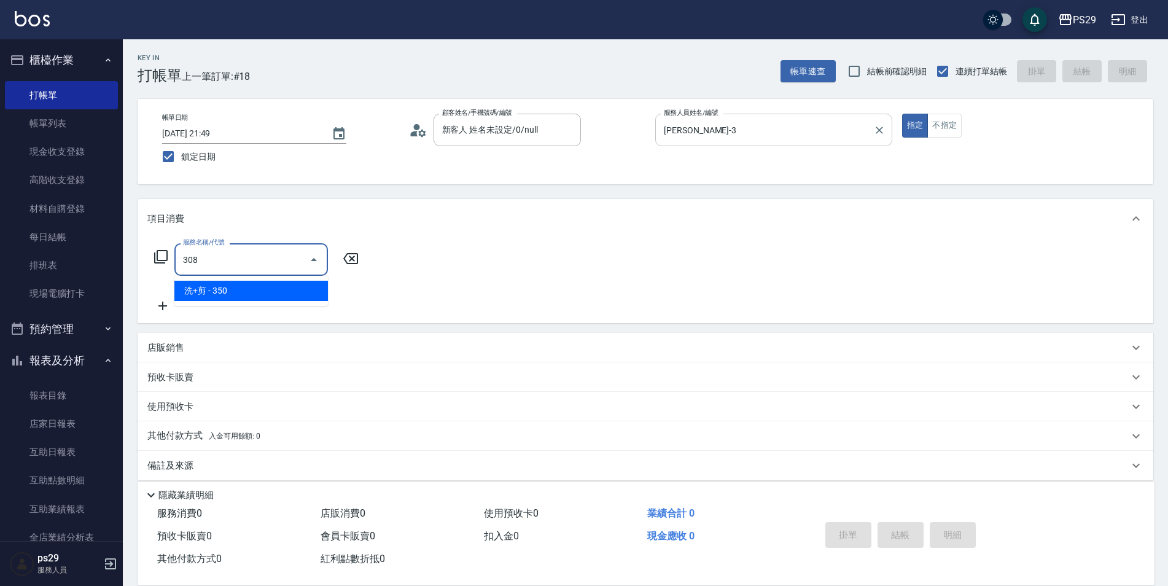
type input "洗+剪(308)"
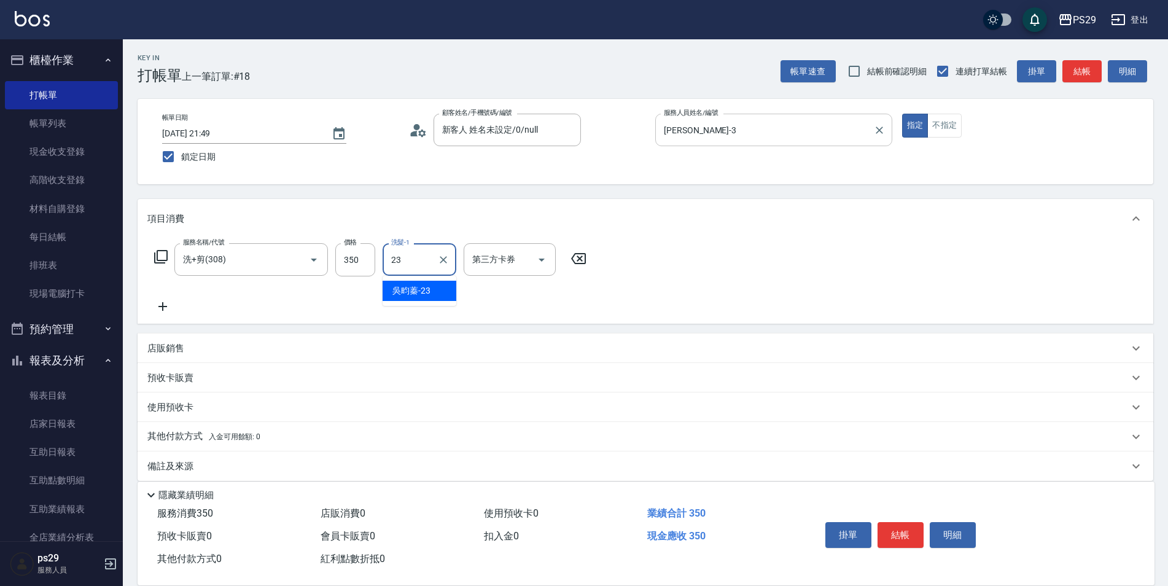
type input "[PERSON_NAME]-23"
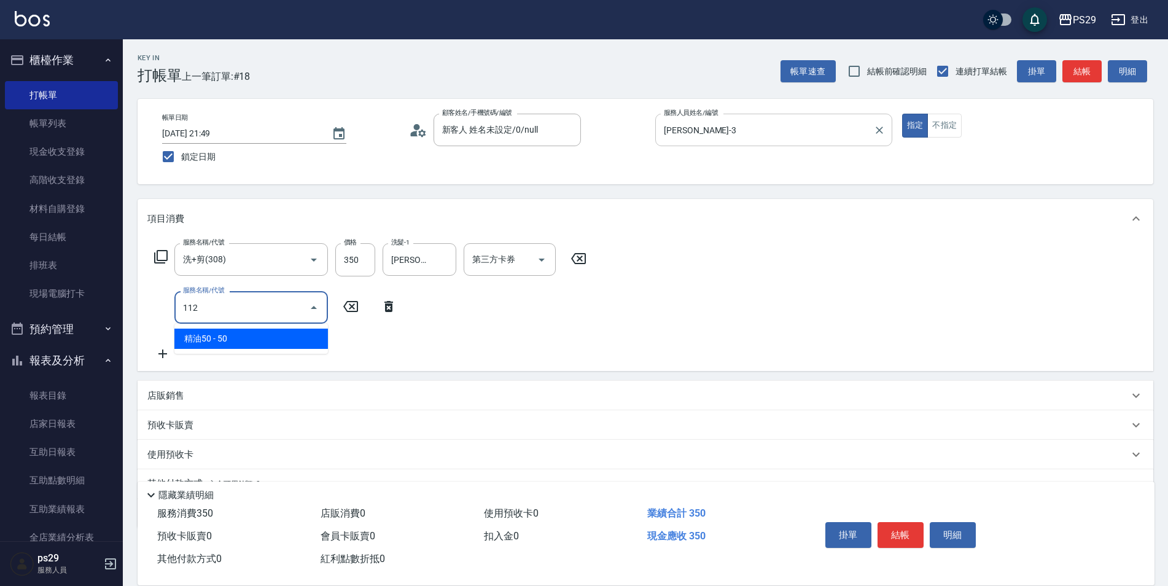
type input "精油50(112)"
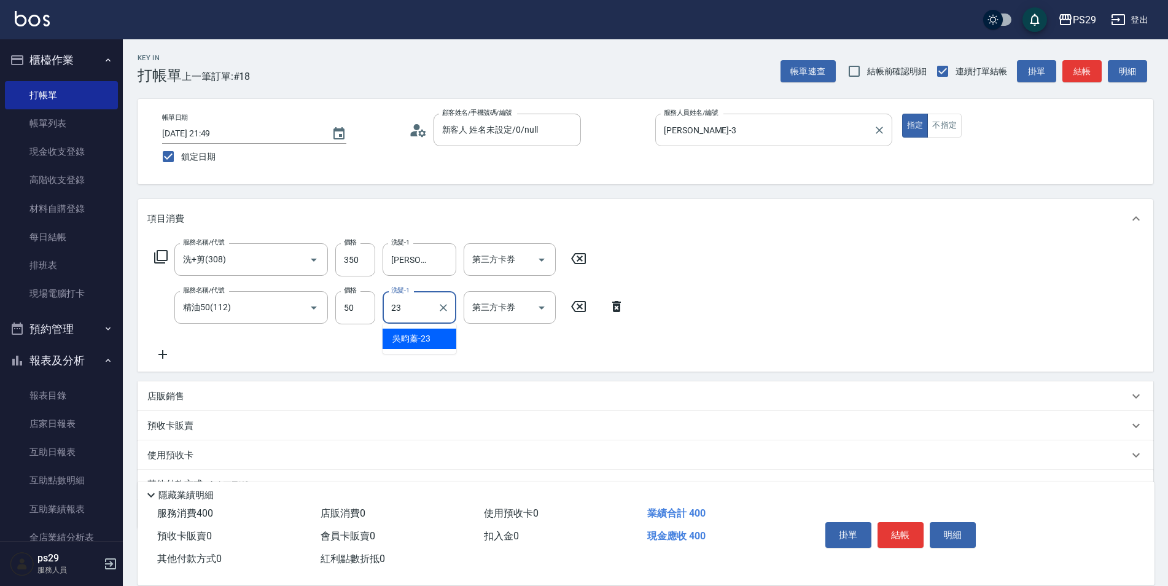
type input "[PERSON_NAME]-23"
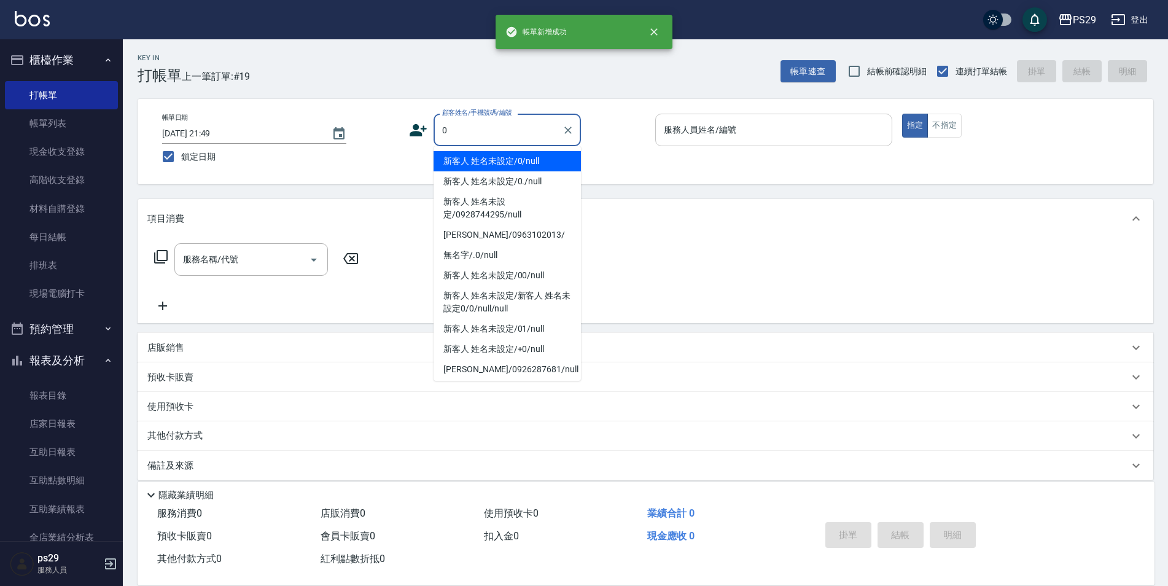
type input "新客人 姓名未設定/0/null"
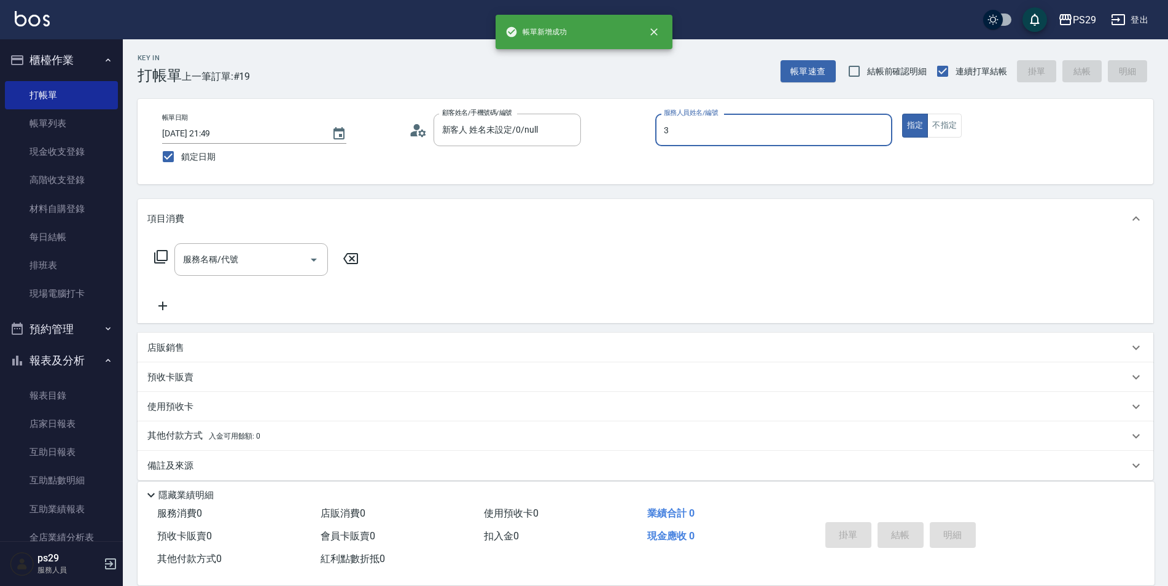
type input "[PERSON_NAME]-3"
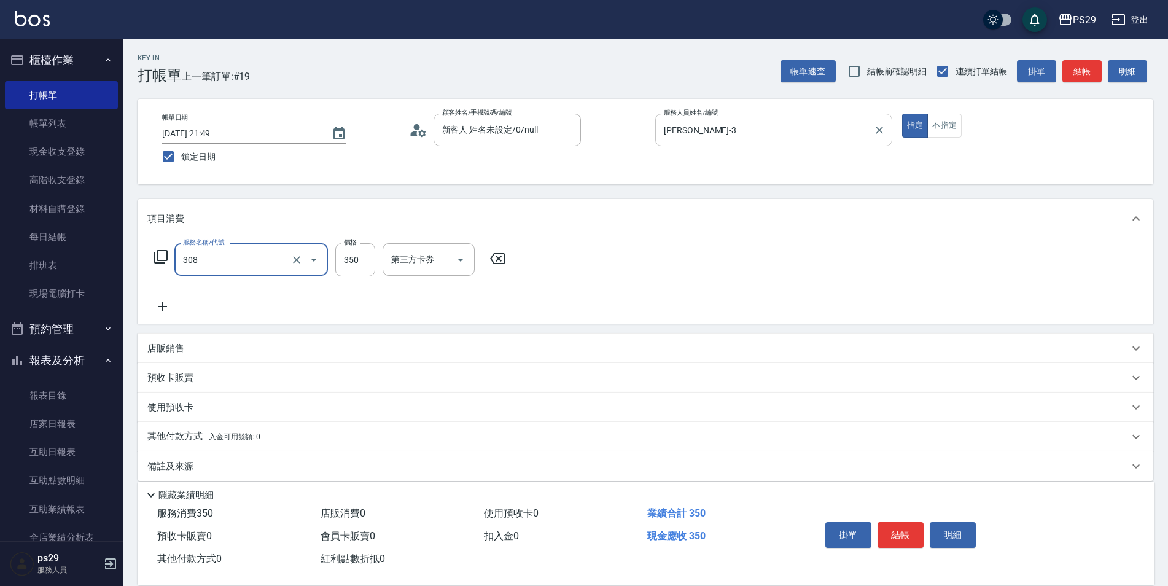
type input "洗+剪(308)"
type input "[PERSON_NAME]-20"
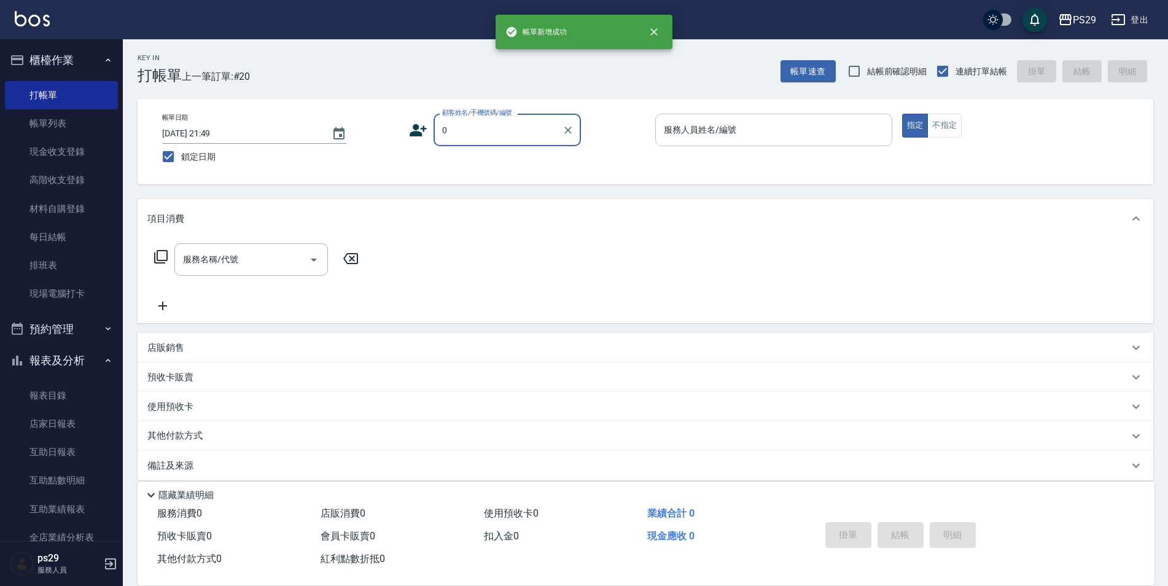
type input "新客人 姓名未設定/0/null"
type input "[PERSON_NAME]-8"
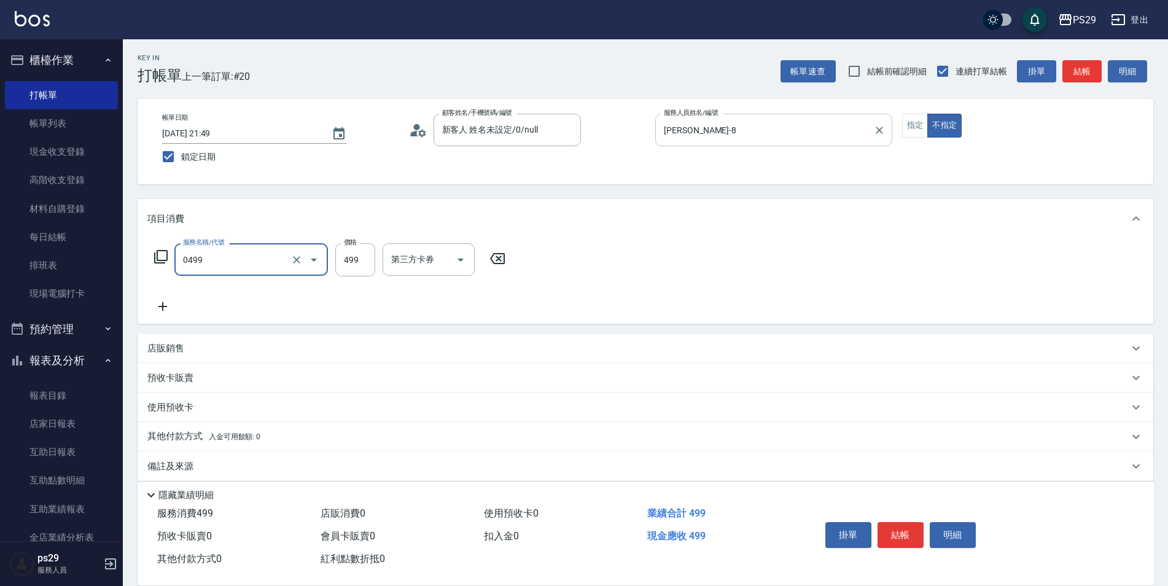
type input "[PERSON_NAME]499(0499)"
type input "[PERSON_NAME]-20"
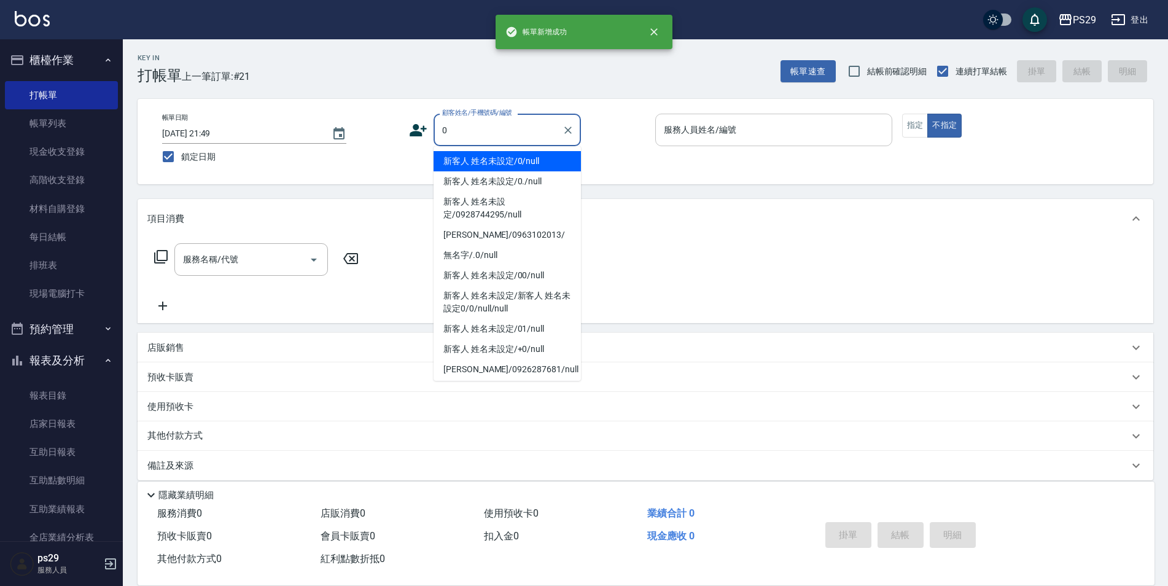
type input "新客人 姓名未設定/0/null"
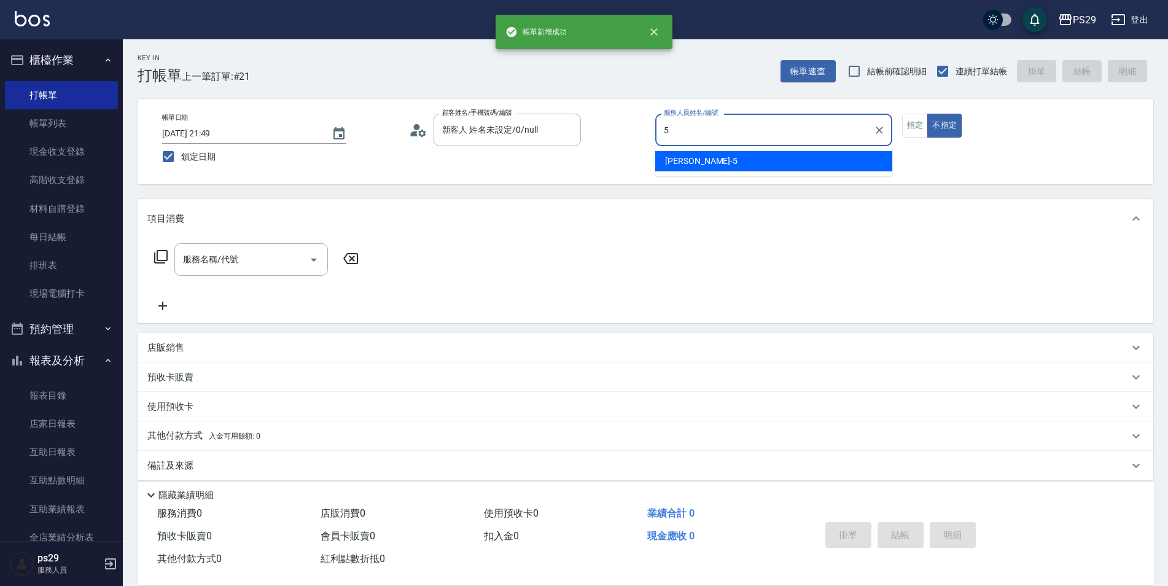
type input "[PERSON_NAME]維-5"
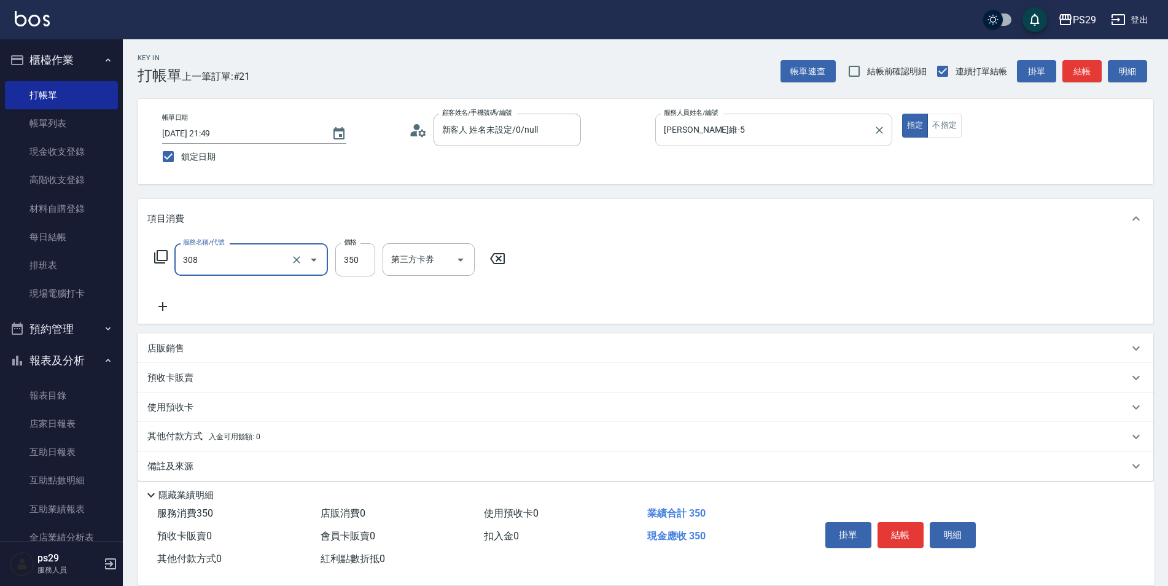
type input "洗+剪(308)"
type input "[PERSON_NAME]-20"
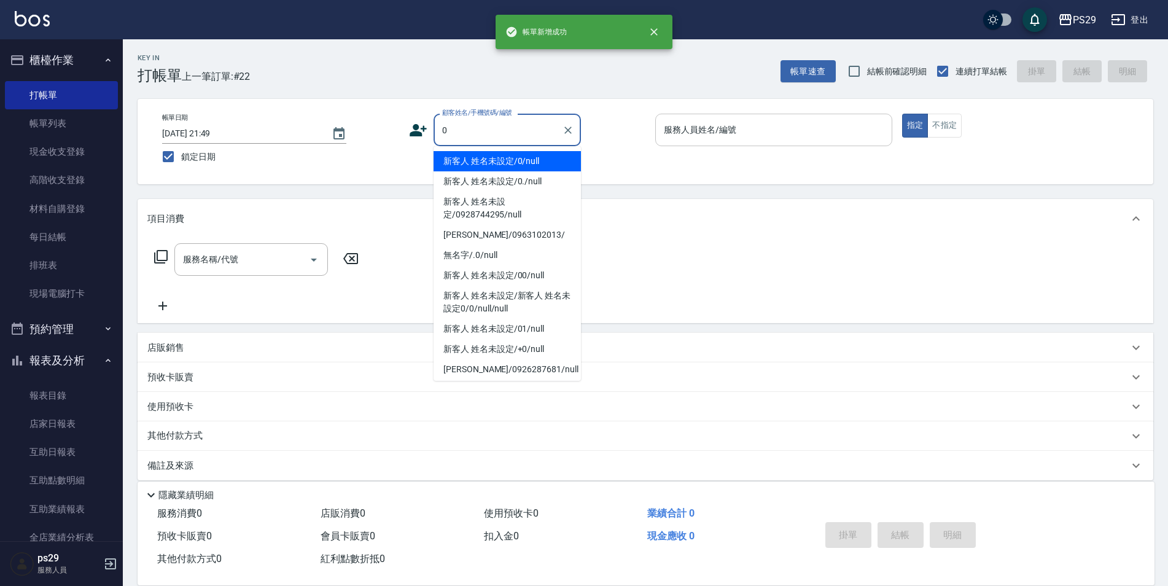
type input "新客人 姓名未設定/0/null"
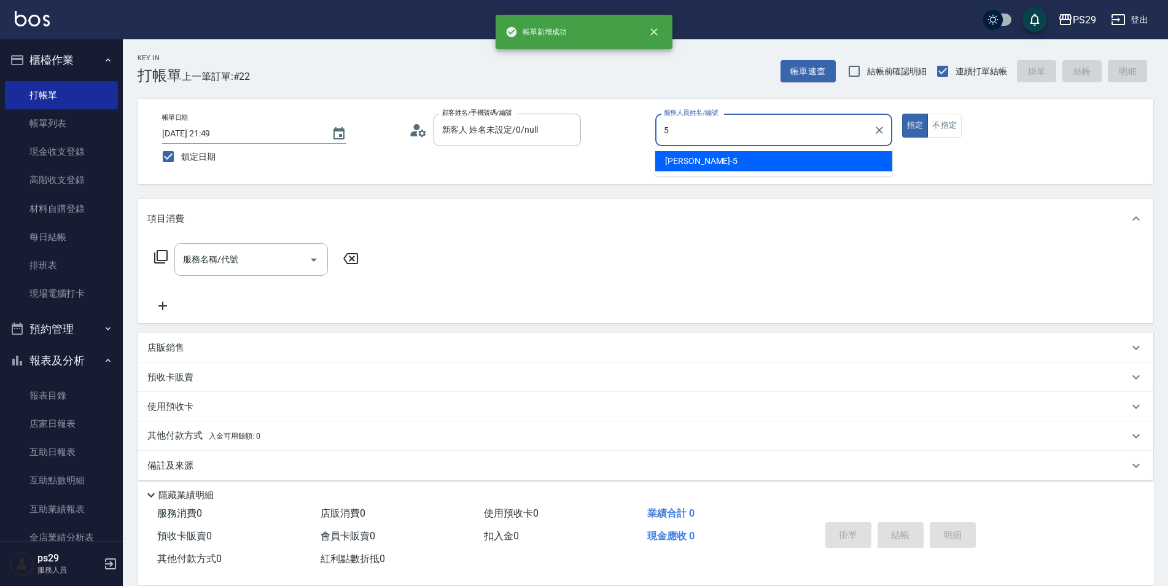
type input "[PERSON_NAME]維-5"
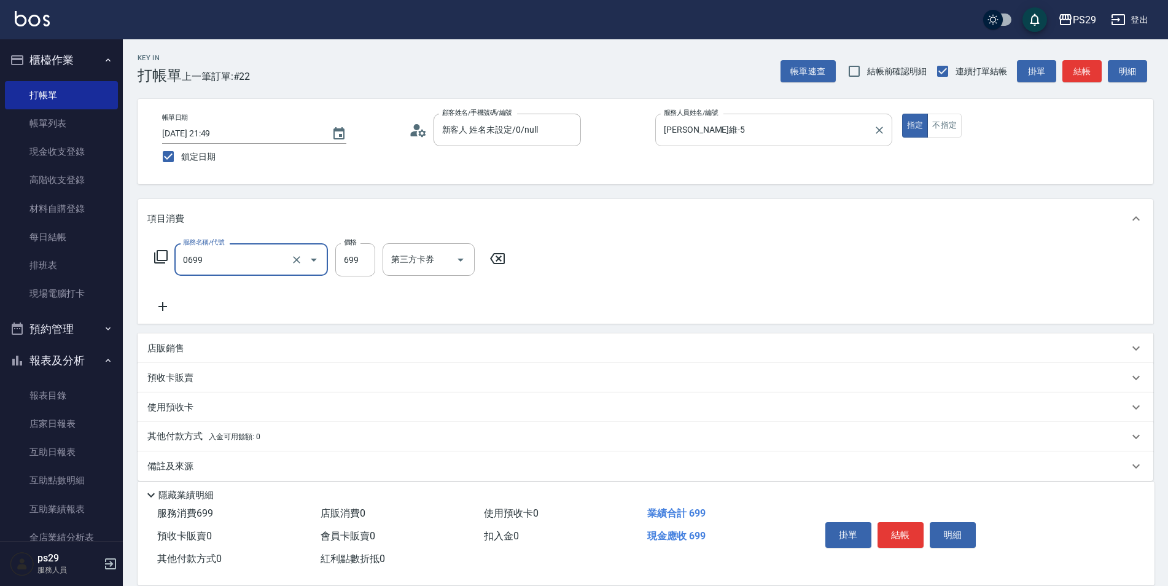
type input "精油SPA(0699)"
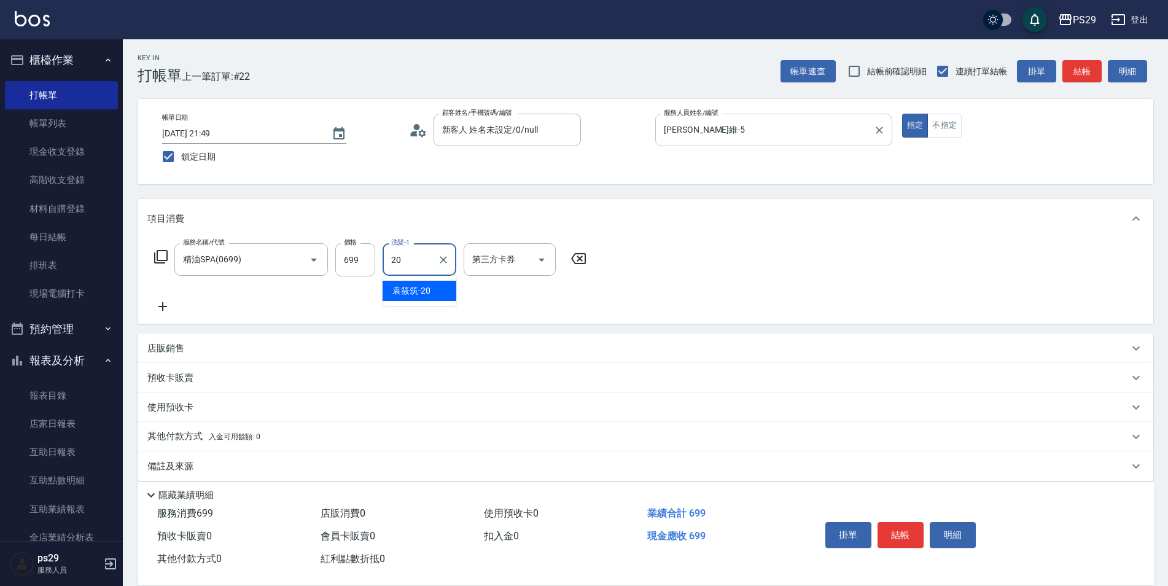
type input "[PERSON_NAME]-20"
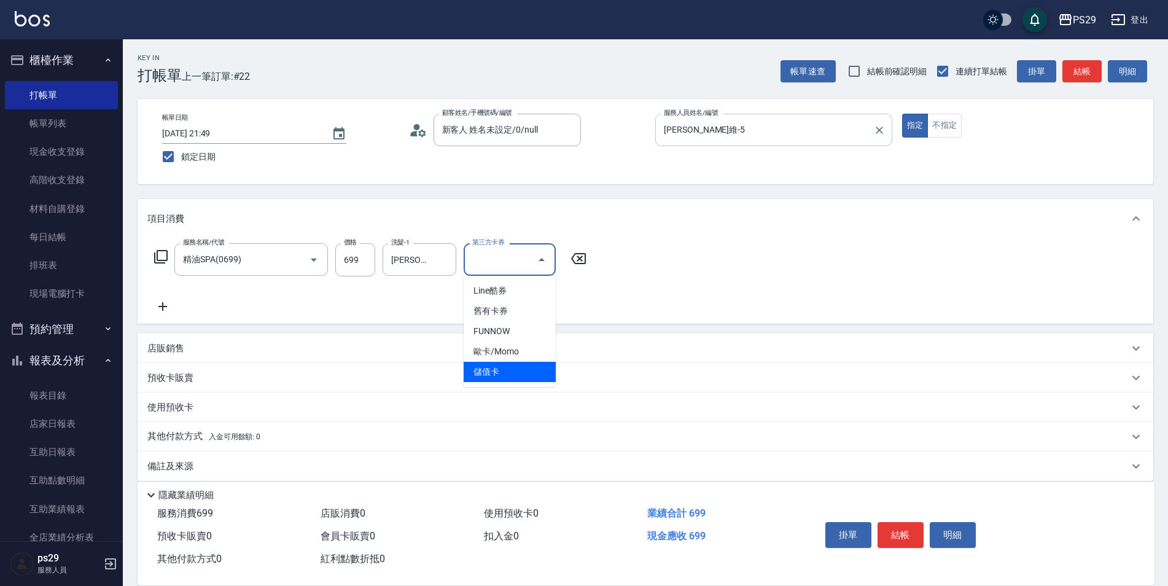
type input "儲值卡"
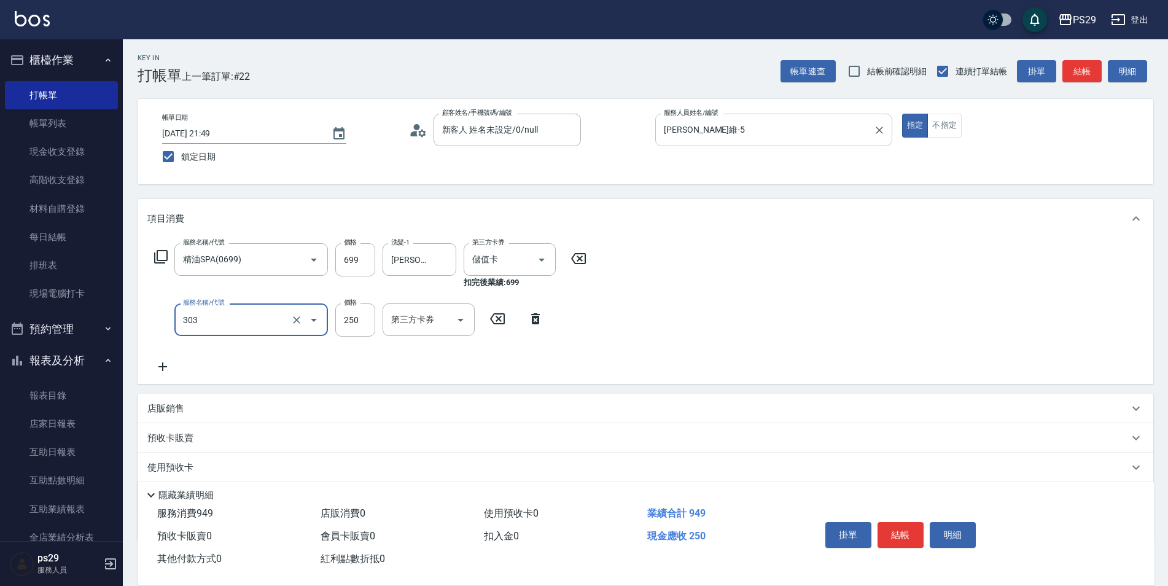
type input "剪髮(303)"
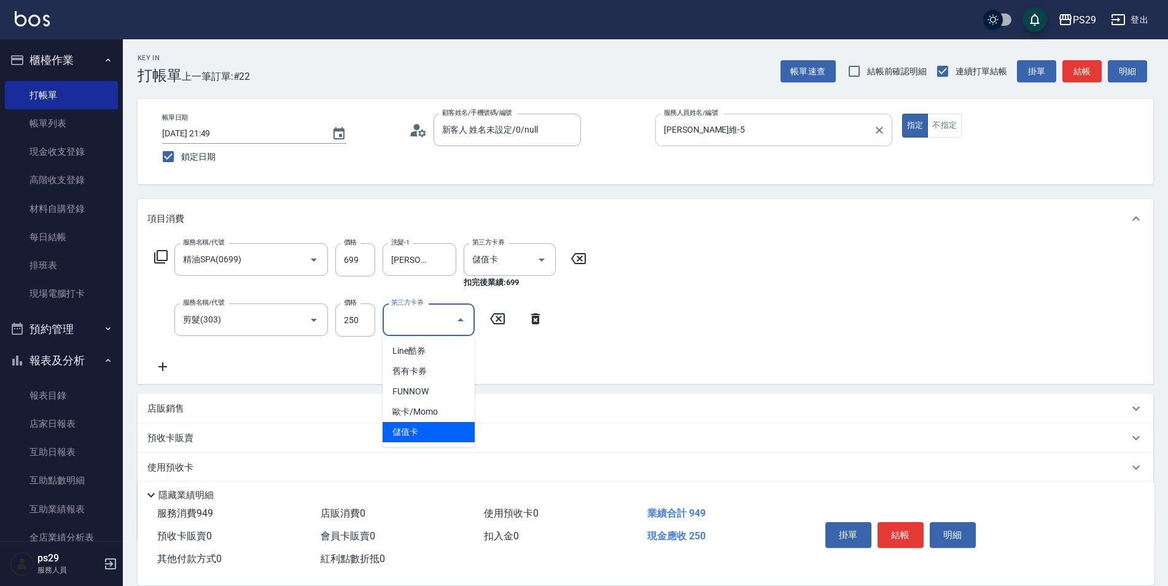
type input "儲值卡"
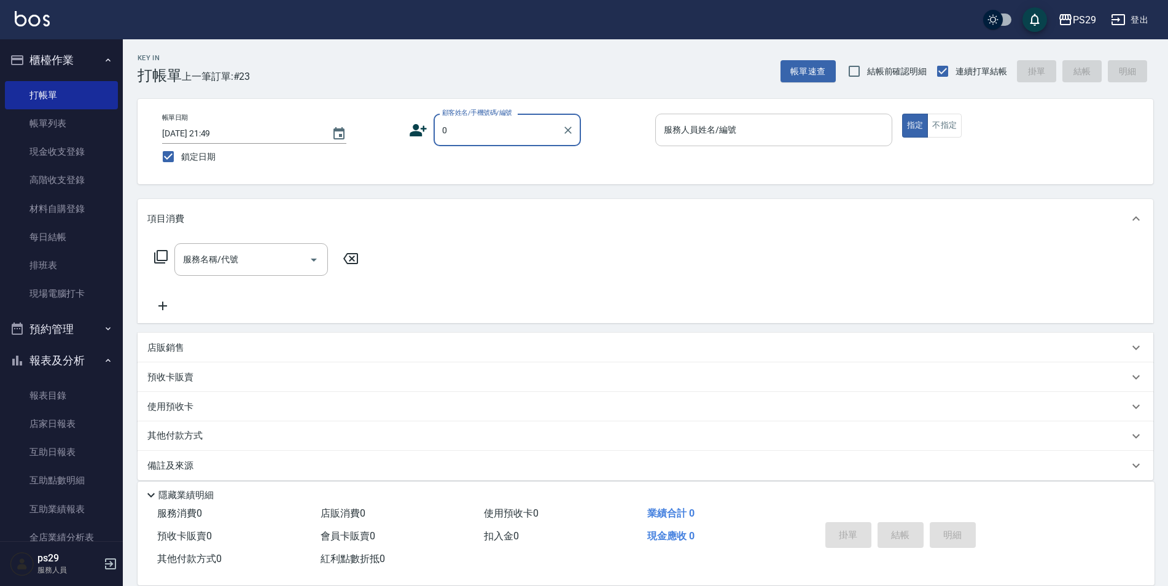
type input "新客人 姓名未設定/0/null"
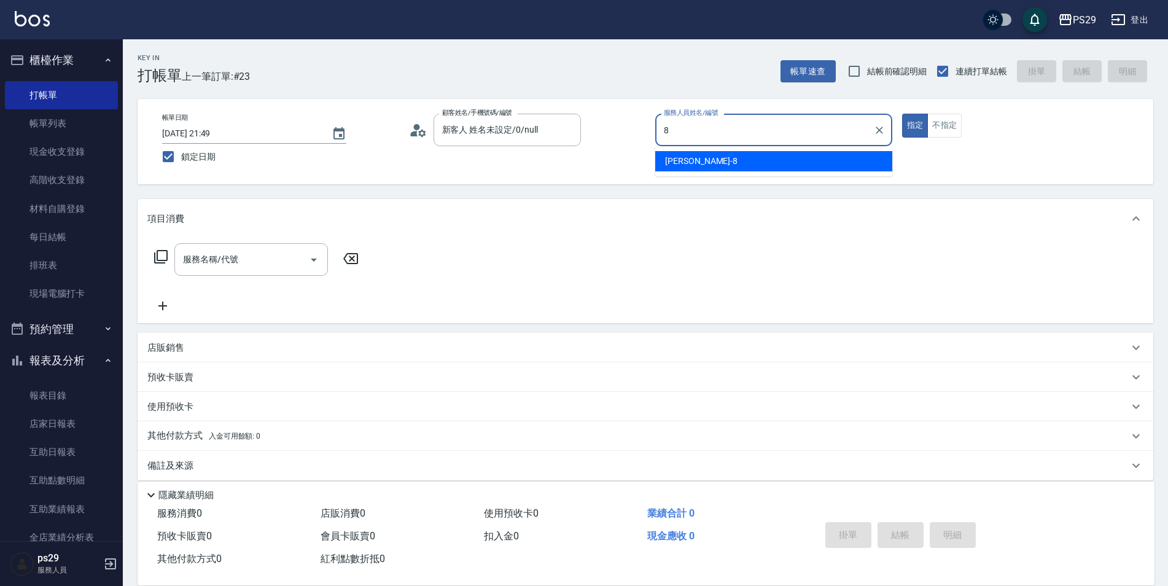
type input "[PERSON_NAME]-8"
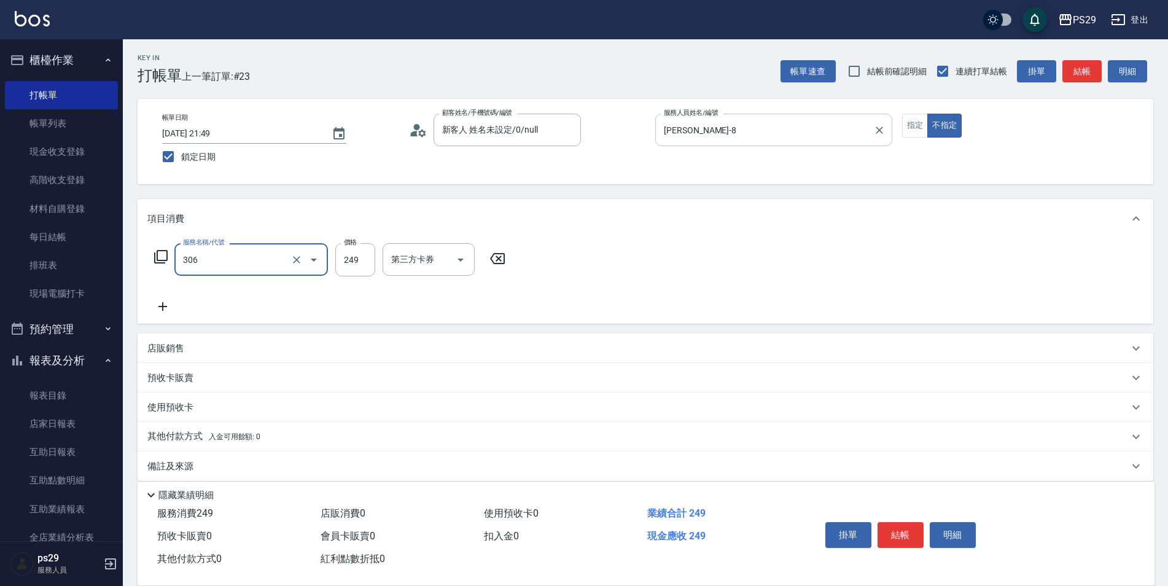
type input "剪髮(306)"
type input "[PERSON_NAME]-20"
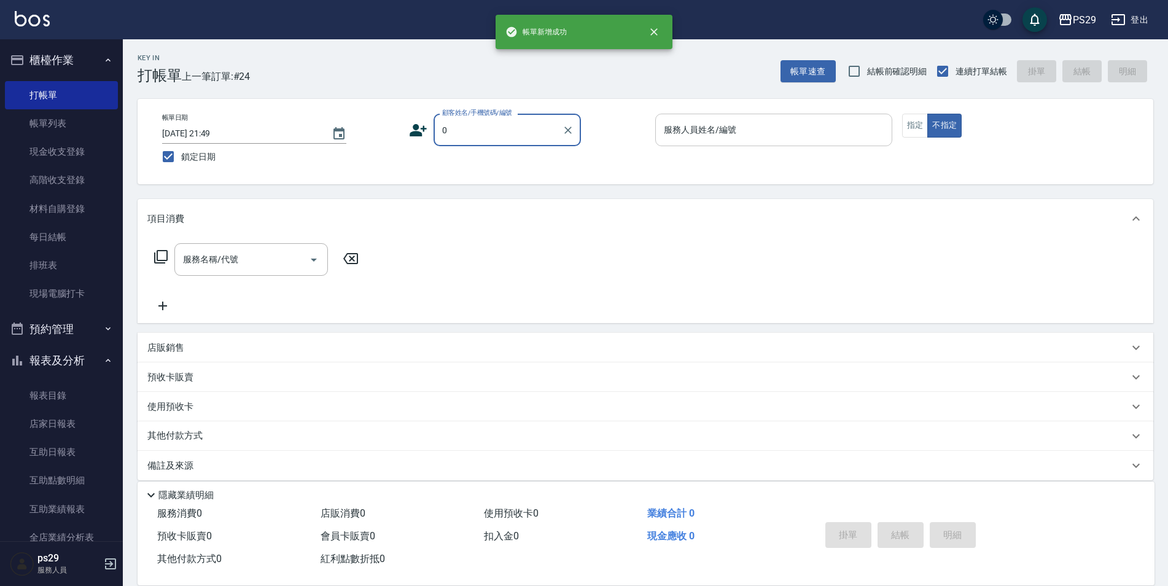
type input "新客人 姓名未設定/0/null"
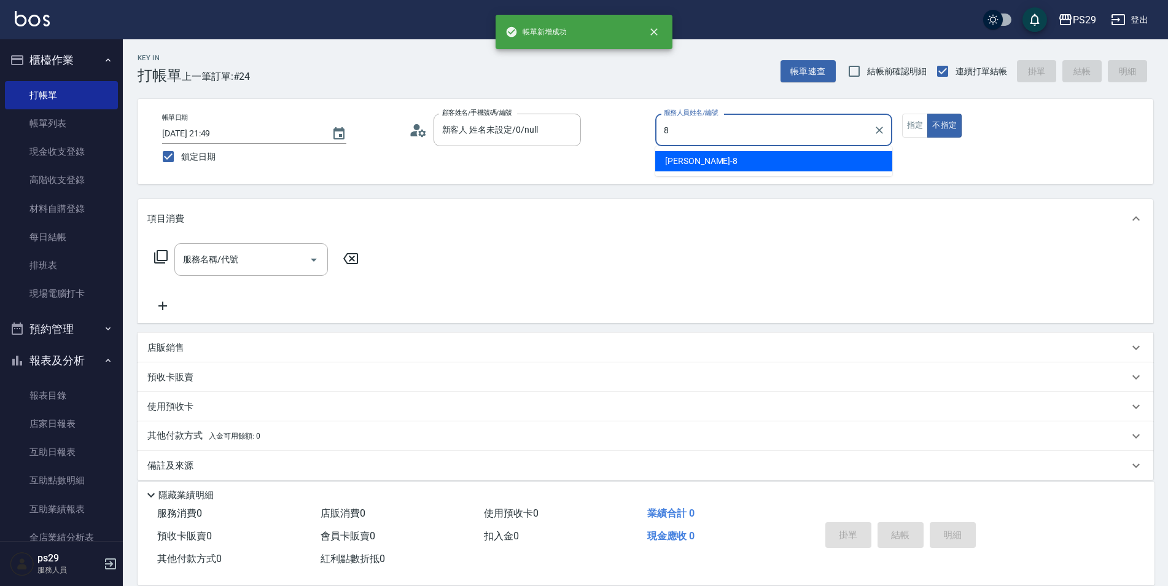
type input "[PERSON_NAME]-8"
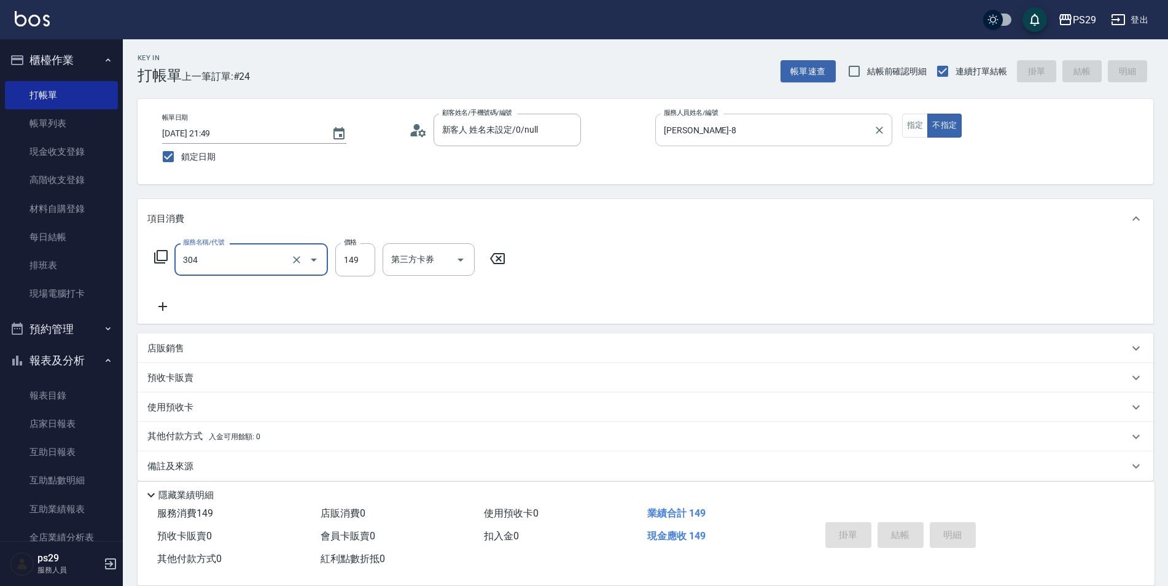
type input "304"
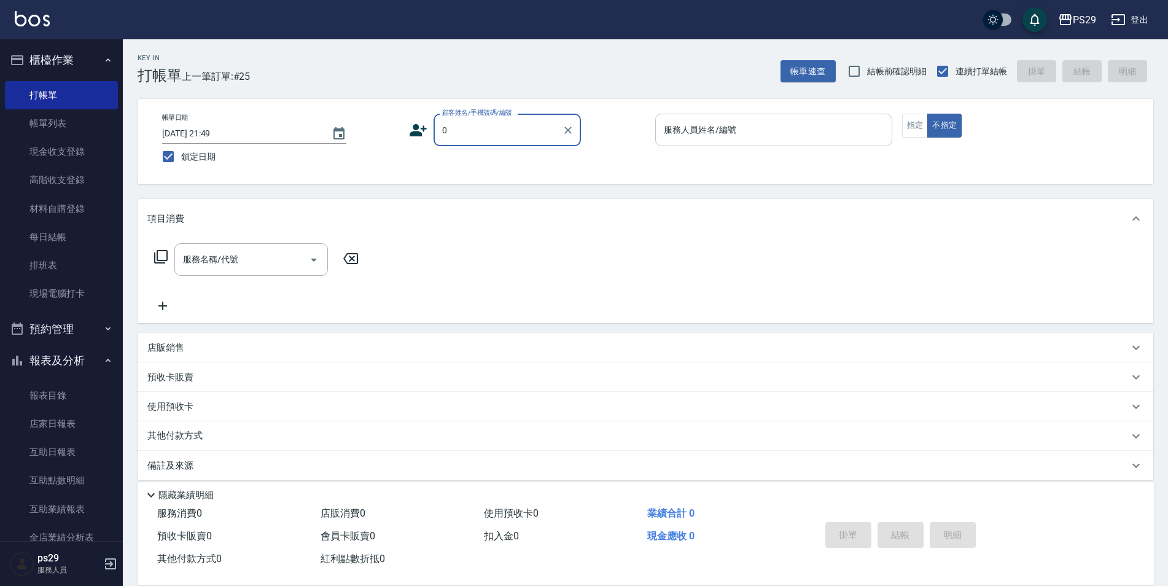
type input "新客人 姓名未設定/0/null"
type input "[PERSON_NAME]-3"
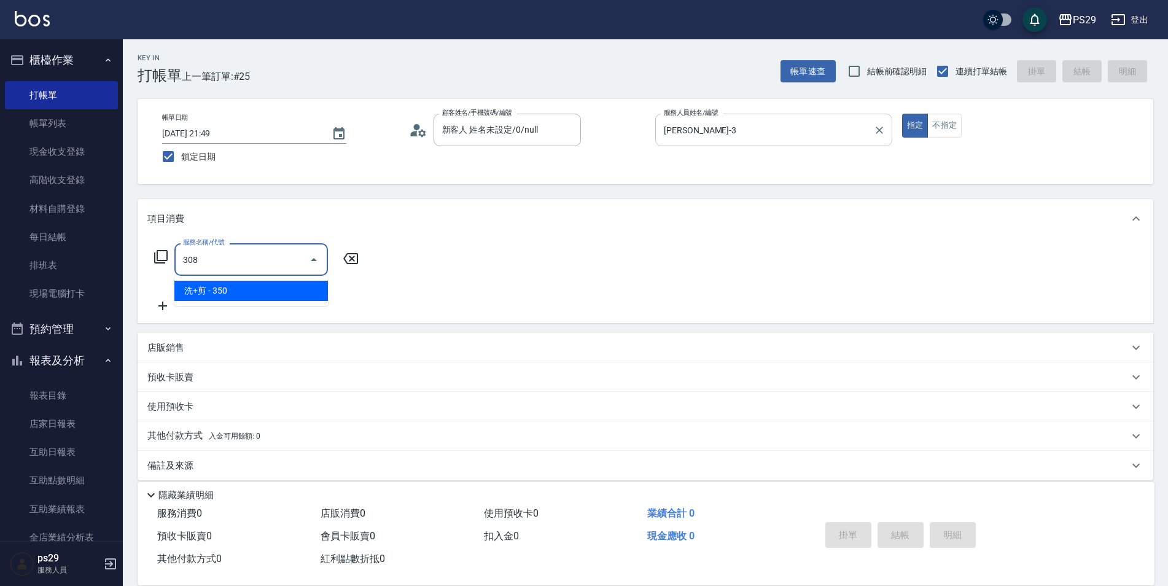
type input "洗+剪(308)"
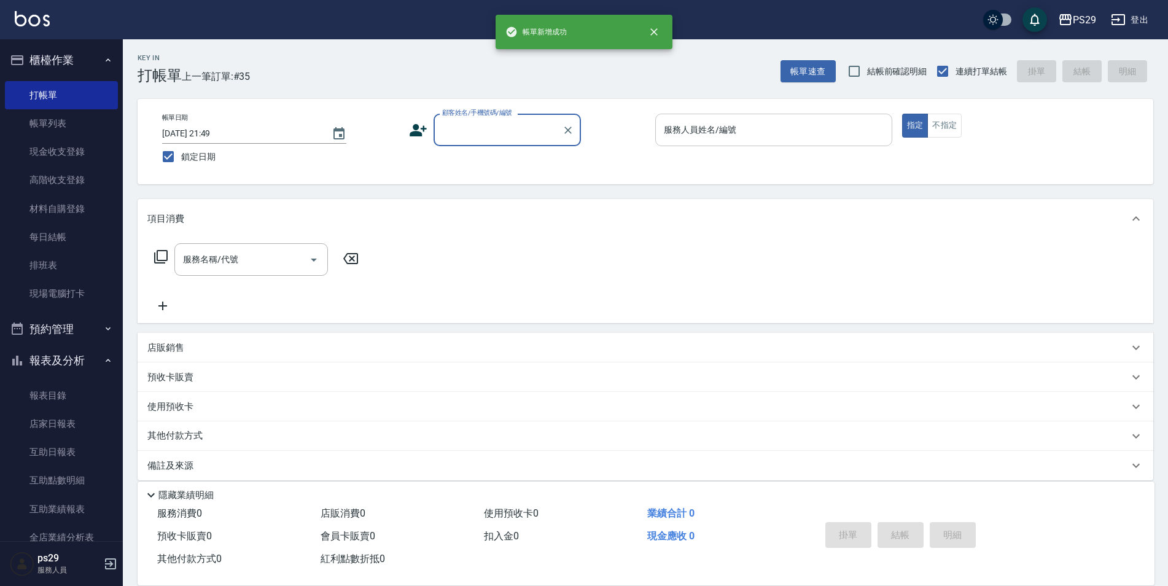
drag, startPoint x: 57, startPoint y: 57, endPoint x: 67, endPoint y: 79, distance: 25.0
click at [57, 57] on button "櫃檯作業" at bounding box center [61, 60] width 113 height 32
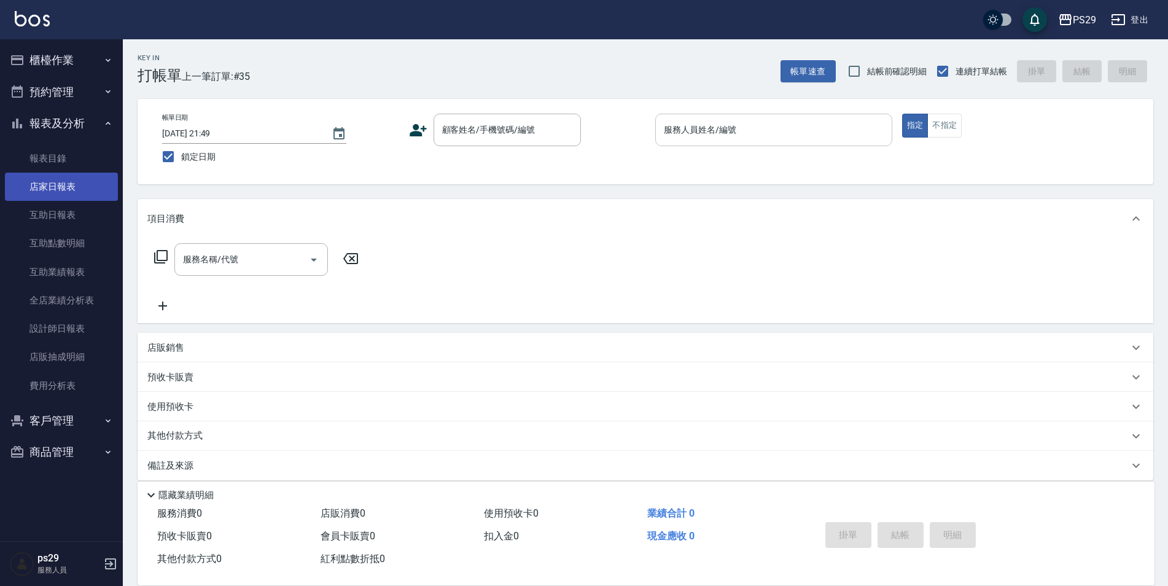
click at [71, 195] on link "店家日報表" at bounding box center [61, 187] width 113 height 28
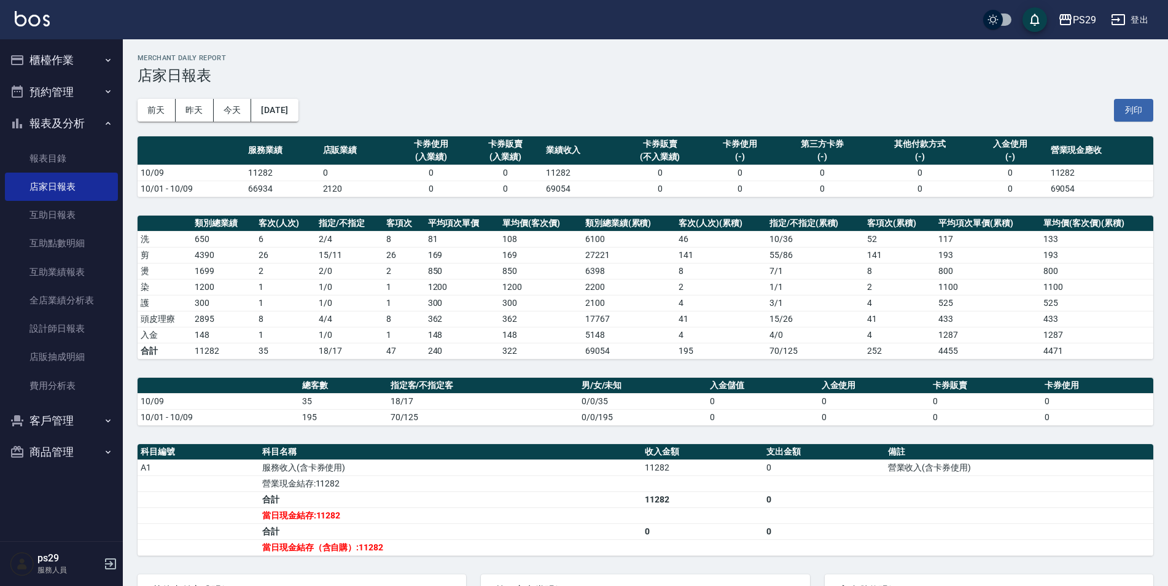
scroll to position [130, 0]
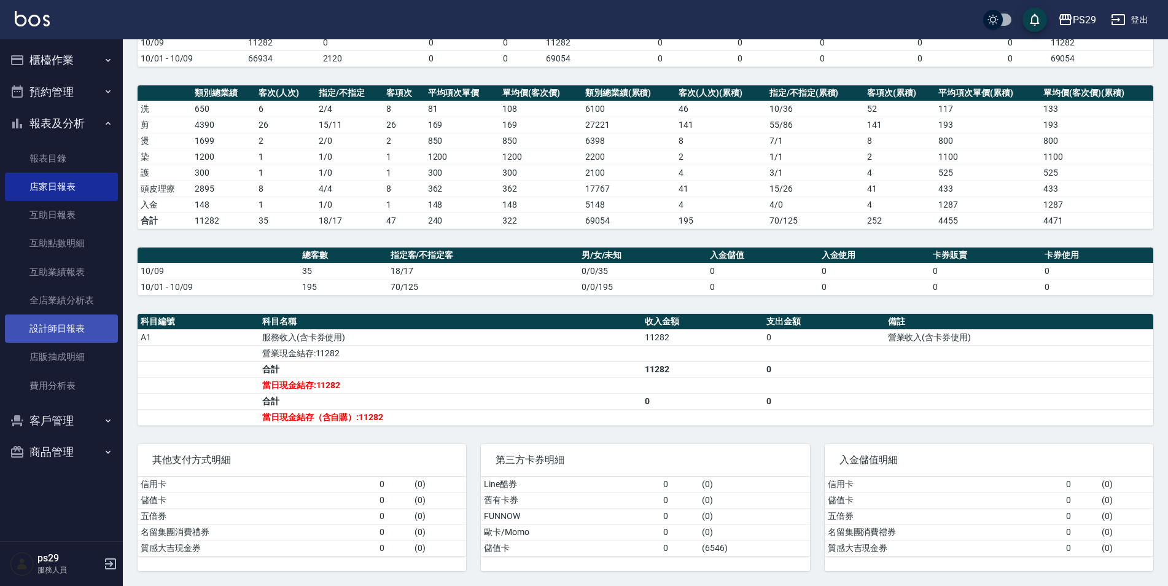
click at [79, 323] on link "設計師日報表" at bounding box center [61, 328] width 113 height 28
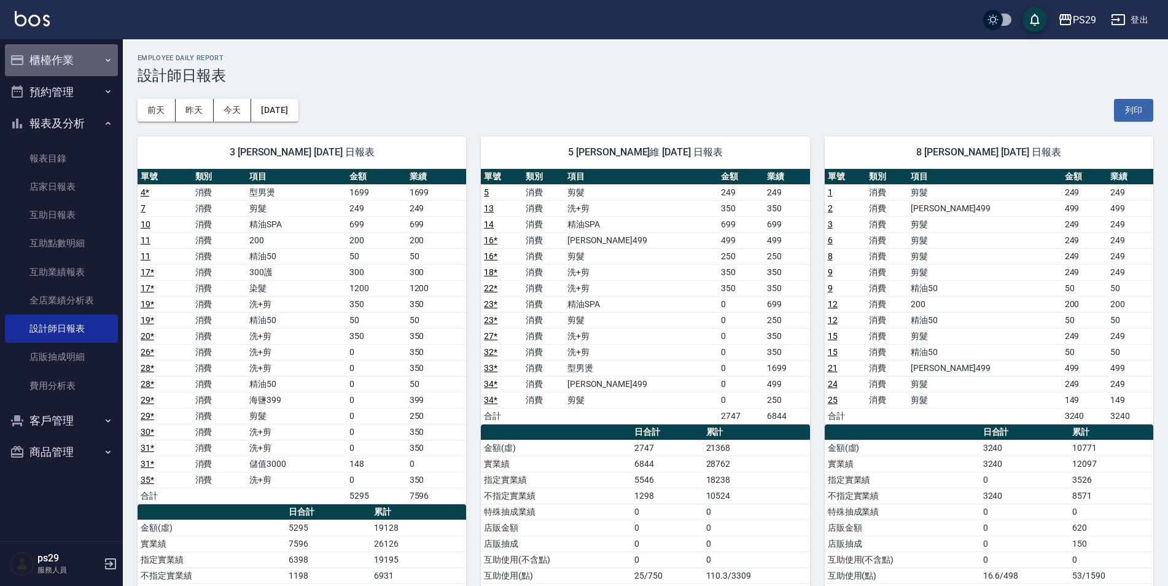
drag, startPoint x: 48, startPoint y: 58, endPoint x: 49, endPoint y: 71, distance: 13.0
click at [48, 58] on button "櫃檯作業" at bounding box center [61, 60] width 113 height 32
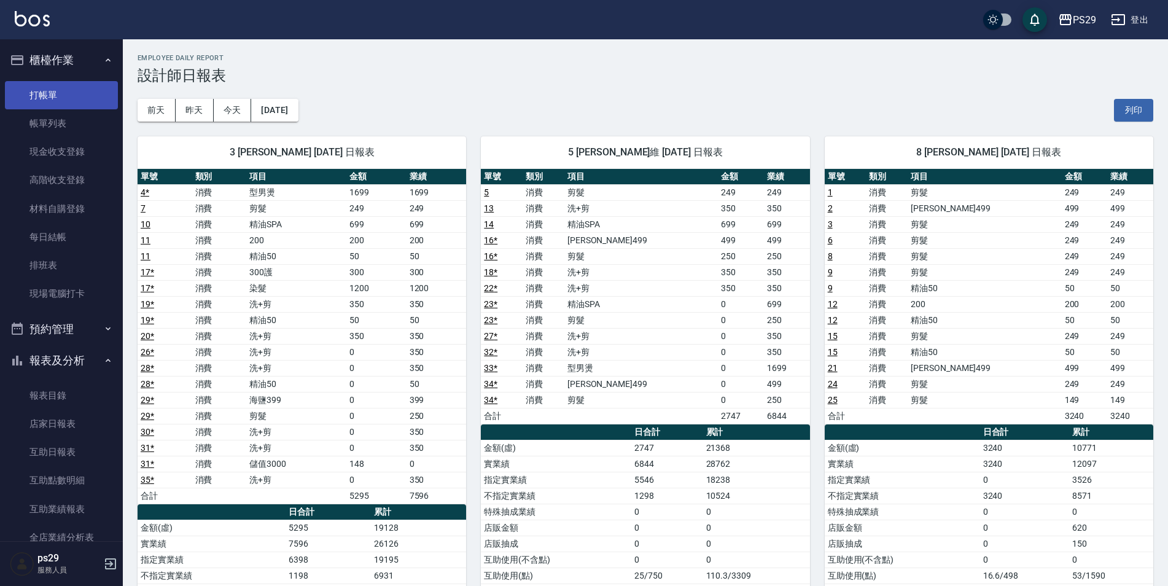
click at [44, 95] on link "打帳單" at bounding box center [61, 95] width 113 height 28
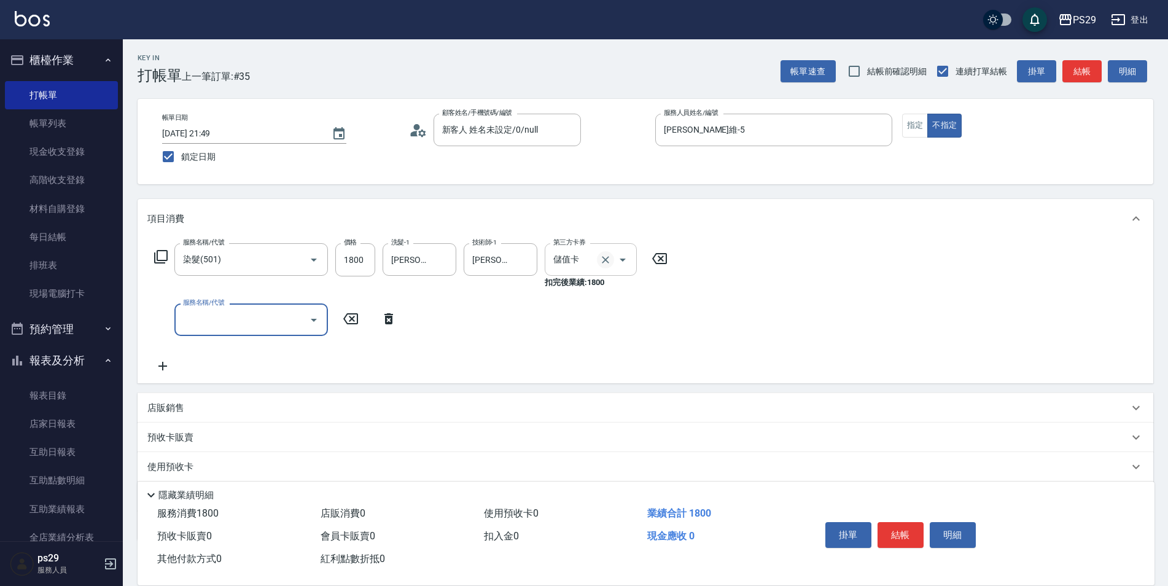
click at [612, 259] on button "Clear" at bounding box center [605, 259] width 17 height 17
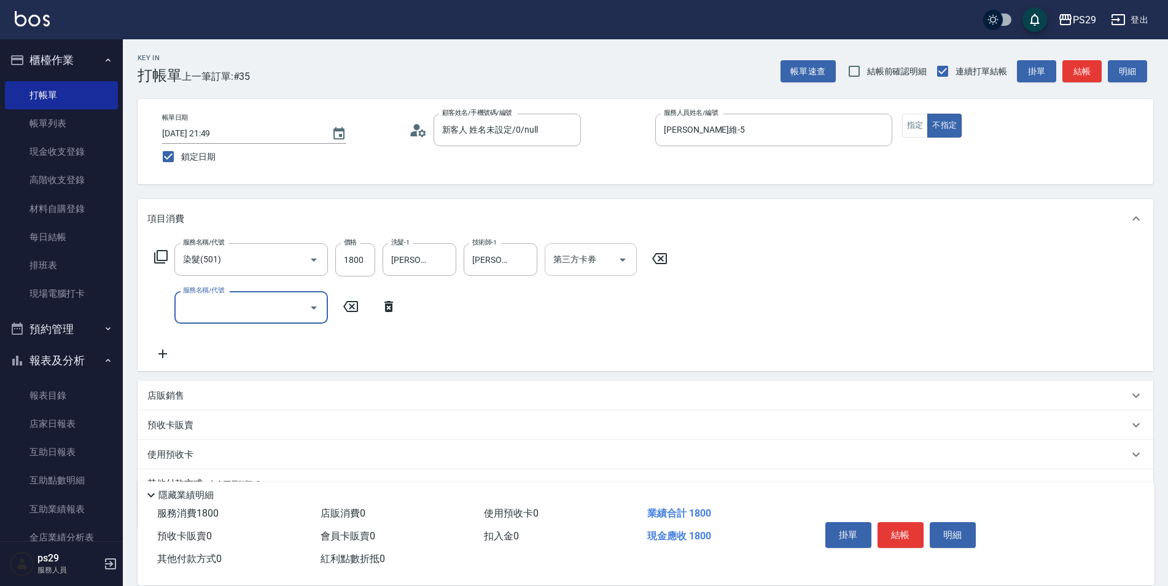
click at [281, 311] on input "服務名稱/代號" at bounding box center [242, 307] width 124 height 21
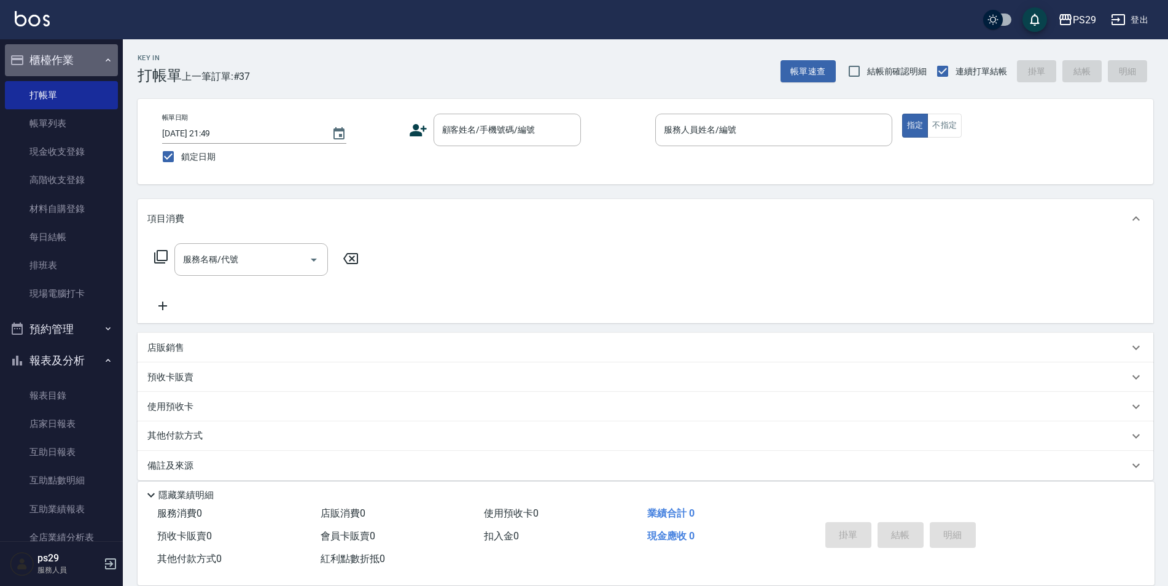
click at [95, 65] on button "櫃檯作業" at bounding box center [61, 60] width 113 height 32
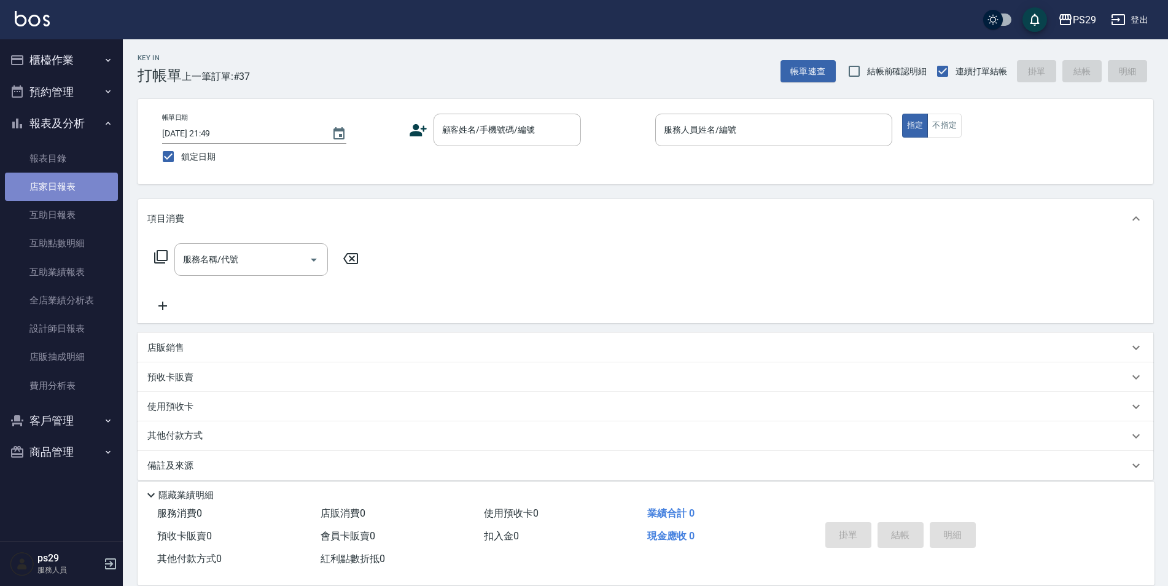
click at [67, 192] on link "店家日報表" at bounding box center [61, 187] width 113 height 28
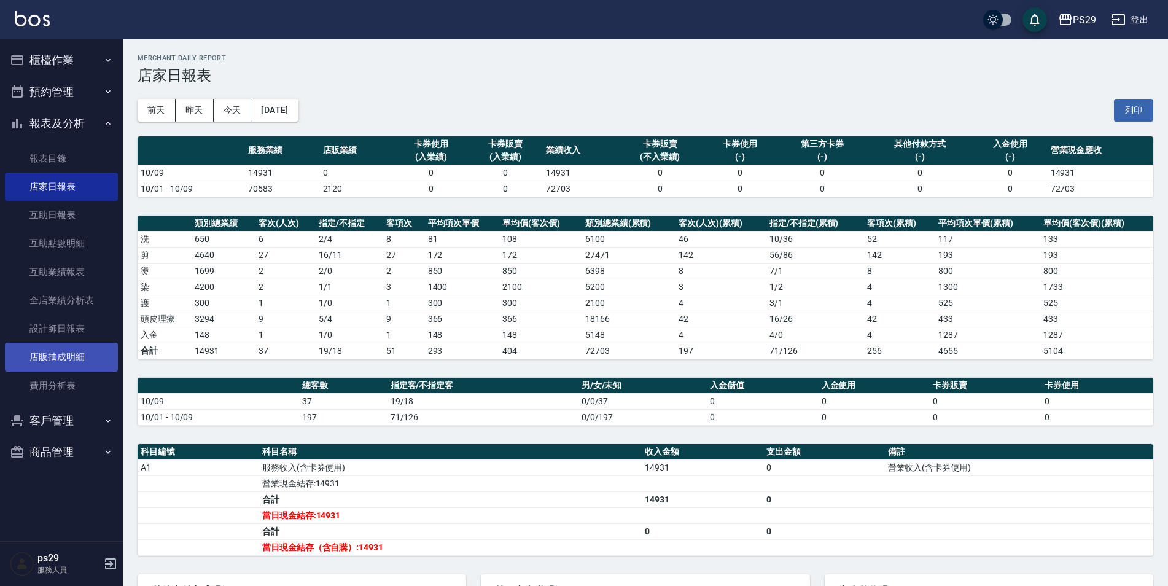
click at [69, 350] on link "店販抽成明細" at bounding box center [61, 357] width 113 height 28
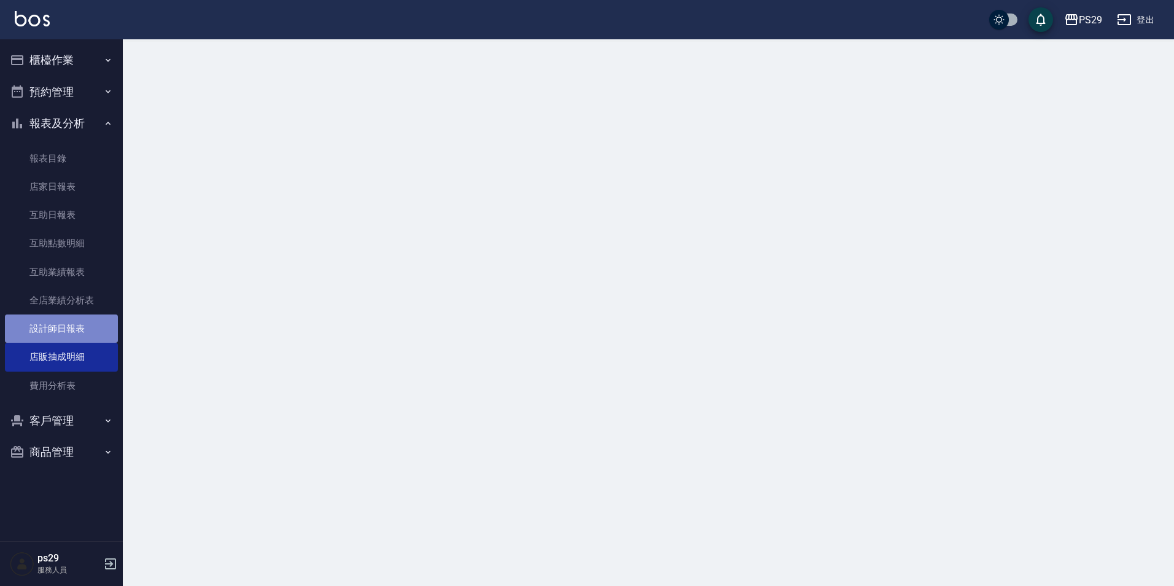
click at [75, 330] on link "設計師日報表" at bounding box center [61, 328] width 113 height 28
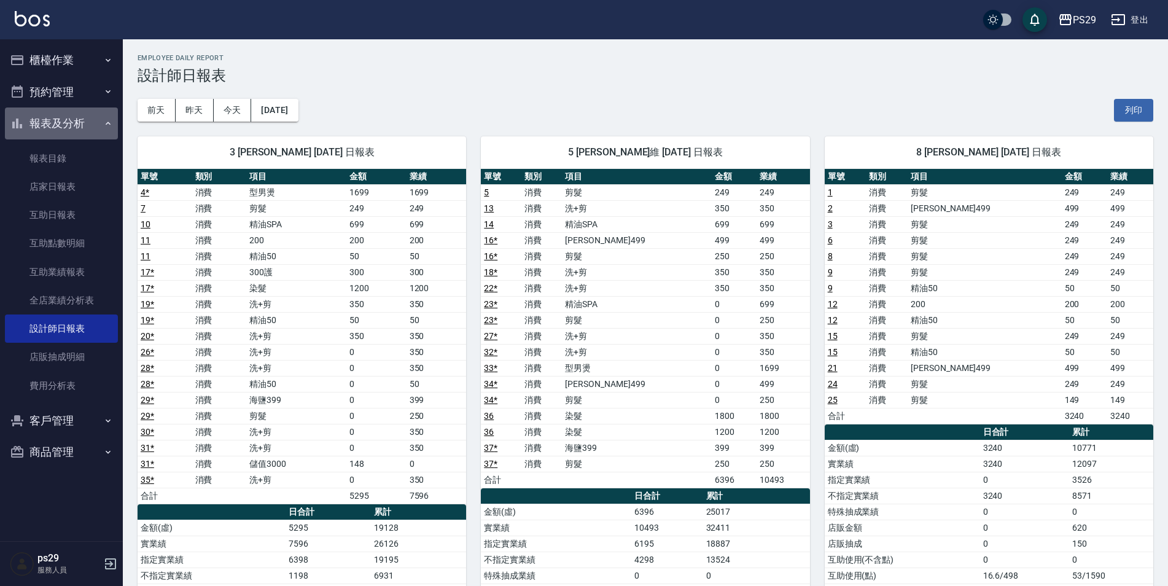
click at [84, 126] on button "報表及分析" at bounding box center [61, 123] width 113 height 32
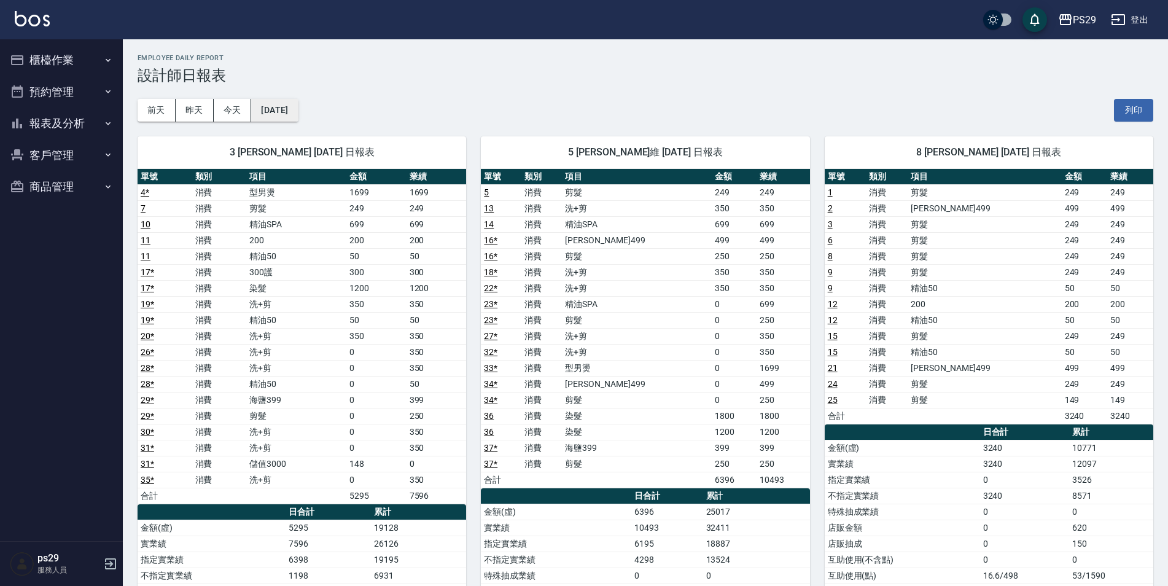
click at [274, 111] on button "[DATE]" at bounding box center [274, 110] width 47 height 23
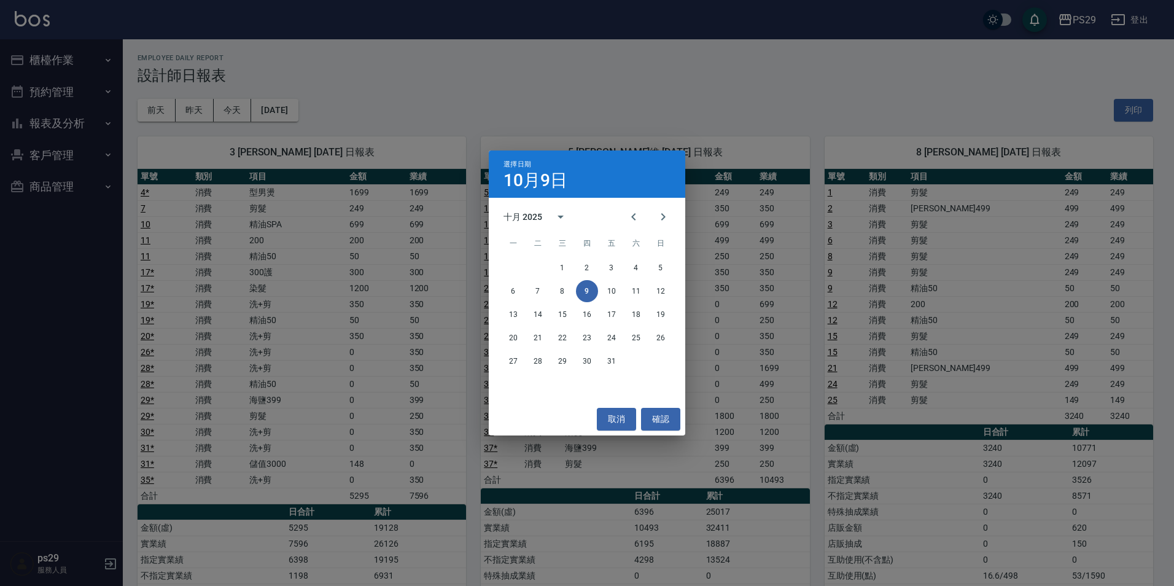
click at [629, 201] on div "十月 2025 一 二 三 四 五 六 日 1 2 3 4 5 6 7 8 9 10 11 12 13 14 15 16 17 18 19 20 21 22 …" at bounding box center [587, 300] width 197 height 205
click at [629, 207] on button "Previous month" at bounding box center [633, 216] width 29 height 29
click at [530, 292] on button "9" at bounding box center [538, 291] width 22 height 22
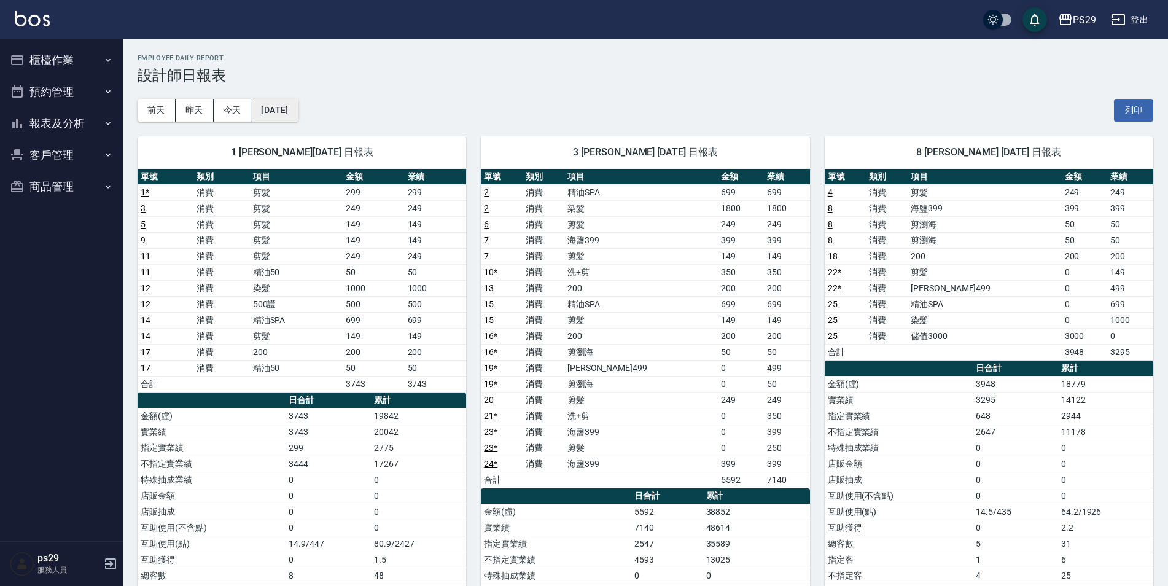
click at [277, 109] on button "[DATE]" at bounding box center [274, 110] width 47 height 23
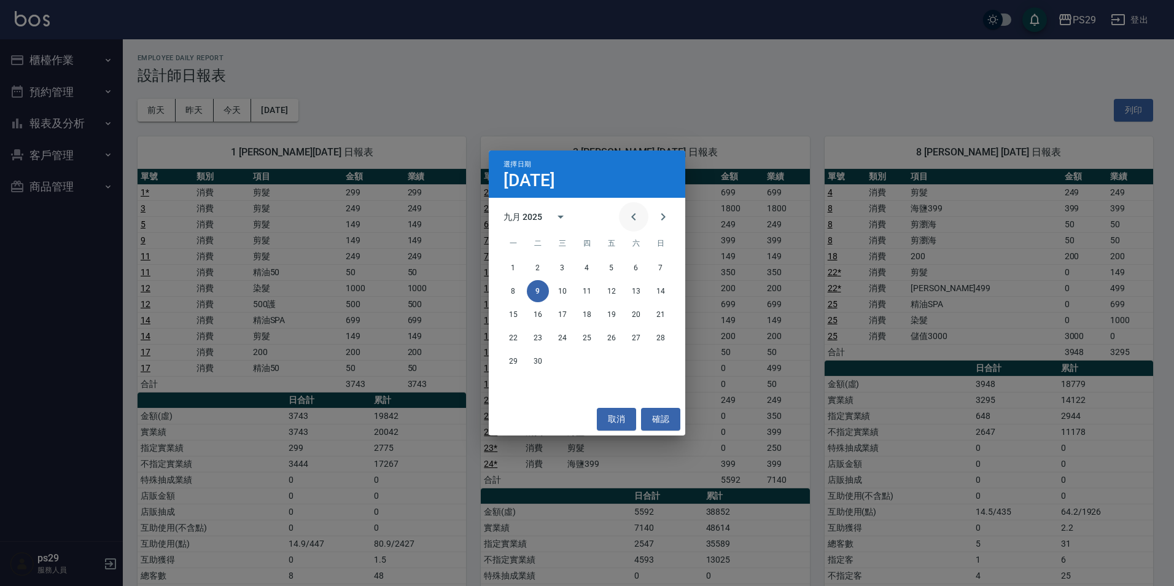
click at [619, 216] on button "Previous month" at bounding box center [633, 216] width 29 height 29
click at [634, 290] on button "9" at bounding box center [636, 291] width 22 height 22
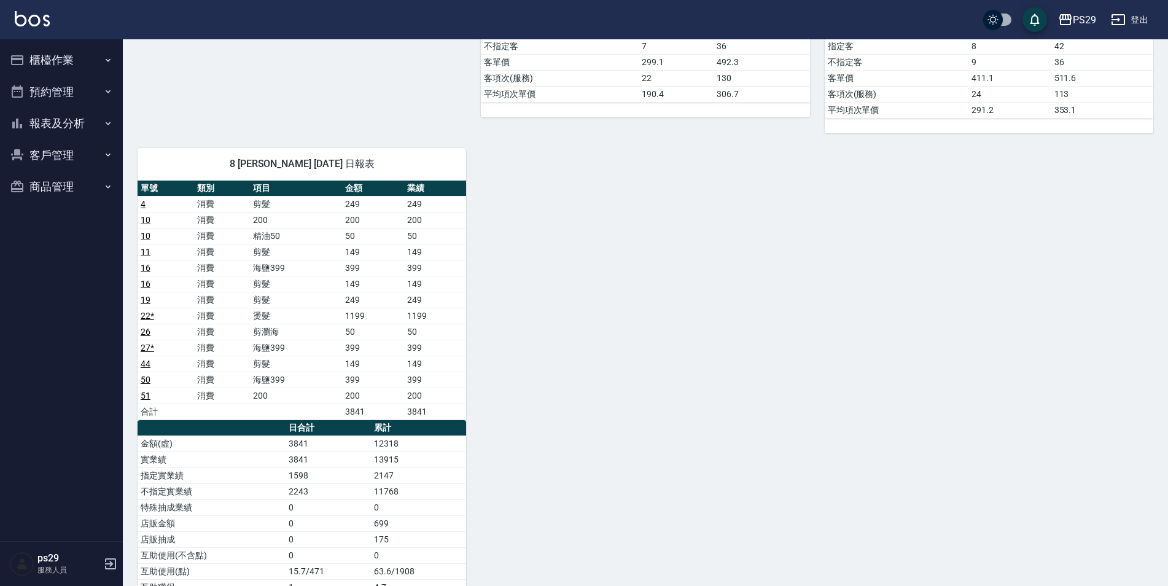
scroll to position [798, 0]
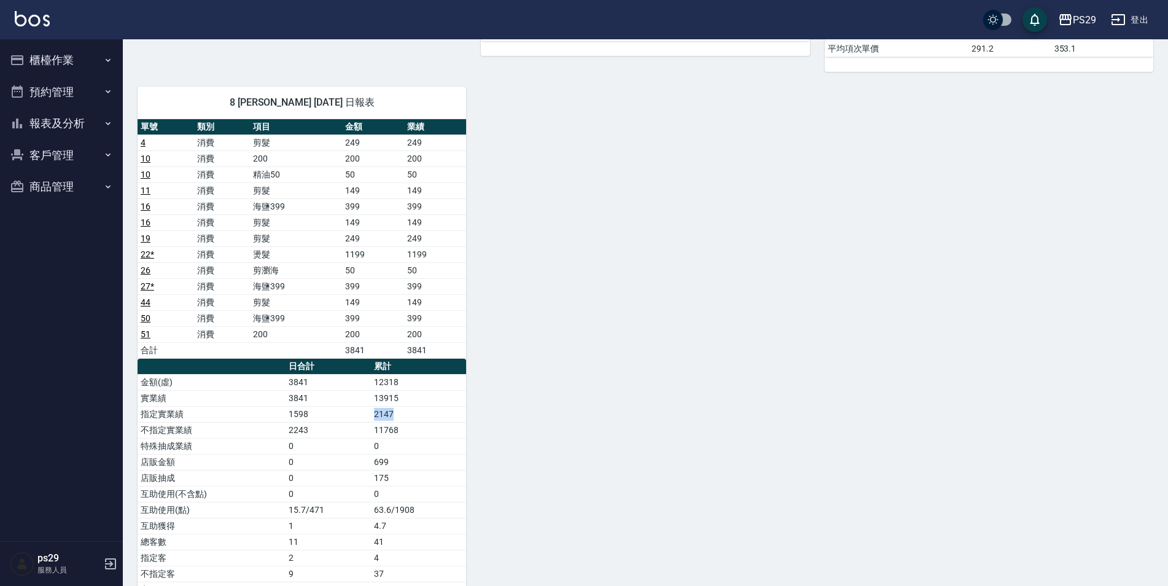
drag, startPoint x: 365, startPoint y: 409, endPoint x: 405, endPoint y: 406, distance: 40.7
click at [405, 406] on tr "指定實業績 1598 2147" at bounding box center [302, 414] width 329 height 16
click at [406, 406] on td "2147" at bounding box center [418, 414] width 95 height 16
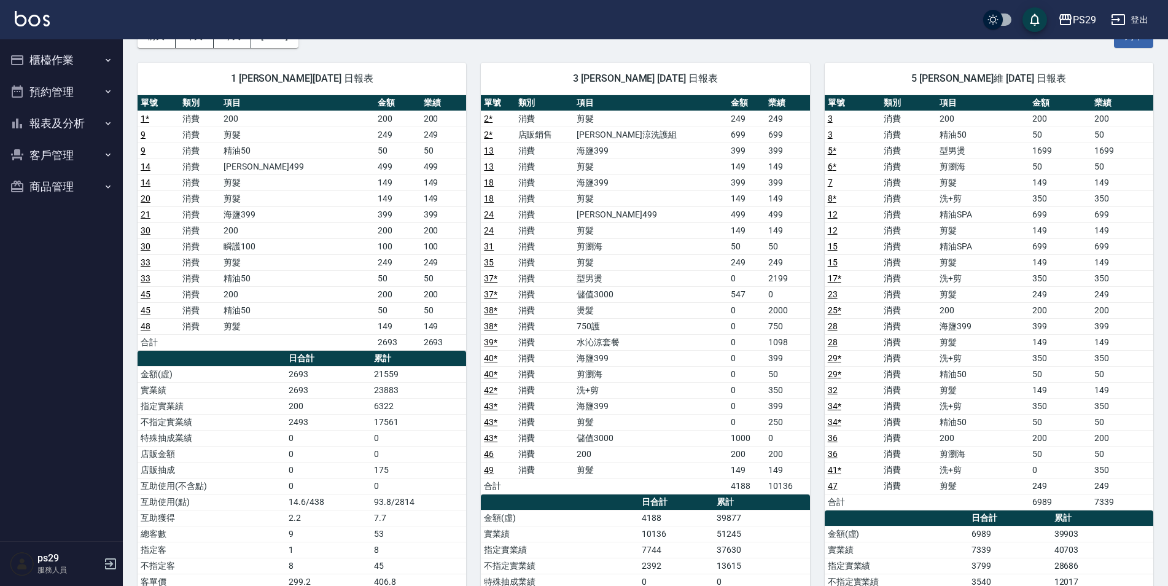
scroll to position [0, 0]
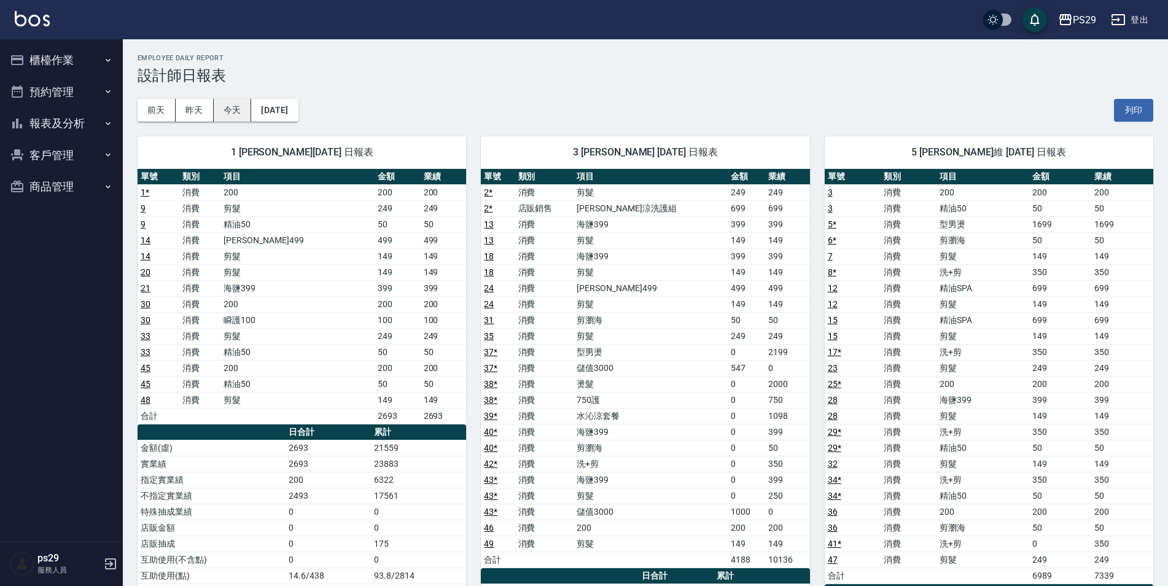
click at [243, 109] on button "今天" at bounding box center [233, 110] width 38 height 23
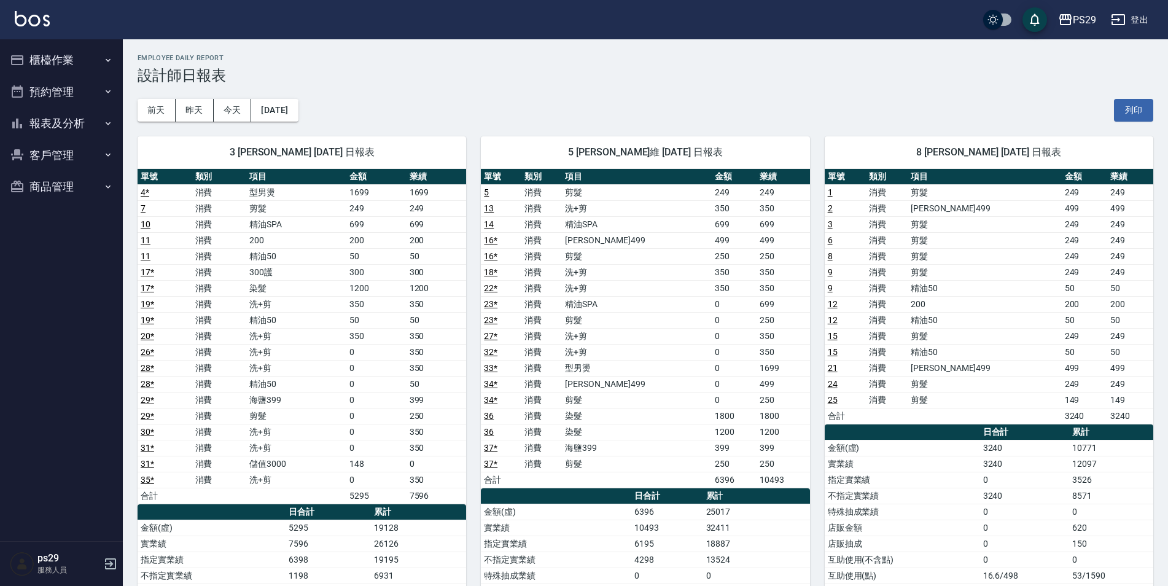
scroll to position [61, 0]
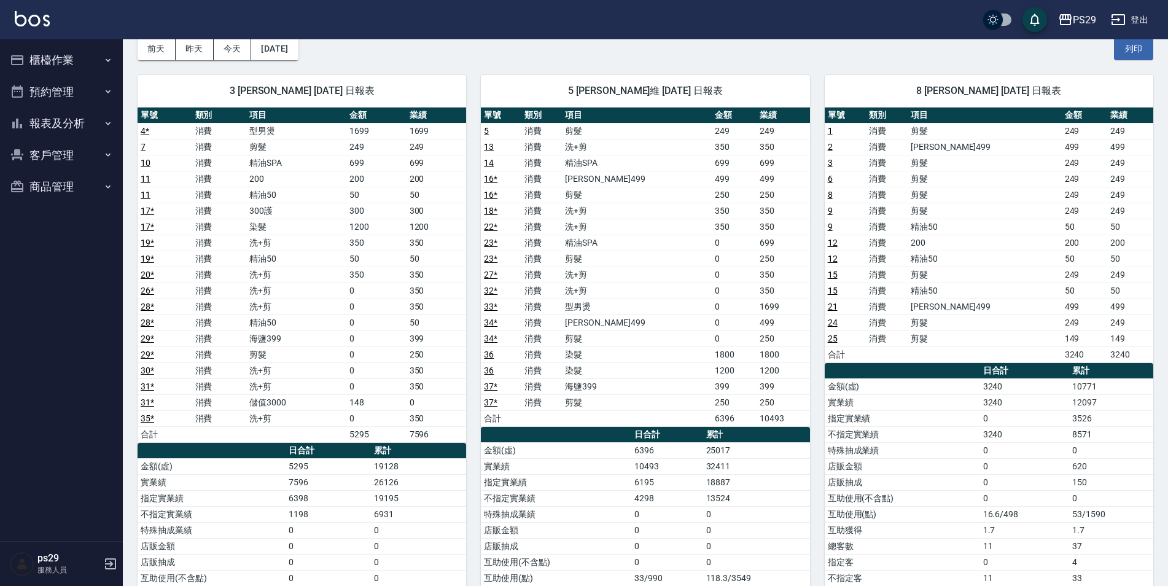
drag, startPoint x: 1063, startPoint y: 406, endPoint x: 1094, endPoint y: 410, distance: 30.9
click at [1072, 405] on tr "實業績 3240 12097" at bounding box center [989, 402] width 329 height 16
click at [1094, 410] on td "12097" at bounding box center [1111, 402] width 84 height 16
click at [920, 439] on tr "不指定實業績 3240 8571" at bounding box center [989, 434] width 329 height 16
drag, startPoint x: 920, startPoint y: 439, endPoint x: 632, endPoint y: 511, distance: 296.9
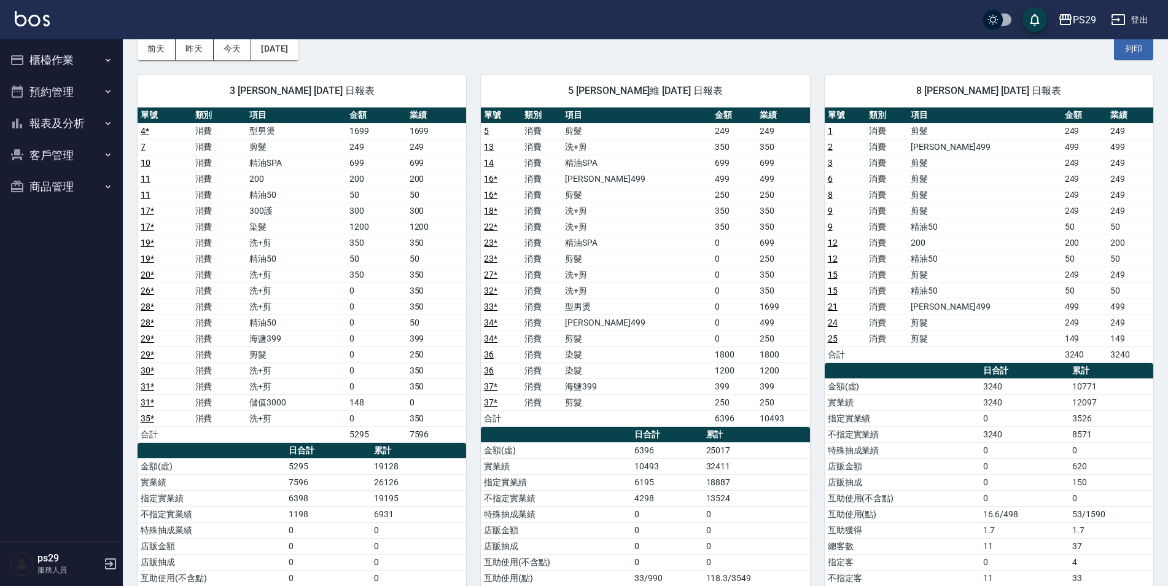
click at [591, 512] on td "特殊抽成業績" at bounding box center [556, 514] width 150 height 16
click at [754, 487] on td "18887" at bounding box center [756, 482] width 107 height 16
click at [698, 473] on td "10493" at bounding box center [666, 466] width 71 height 16
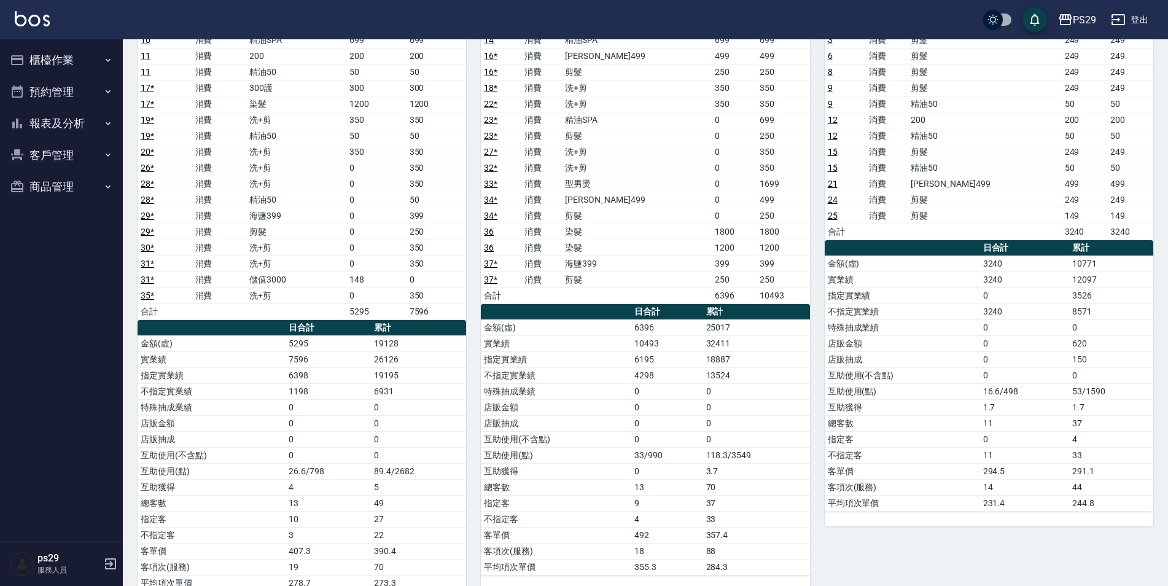
drag, startPoint x: 1061, startPoint y: 278, endPoint x: 1067, endPoint y: 281, distance: 6.6
click at [1062, 281] on td "3240" at bounding box center [1024, 279] width 89 height 16
click at [1112, 289] on td "3526" at bounding box center [1111, 295] width 84 height 16
drag, startPoint x: 724, startPoint y: 343, endPoint x: 671, endPoint y: 342, distance: 52.8
click at [671, 342] on tr "實業績 10493 32411" at bounding box center [645, 343] width 329 height 16
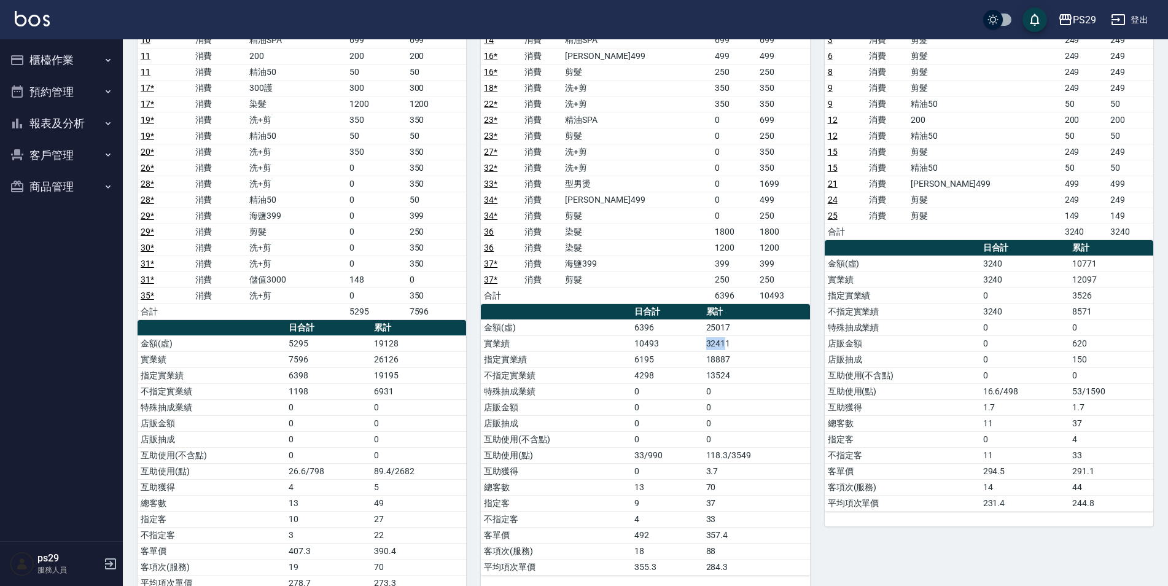
drag, startPoint x: 671, startPoint y: 342, endPoint x: 677, endPoint y: 343, distance: 6.3
click at [668, 341] on td "10493" at bounding box center [666, 343] width 71 height 16
click at [724, 346] on td "32411" at bounding box center [756, 343] width 107 height 16
click at [733, 345] on td "32411" at bounding box center [756, 343] width 107 height 16
drag, startPoint x: 740, startPoint y: 339, endPoint x: 704, endPoint y: 336, distance: 36.4
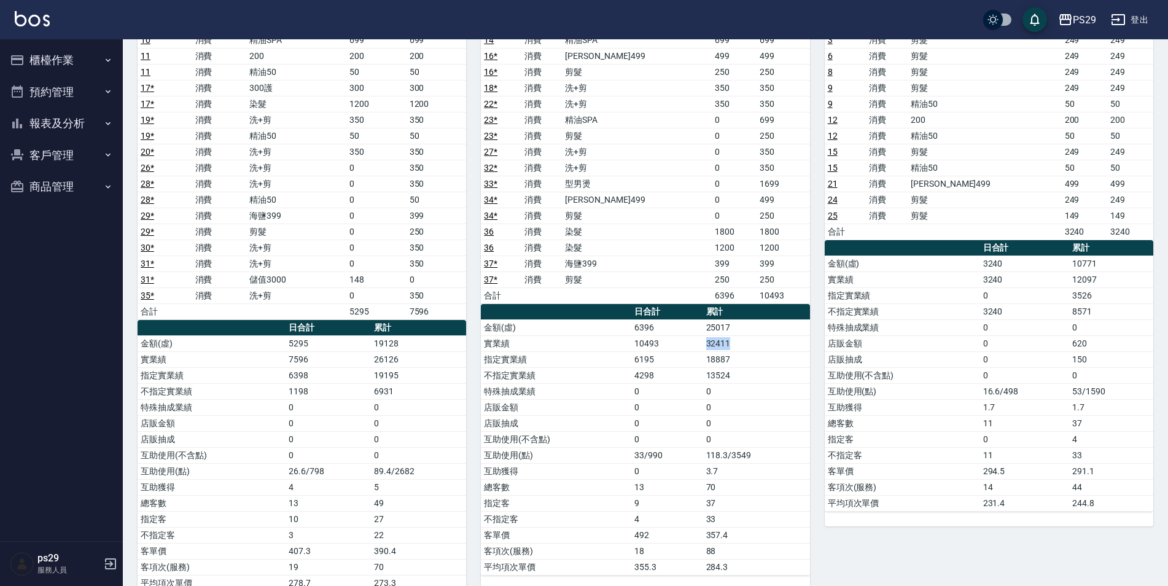
click at [704, 336] on td "32411" at bounding box center [756, 343] width 107 height 16
click at [700, 340] on td "10493" at bounding box center [666, 343] width 71 height 16
click at [698, 341] on td "10493" at bounding box center [666, 343] width 71 height 16
drag, startPoint x: 698, startPoint y: 341, endPoint x: 722, endPoint y: 350, distance: 25.1
click at [722, 350] on tr "實業績 10493 32411" at bounding box center [645, 343] width 329 height 16
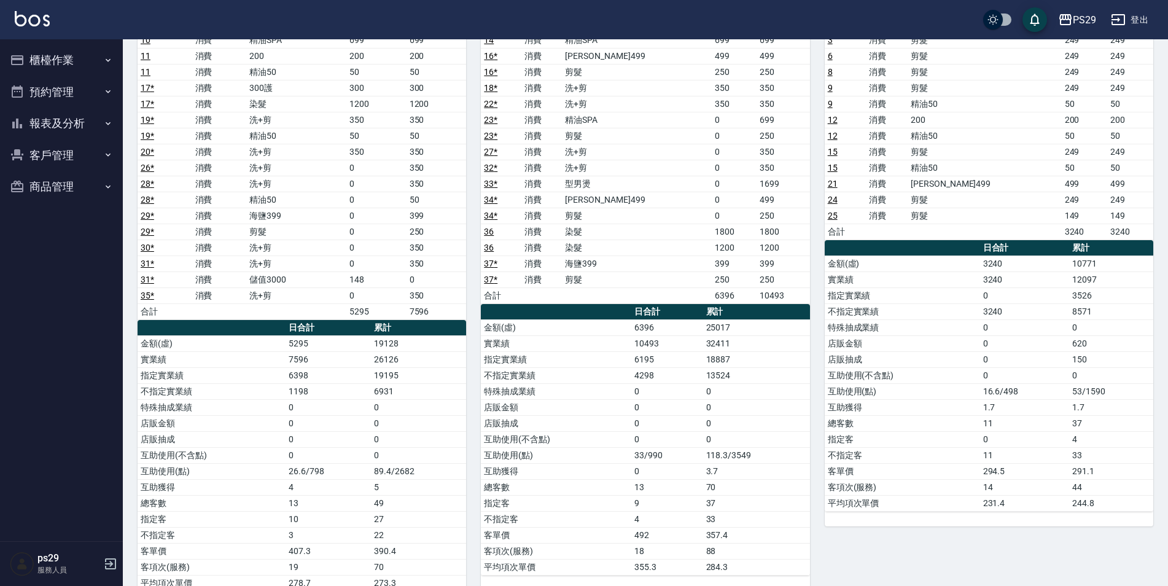
click at [726, 353] on td "18887" at bounding box center [756, 359] width 107 height 16
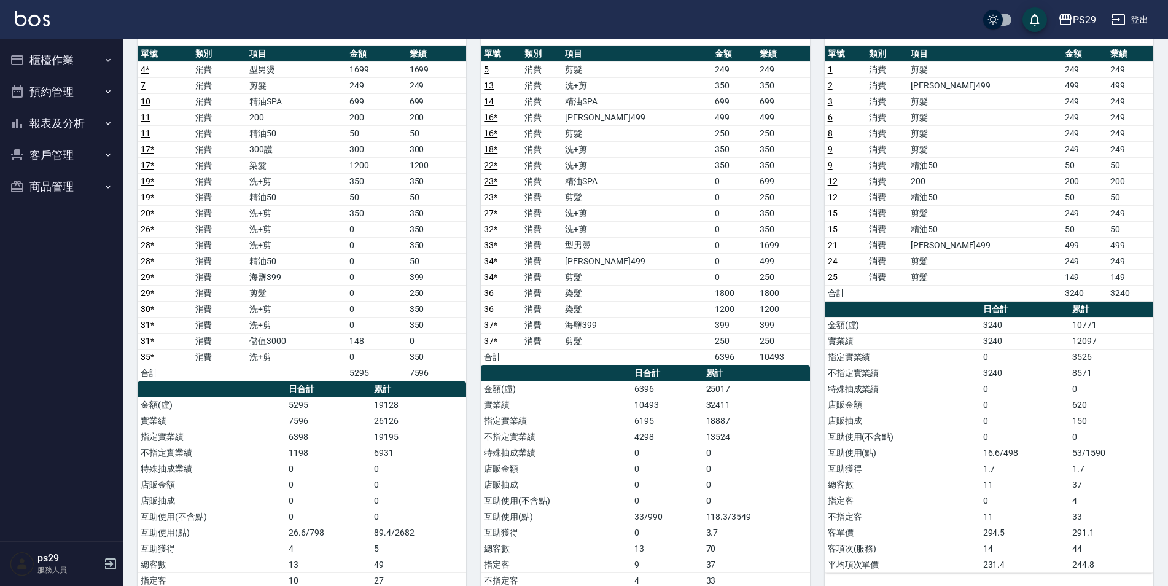
scroll to position [0, 0]
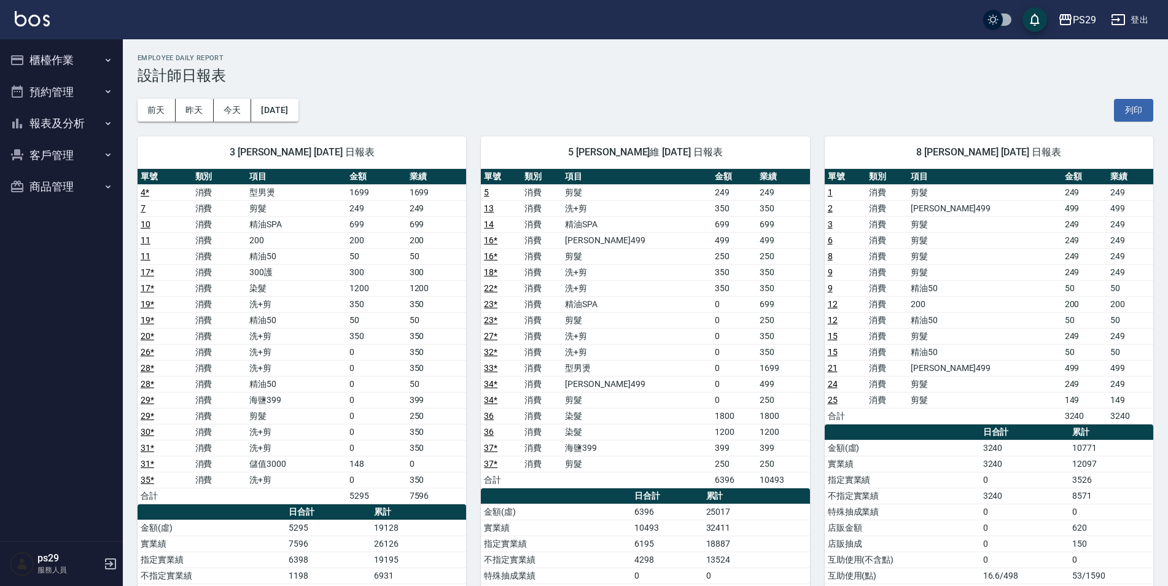
click at [39, 26] on img at bounding box center [32, 18] width 35 height 15
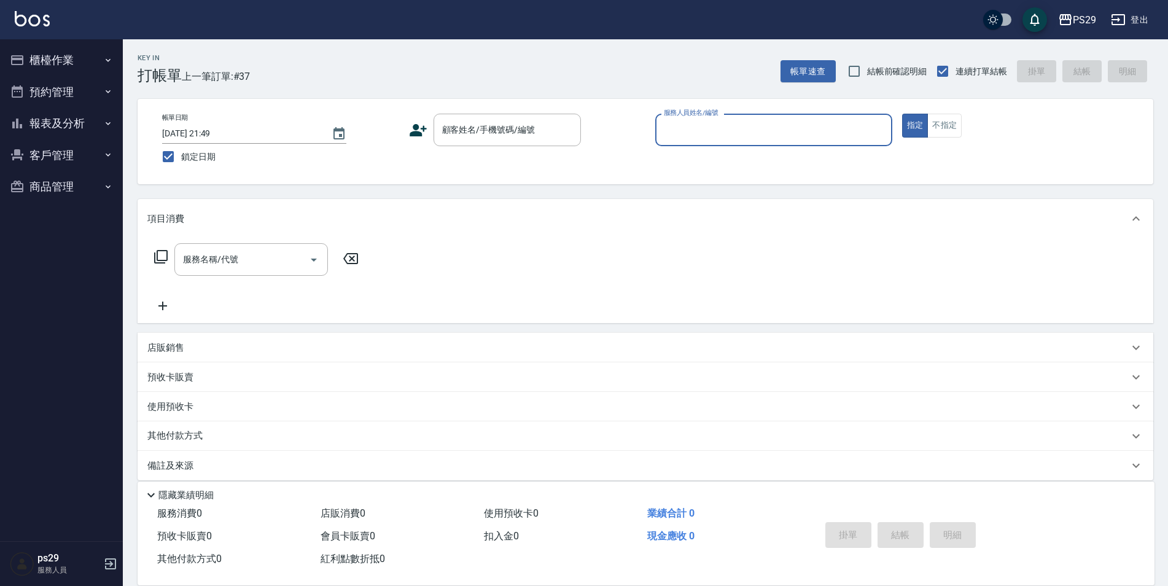
click at [68, 105] on button "預約管理" at bounding box center [61, 92] width 113 height 32
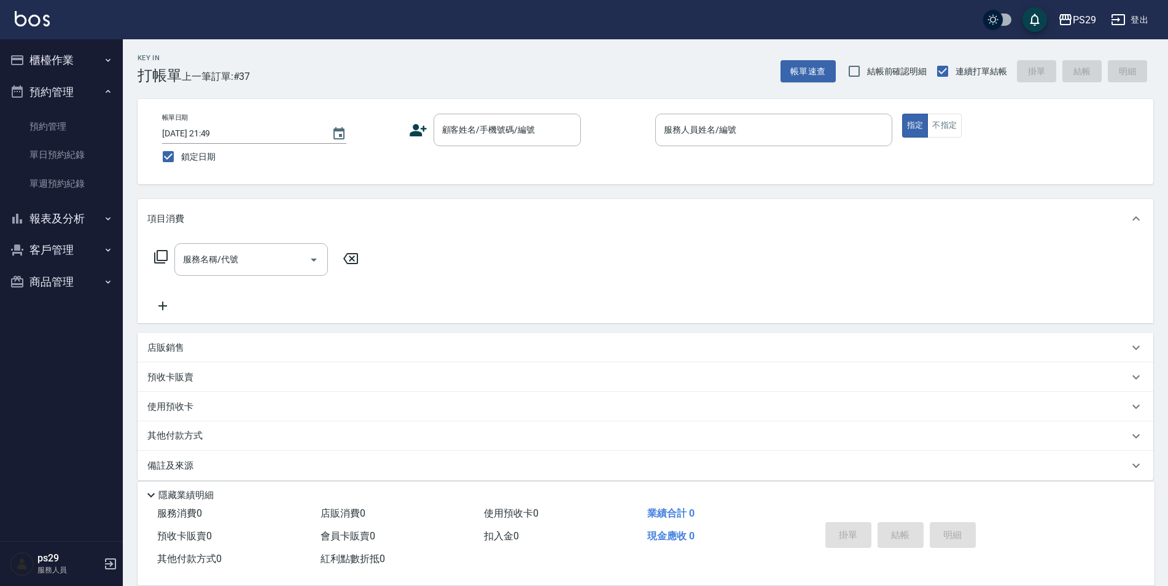
click at [28, 20] on img at bounding box center [32, 18] width 35 height 15
click at [46, 17] on img at bounding box center [32, 18] width 35 height 15
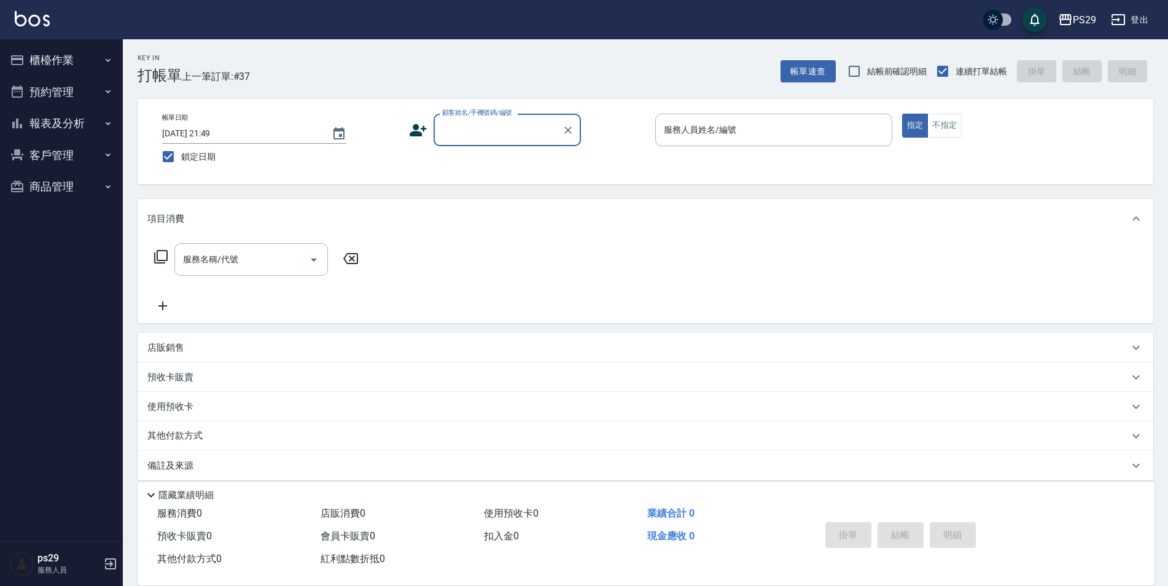
click at [21, 31] on div "PS29 登出" at bounding box center [584, 19] width 1168 height 39
click at [34, 17] on img at bounding box center [32, 18] width 35 height 15
click at [47, 16] on img at bounding box center [32, 18] width 35 height 15
click at [16, 10] on div "PS29 登出" at bounding box center [584, 19] width 1168 height 39
click at [12, 28] on div "PS29 登出" at bounding box center [584, 19] width 1168 height 39
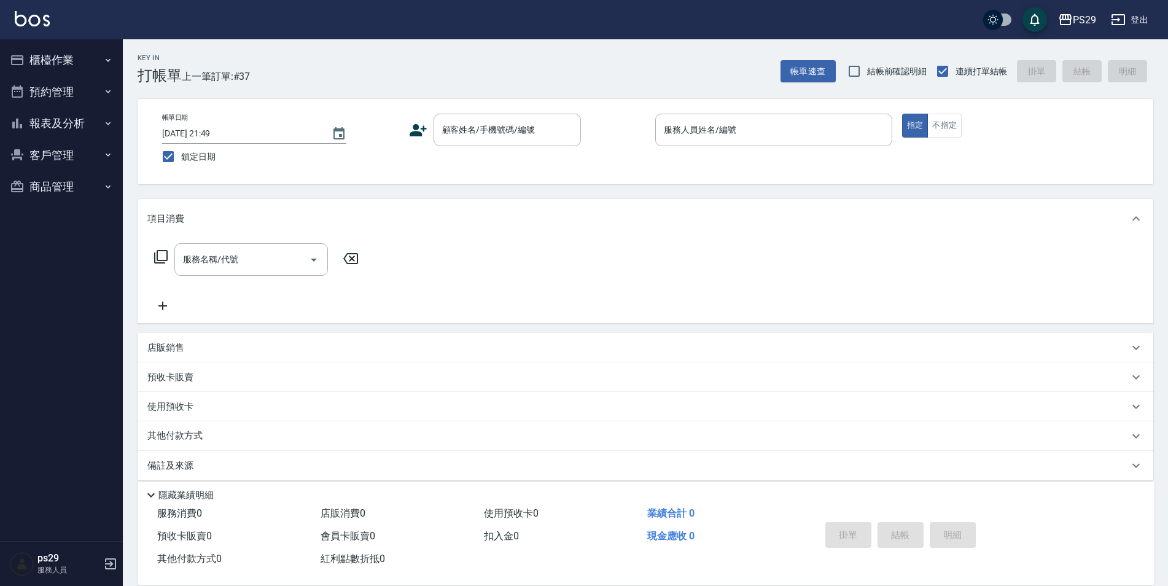
click at [27, 19] on img at bounding box center [32, 18] width 35 height 15
click at [30, 20] on img at bounding box center [32, 18] width 35 height 15
click at [40, 14] on img at bounding box center [32, 18] width 35 height 15
click at [57, 106] on button "預約管理" at bounding box center [61, 92] width 113 height 32
click at [66, 99] on button "預約管理" at bounding box center [61, 92] width 113 height 32
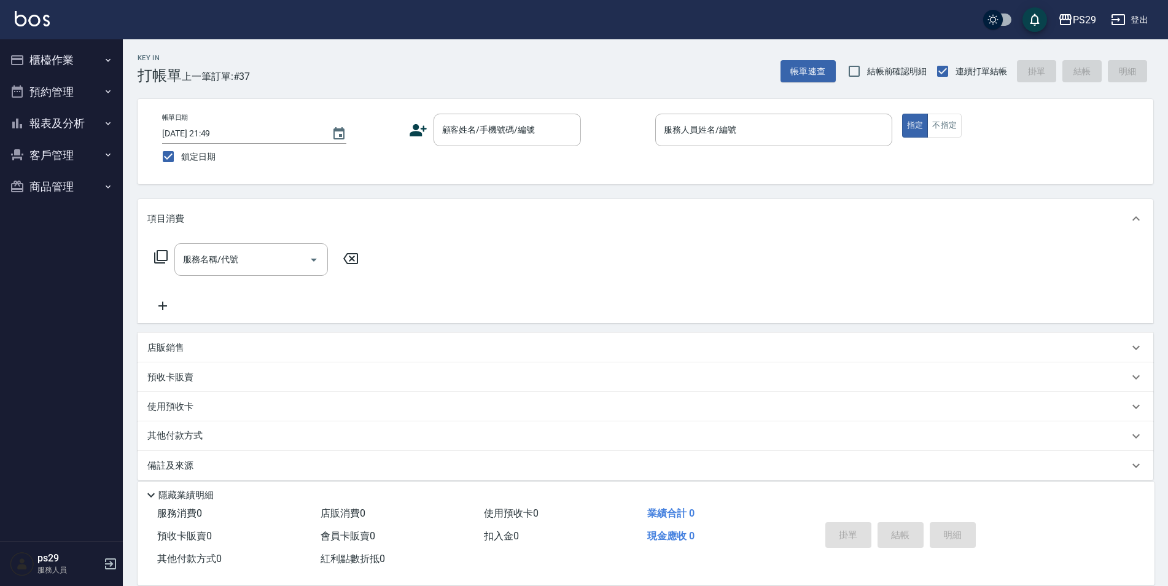
click at [69, 126] on button "報表及分析" at bounding box center [61, 123] width 113 height 32
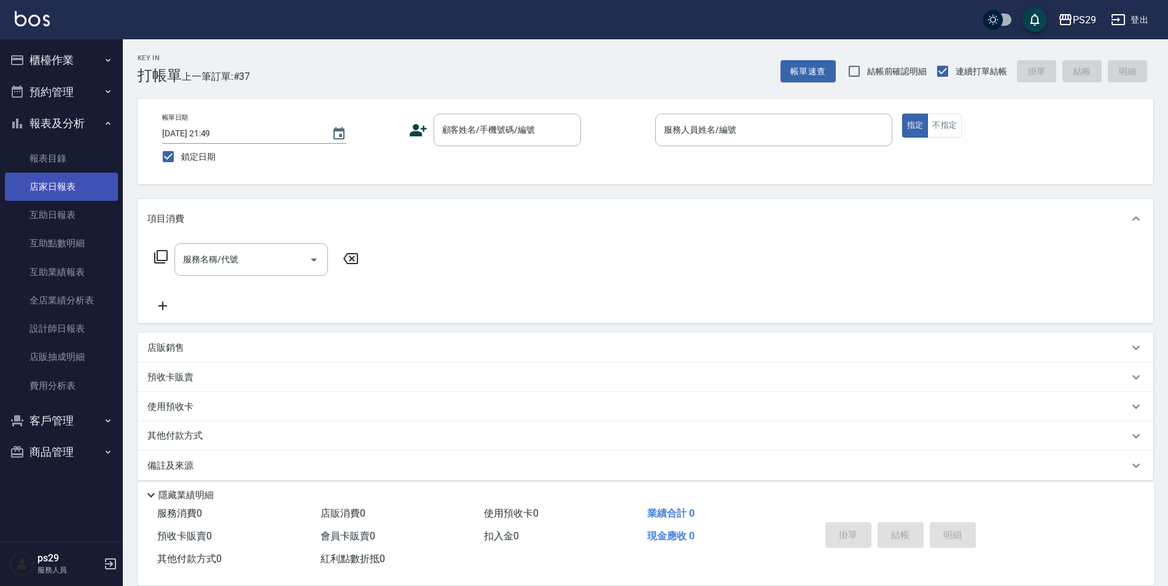
click at [70, 182] on link "店家日報表" at bounding box center [61, 187] width 113 height 28
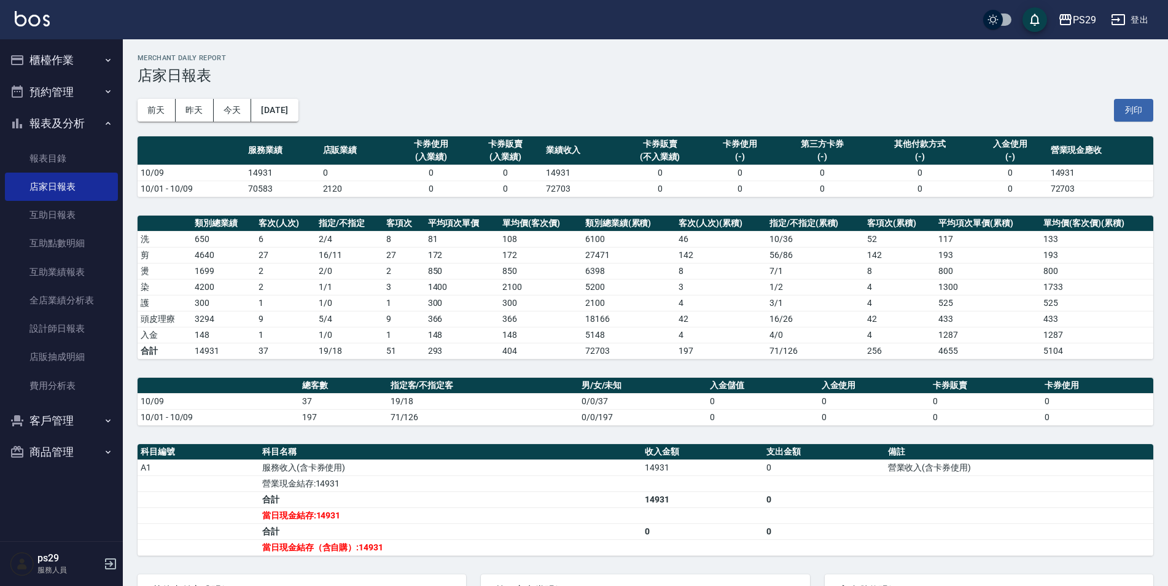
click at [104, 119] on icon "button" at bounding box center [108, 124] width 10 height 10
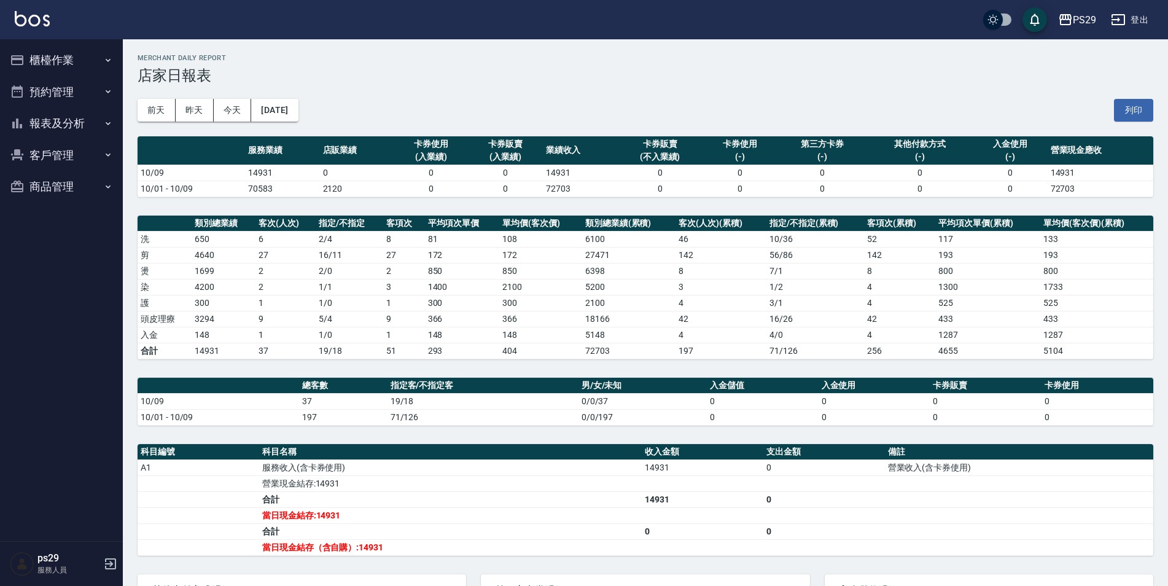
click at [37, 21] on img at bounding box center [32, 18] width 35 height 15
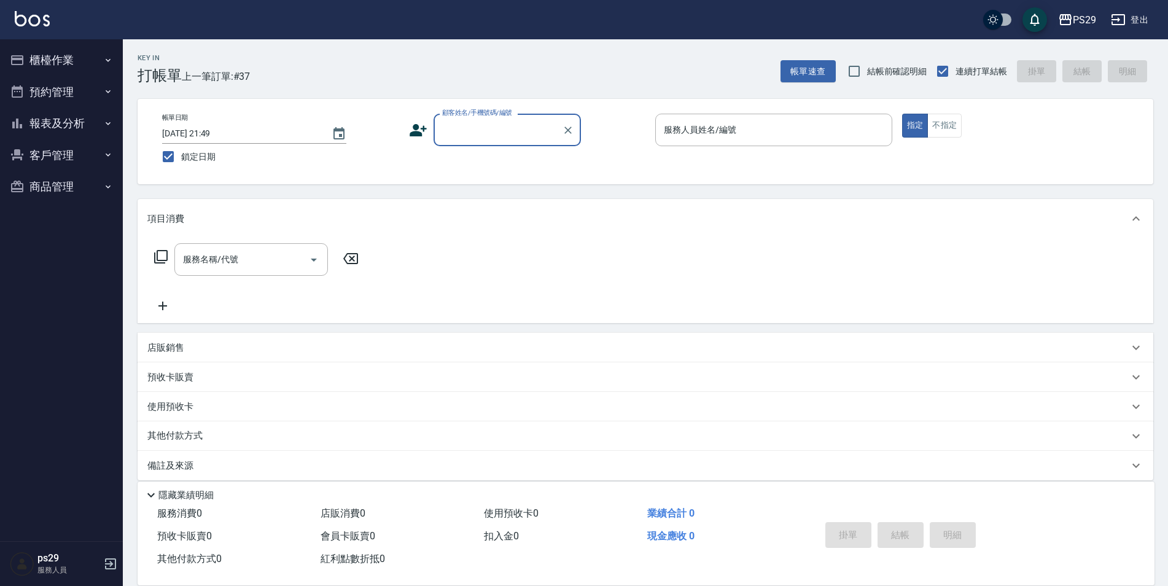
click at [37, 21] on img at bounding box center [32, 18] width 35 height 15
click at [37, 19] on img at bounding box center [32, 18] width 35 height 15
click at [21, 12] on img at bounding box center [32, 18] width 35 height 15
click at [92, 136] on button "報表及分析" at bounding box center [61, 123] width 113 height 32
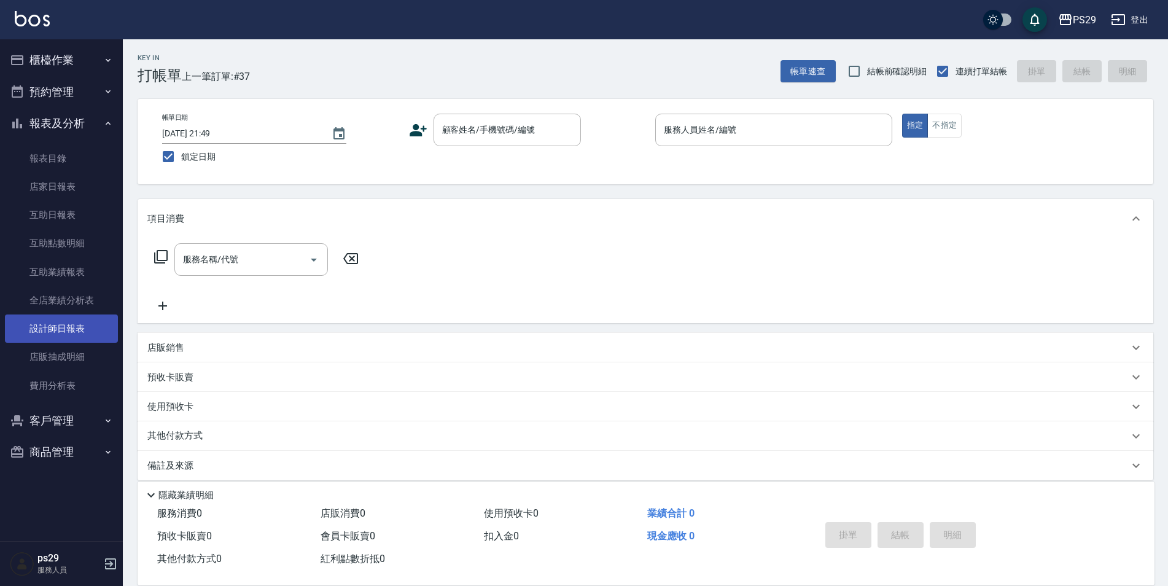
click at [55, 332] on link "設計師日報表" at bounding box center [61, 328] width 113 height 28
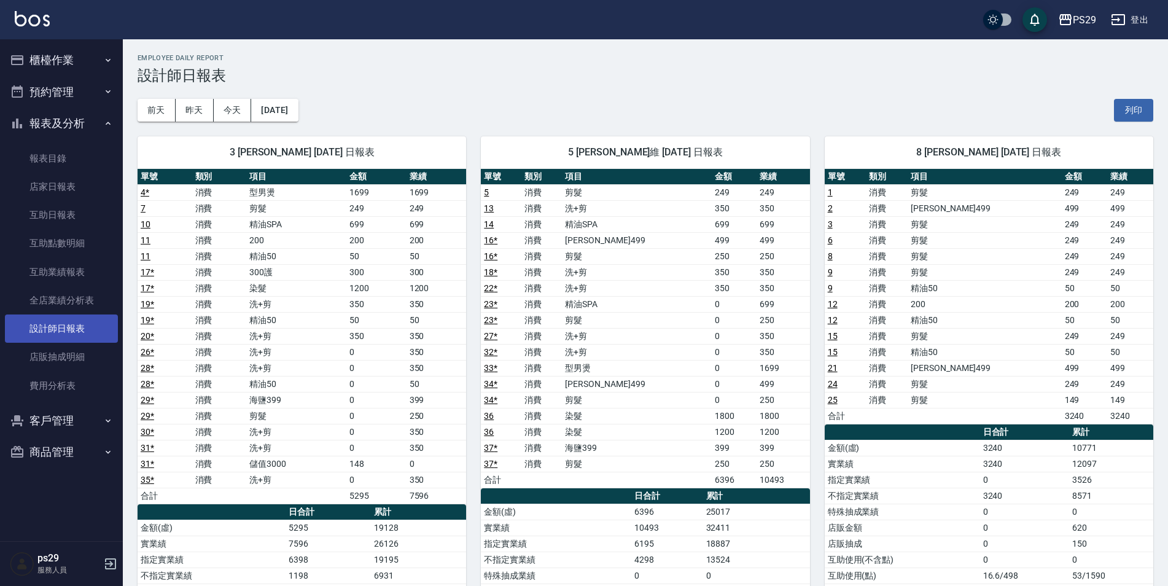
scroll to position [61, 0]
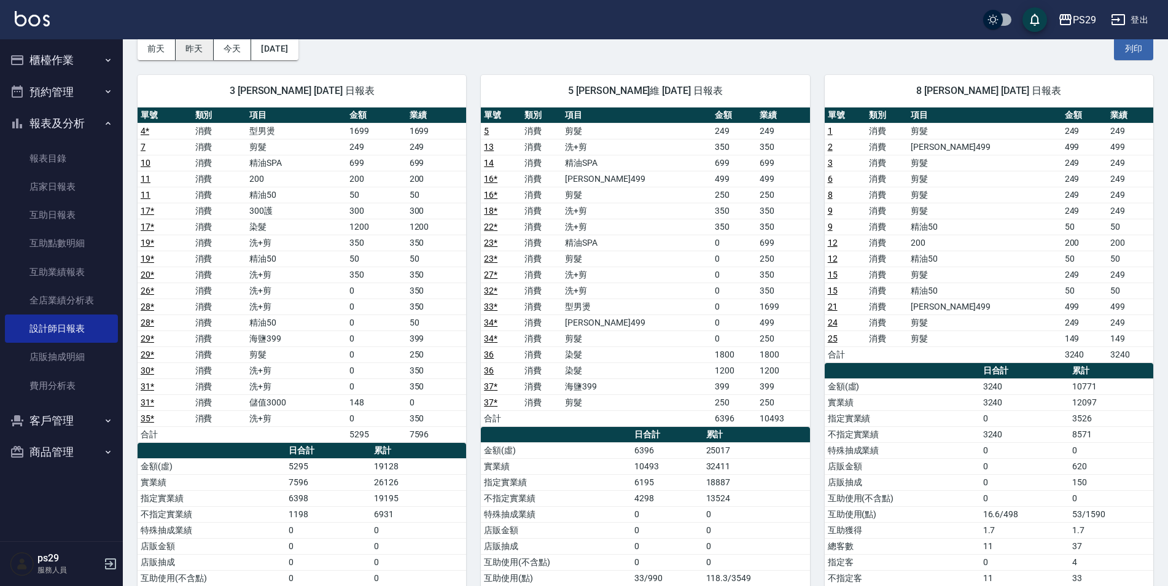
click at [194, 45] on button "昨天" at bounding box center [195, 48] width 38 height 23
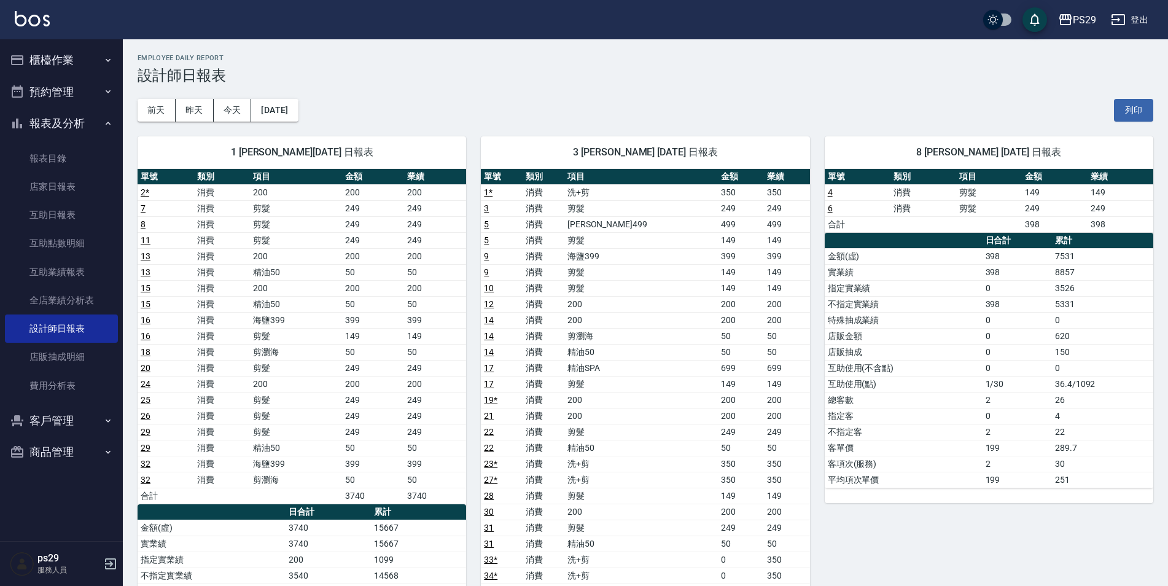
scroll to position [61, 0]
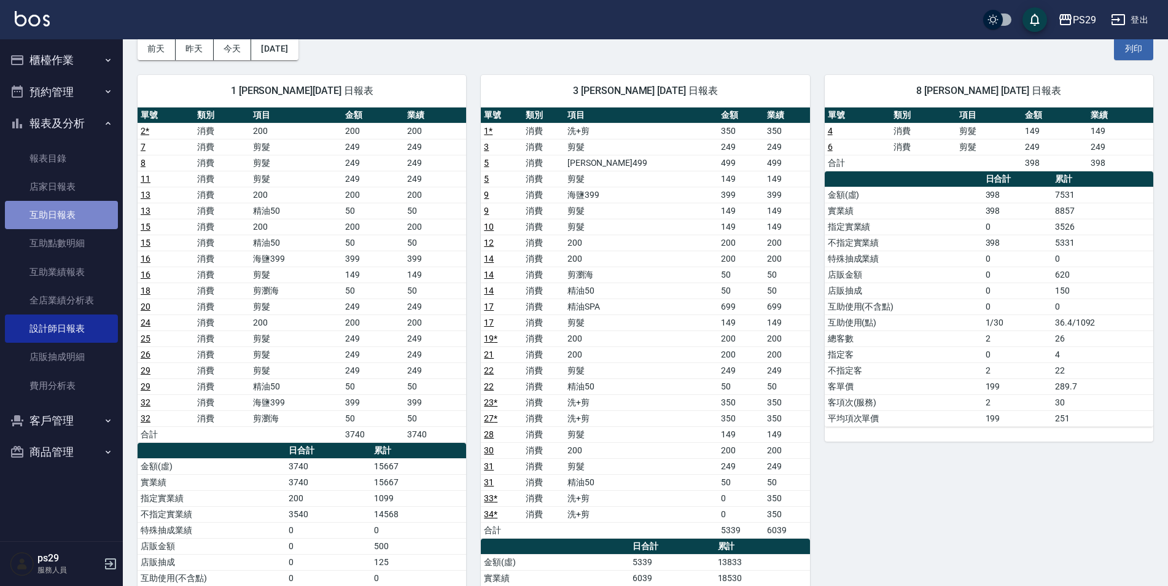
click at [58, 222] on link "互助日報表" at bounding box center [61, 215] width 113 height 28
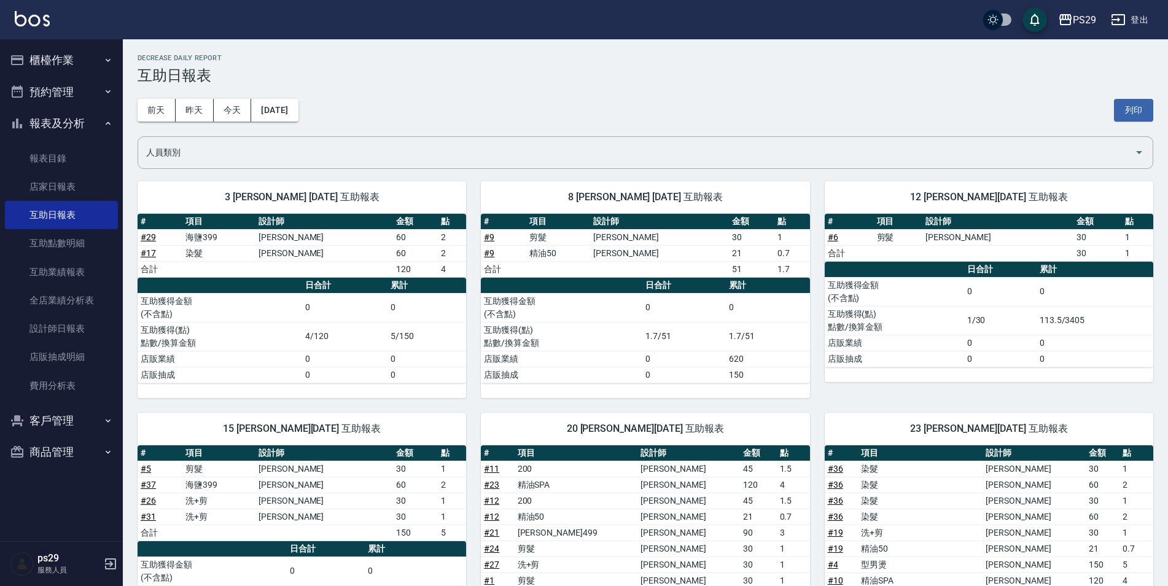
click at [16, 18] on img at bounding box center [32, 18] width 35 height 15
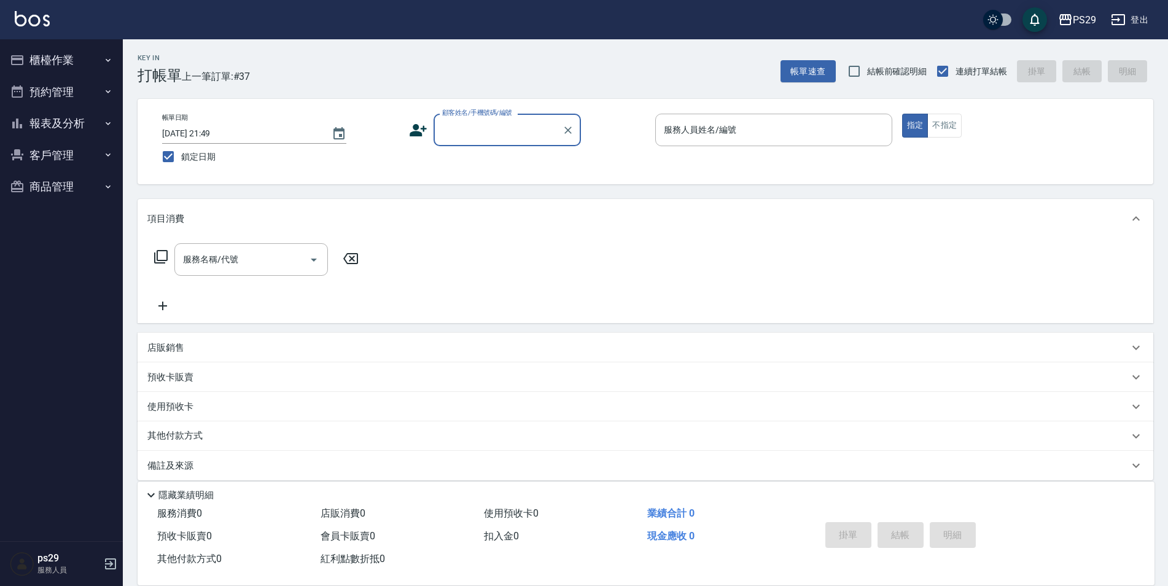
click at [33, 102] on button "預約管理" at bounding box center [61, 92] width 113 height 32
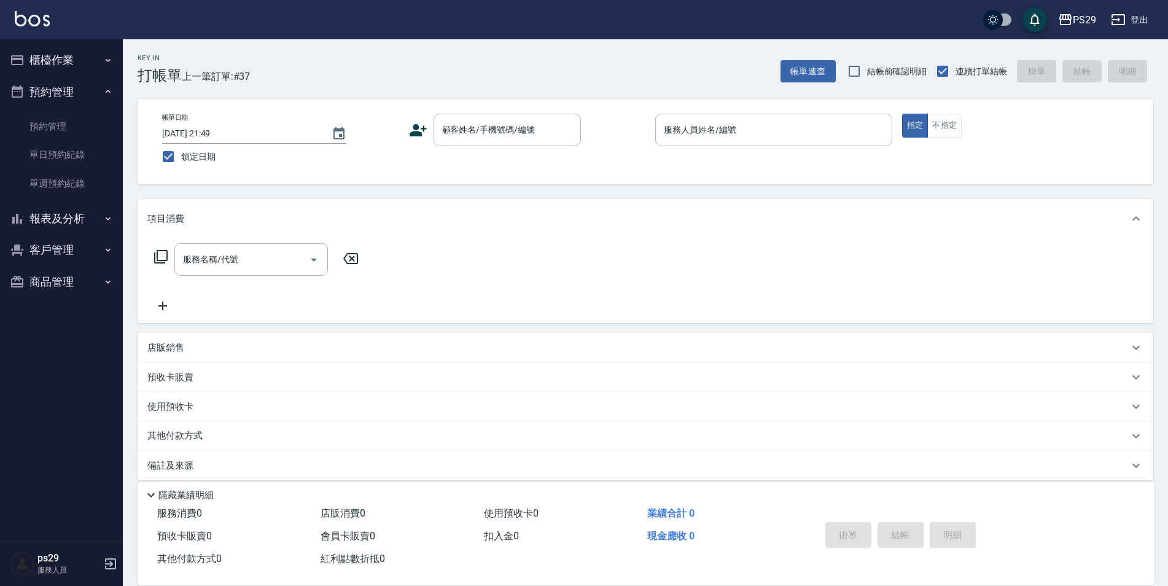
click at [93, 219] on button "報表及分析" at bounding box center [61, 219] width 113 height 32
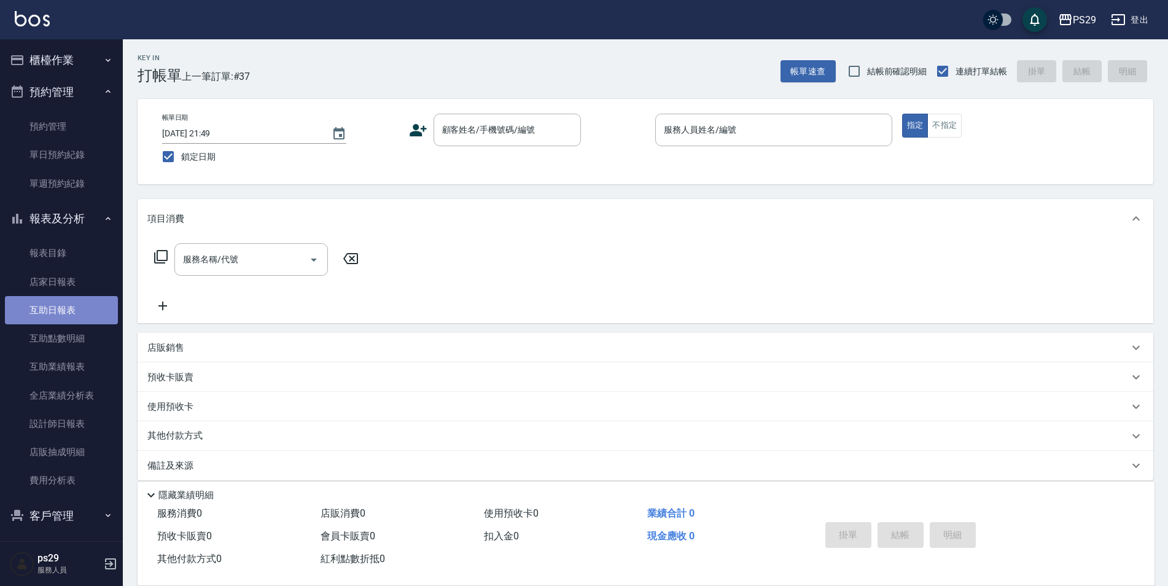
click at [84, 322] on link "互助日報表" at bounding box center [61, 310] width 113 height 28
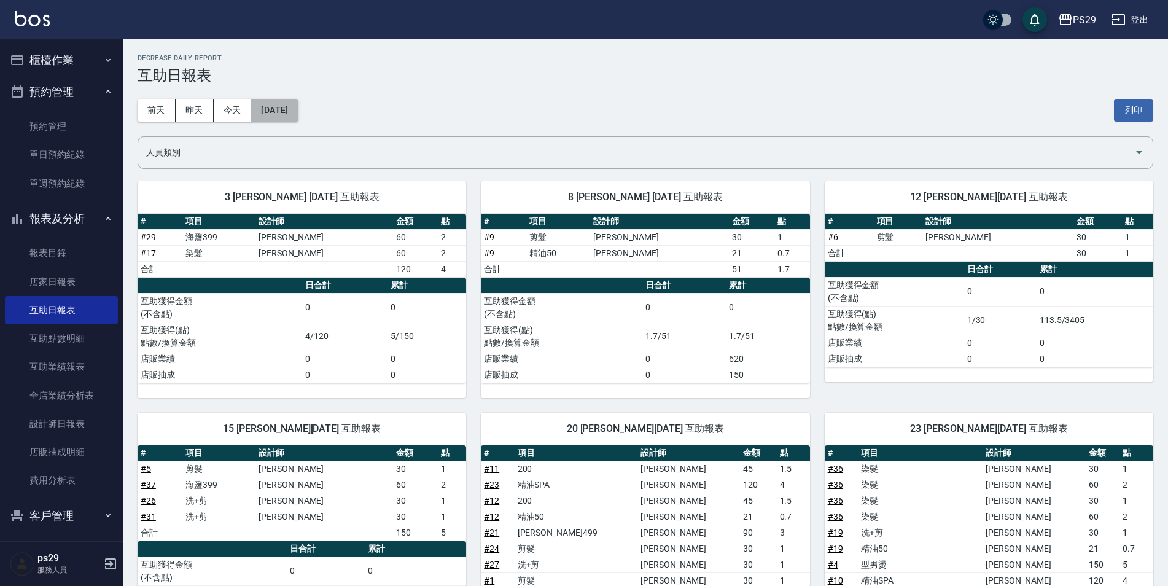
click at [298, 102] on button "[DATE]" at bounding box center [274, 110] width 47 height 23
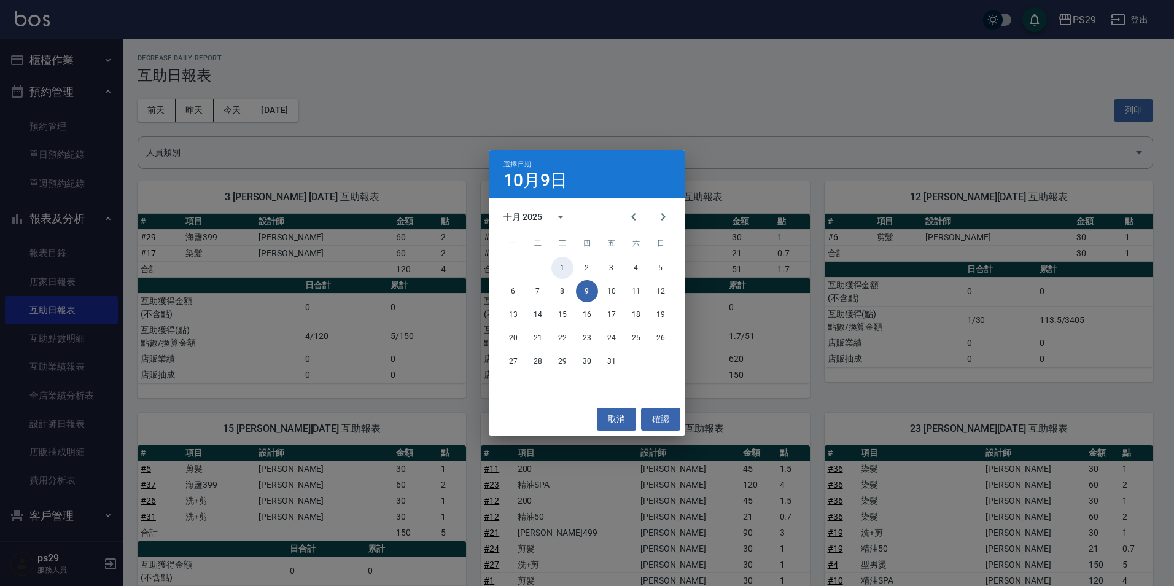
click at [563, 266] on button "1" at bounding box center [563, 268] width 22 height 22
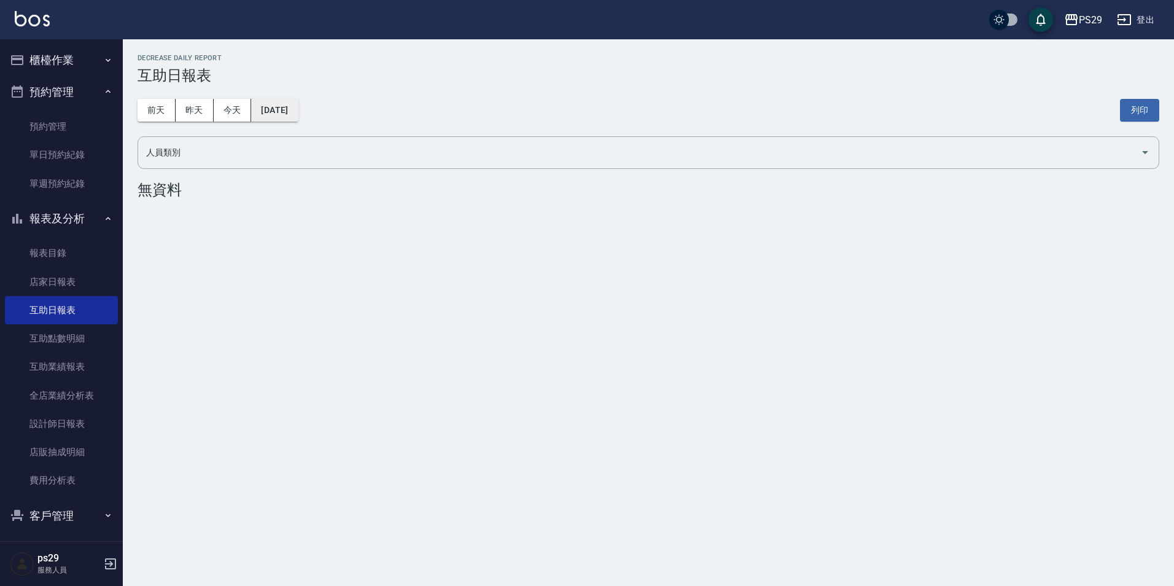
click at [284, 111] on button "2025/10/01" at bounding box center [274, 110] width 47 height 23
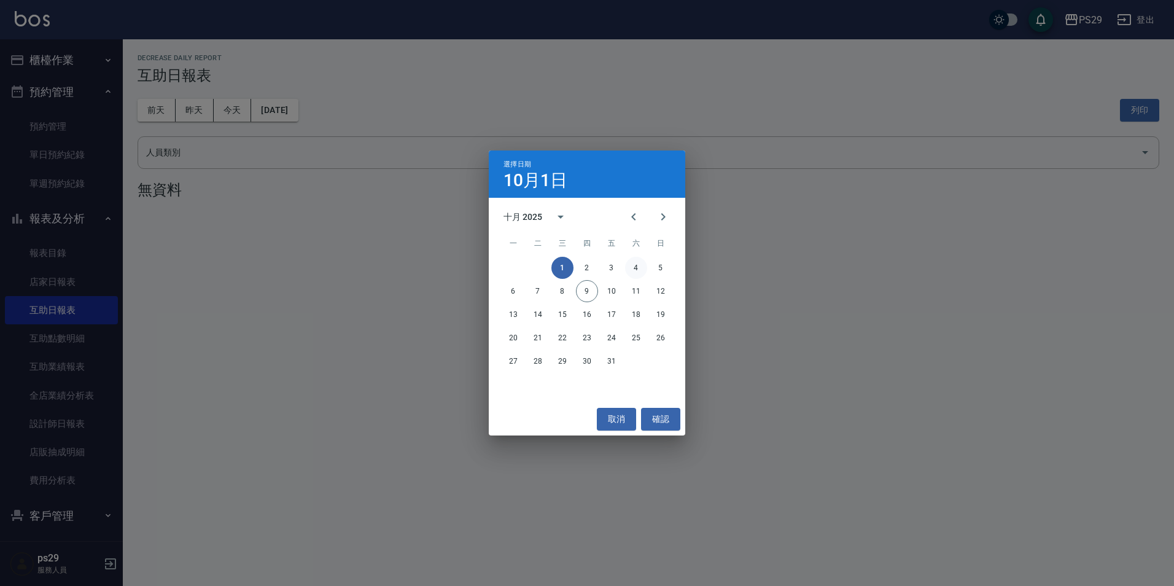
click at [636, 265] on button "4" at bounding box center [636, 268] width 22 height 22
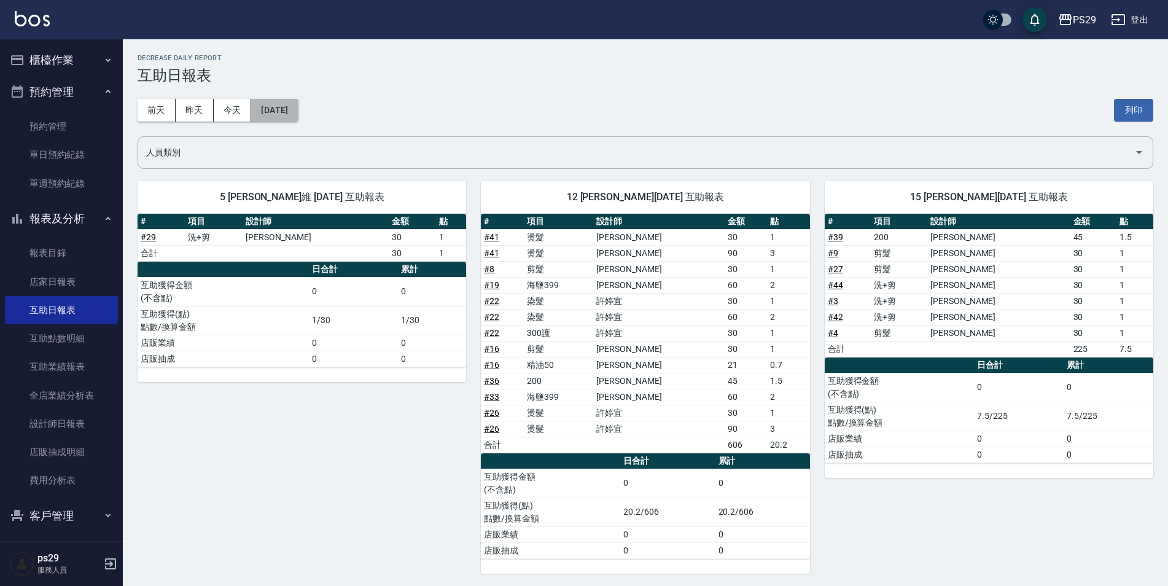
click at [286, 106] on button "2025/10/04" at bounding box center [274, 110] width 47 height 23
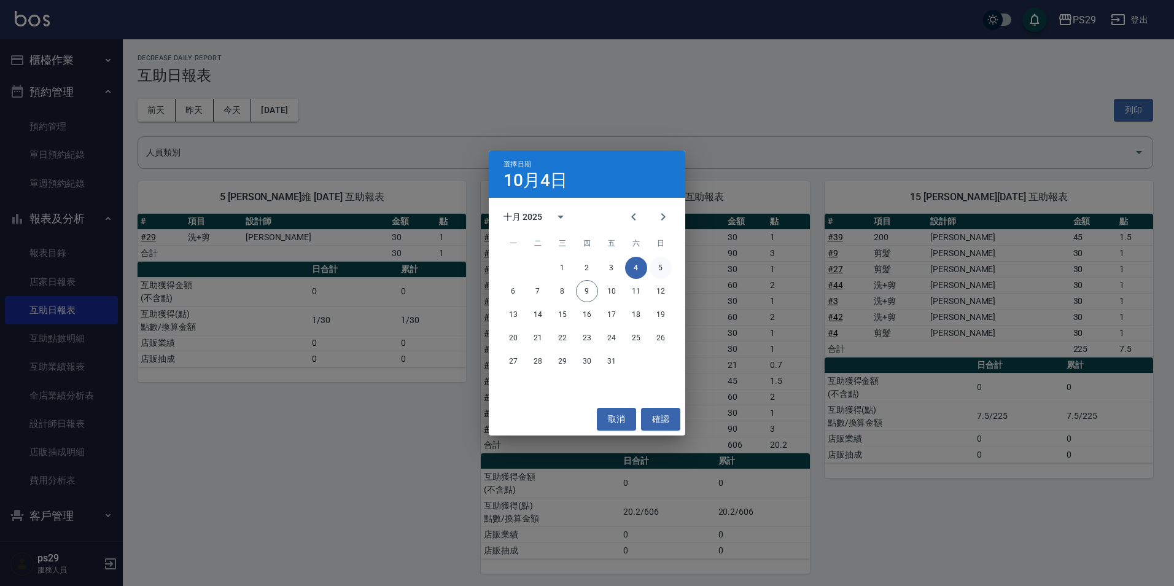
click at [659, 271] on button "5" at bounding box center [661, 268] width 22 height 22
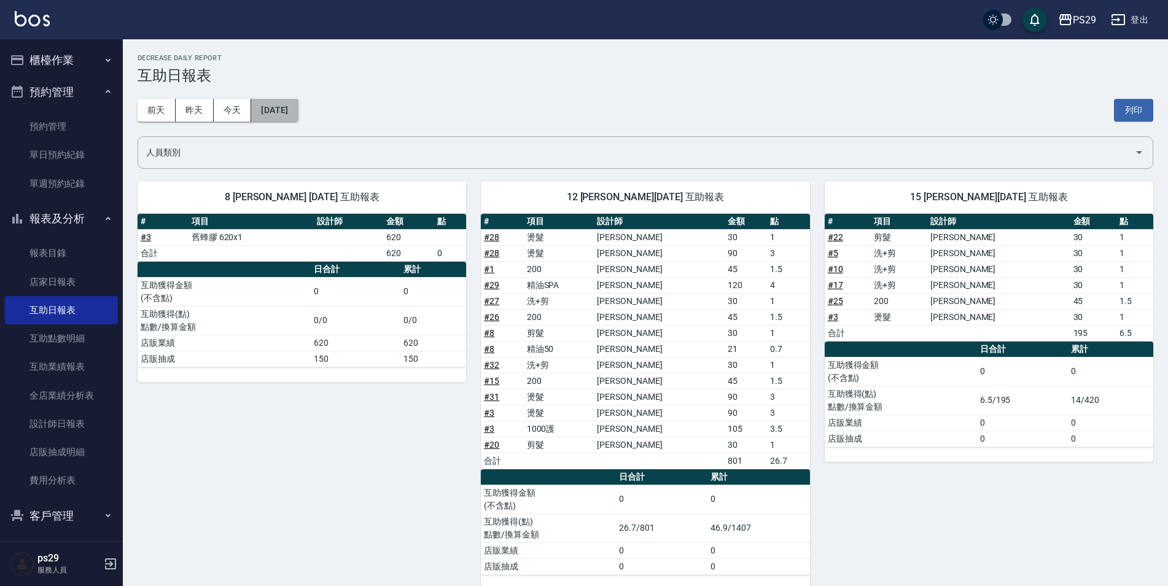
click at [298, 119] on button "2025/10/05" at bounding box center [274, 110] width 47 height 23
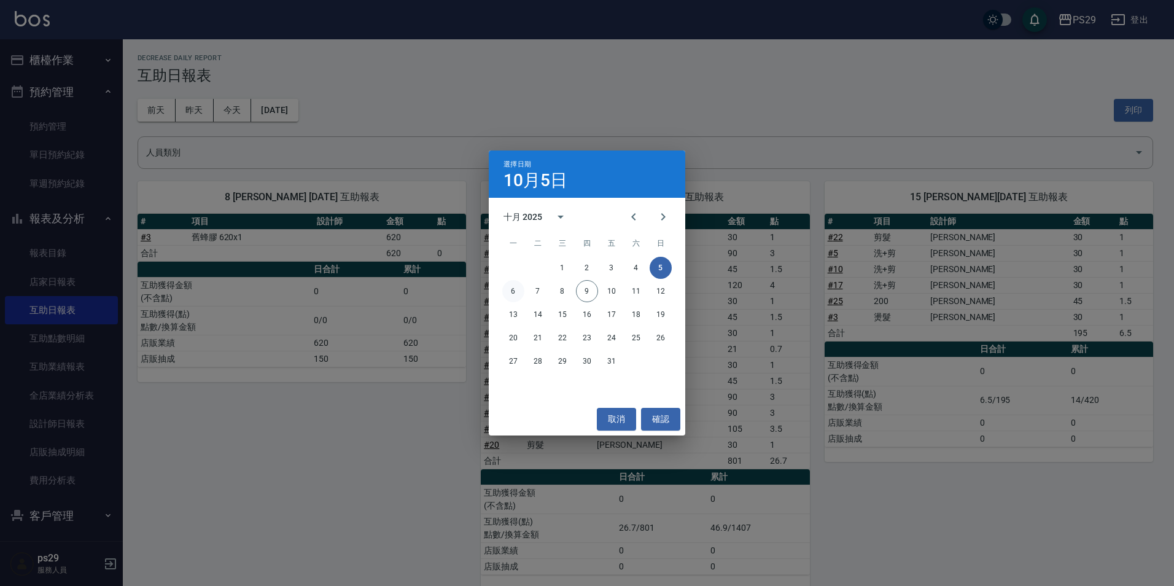
click at [510, 288] on button "6" at bounding box center [513, 291] width 22 height 22
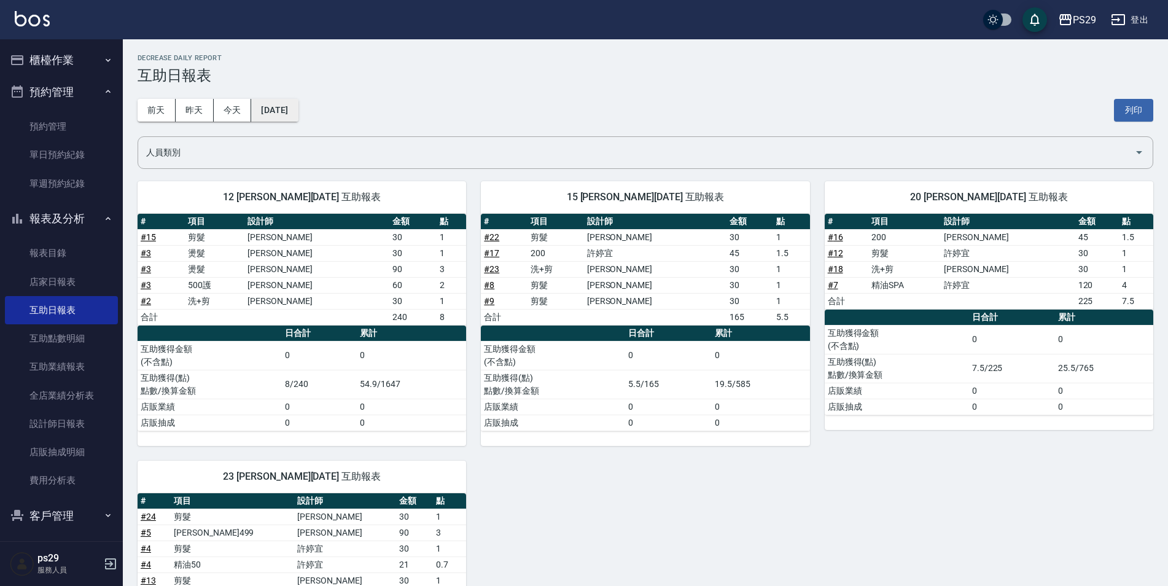
click at [288, 107] on button "2025/10/06" at bounding box center [274, 110] width 47 height 23
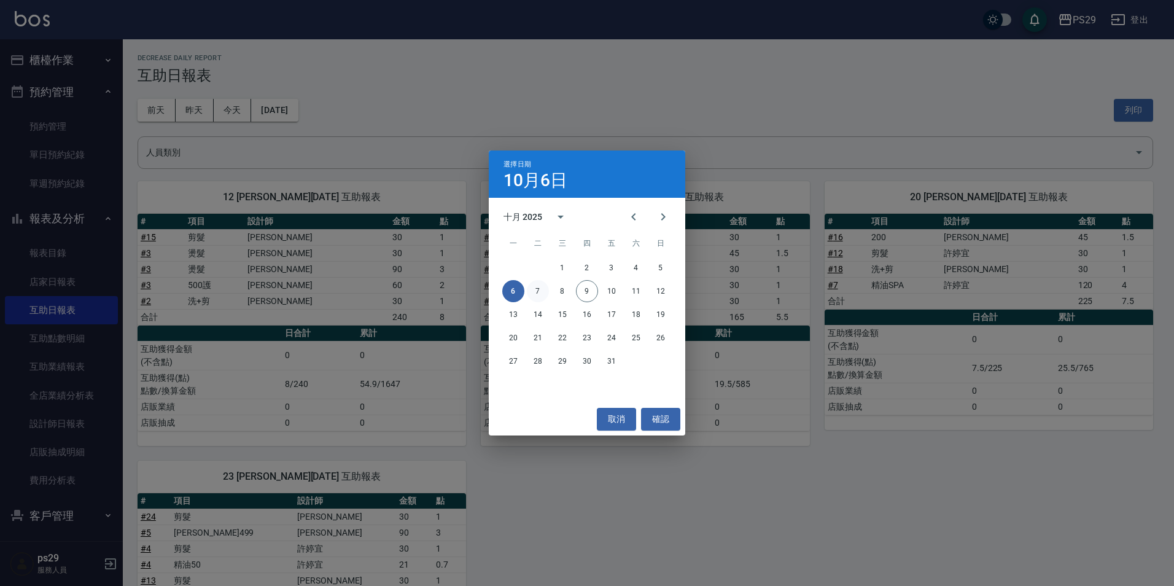
click at [540, 287] on button "7" at bounding box center [538, 291] width 22 height 22
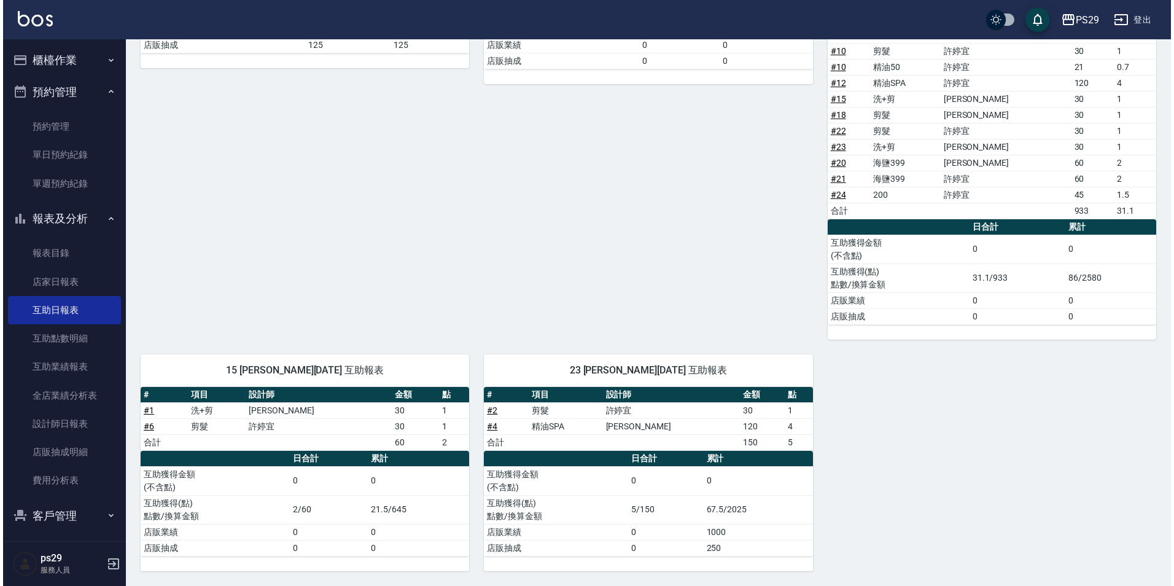
scroll to position [23, 0]
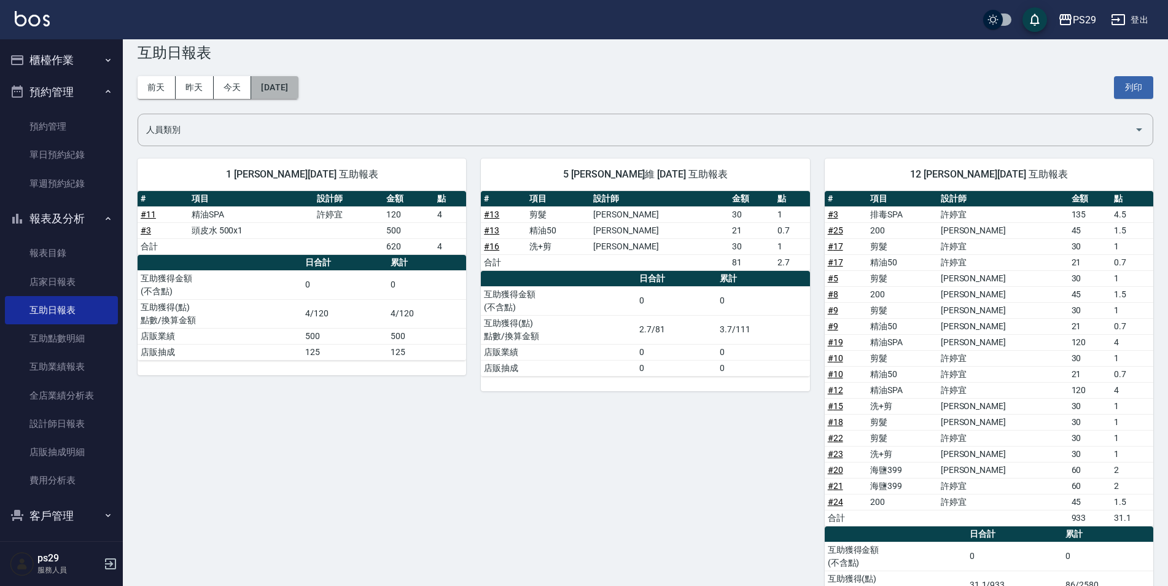
click at [284, 90] on button "2025/10/07" at bounding box center [274, 87] width 47 height 23
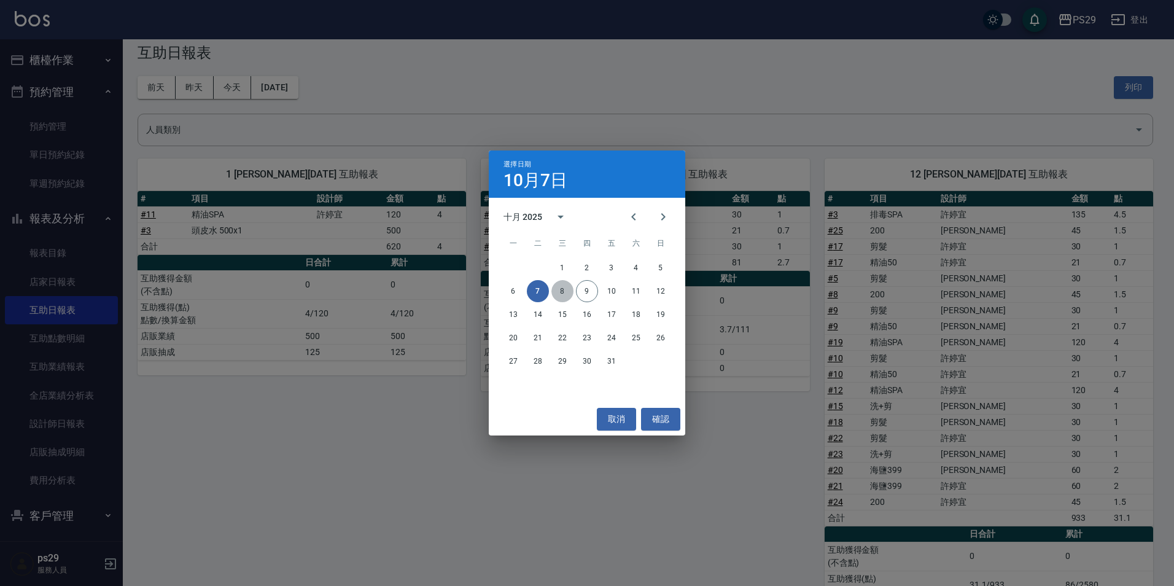
click at [566, 295] on button "8" at bounding box center [563, 291] width 22 height 22
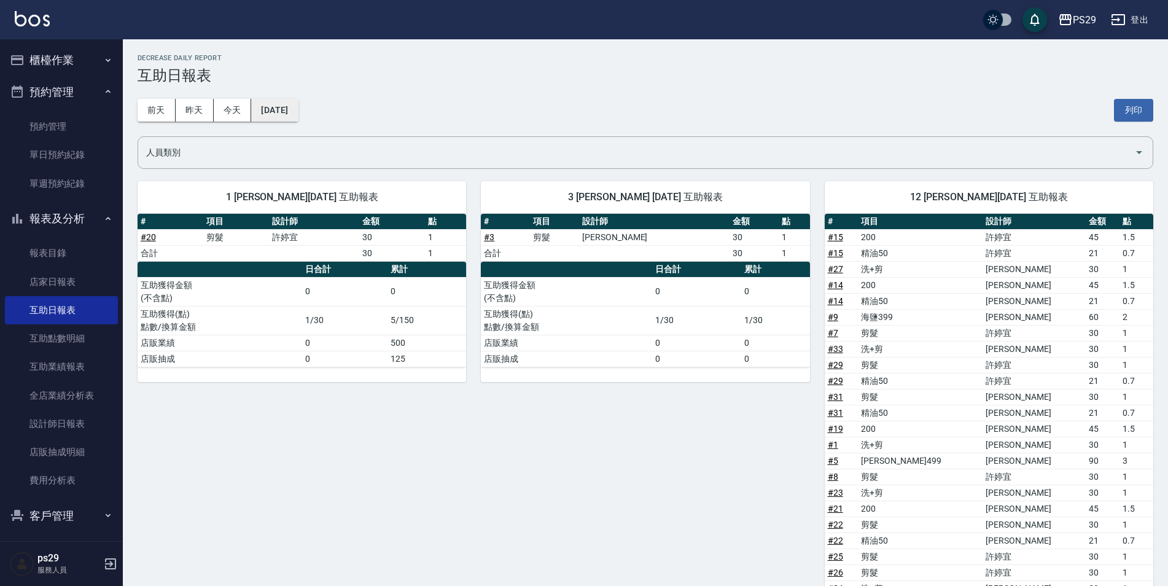
click at [276, 104] on button "2025/10/08" at bounding box center [274, 110] width 47 height 23
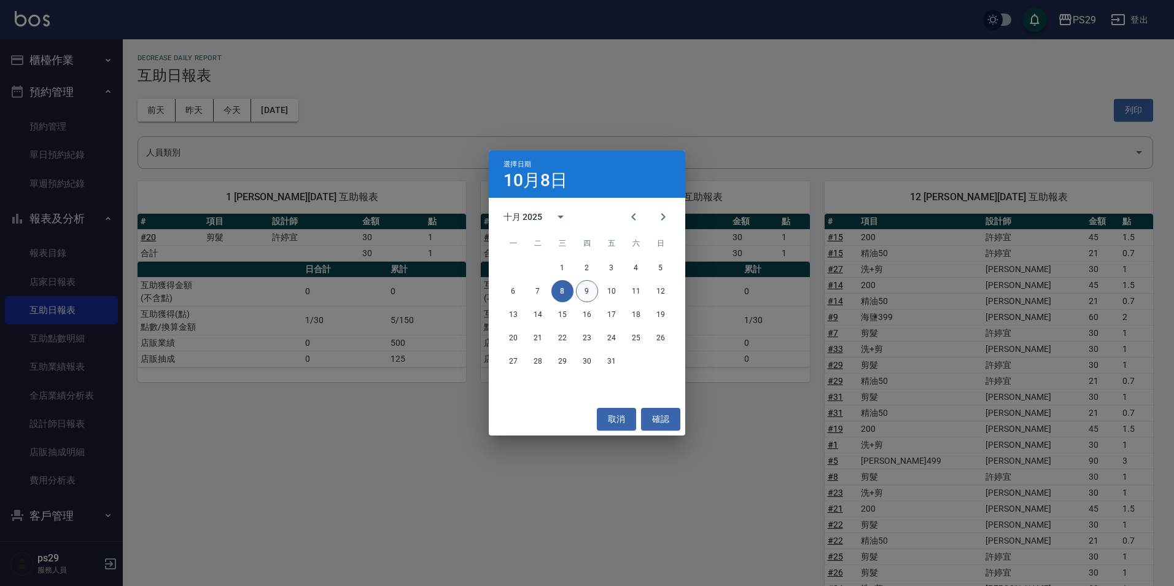
click at [591, 293] on button "9" at bounding box center [587, 291] width 22 height 22
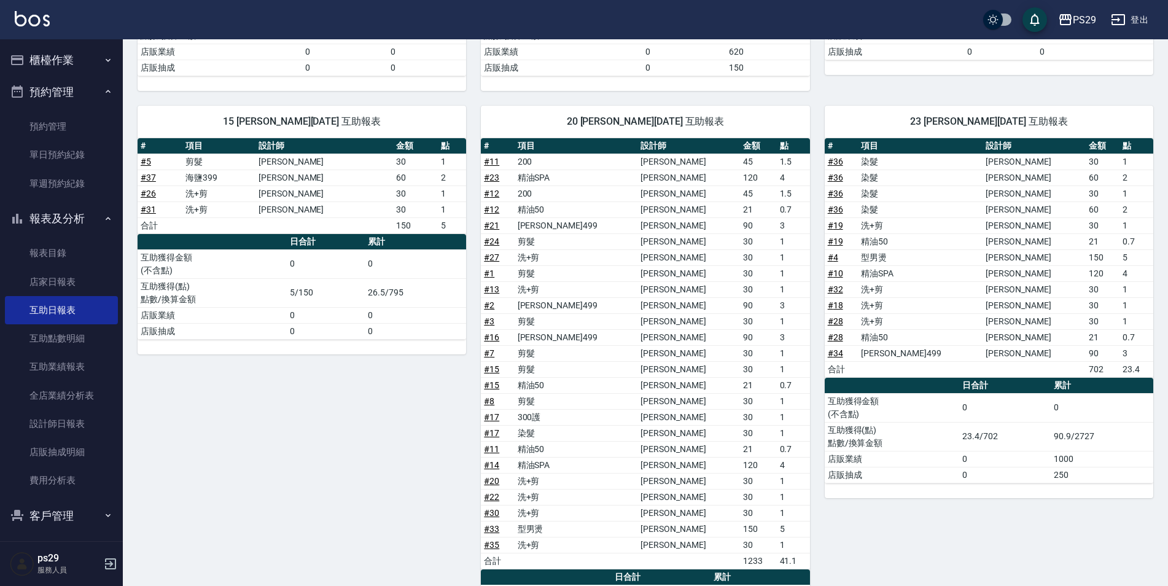
scroll to position [368, 0]
